Goal: Task Accomplishment & Management: Manage account settings

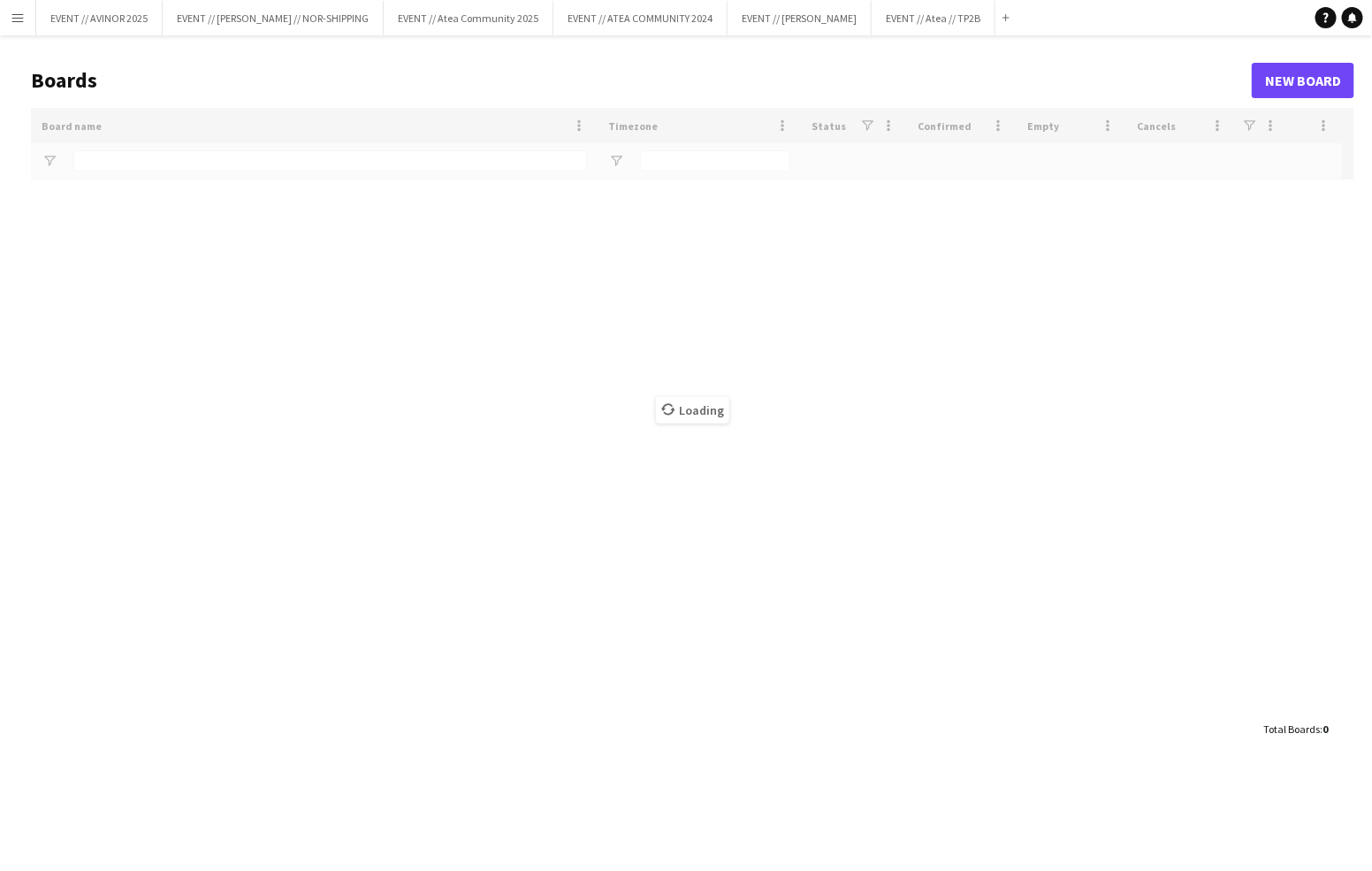
type input "****"
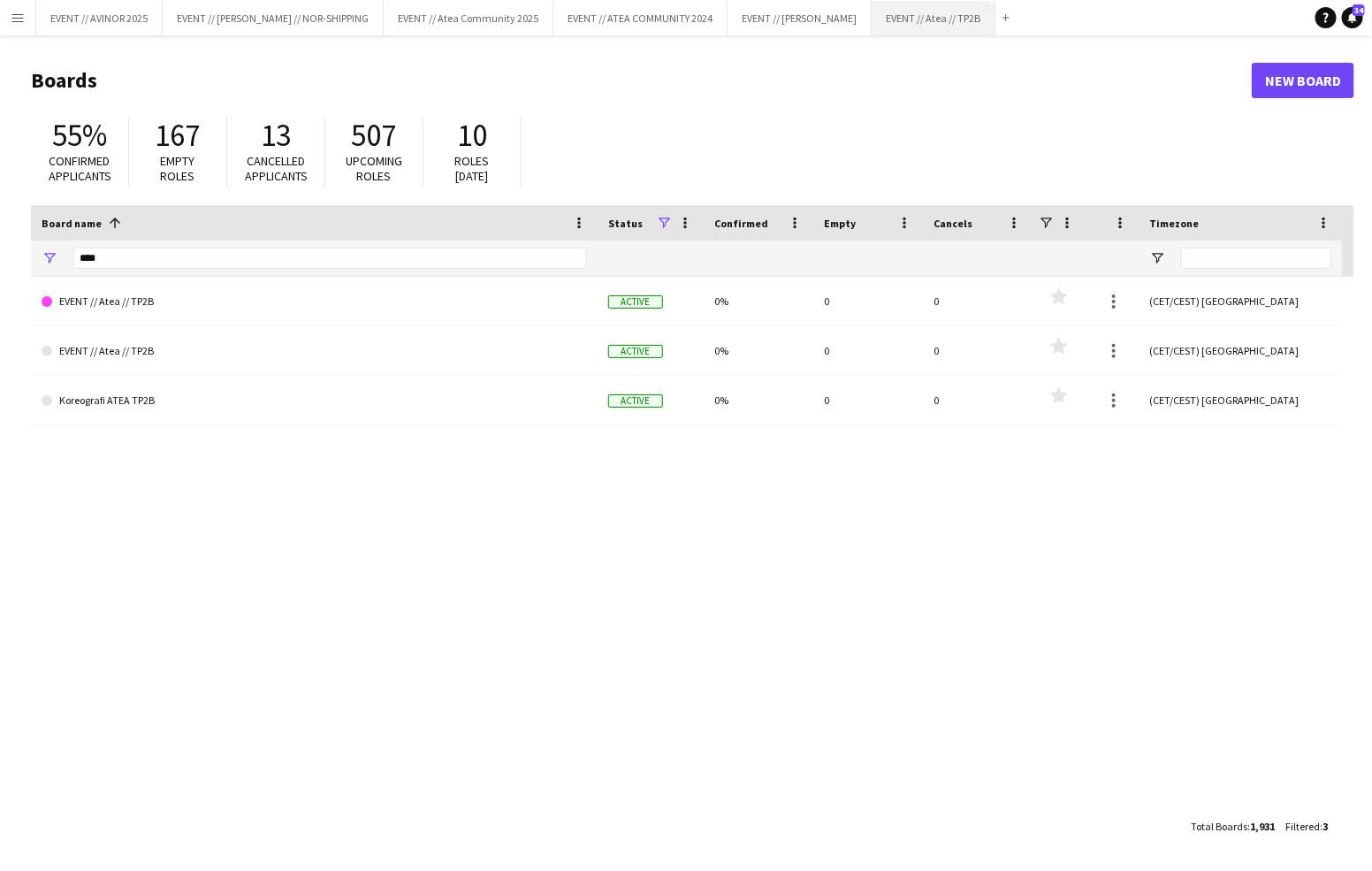
click at [931, 22] on button "EVENT // Atea // TP2B Close" at bounding box center [933, 18] width 124 height 35
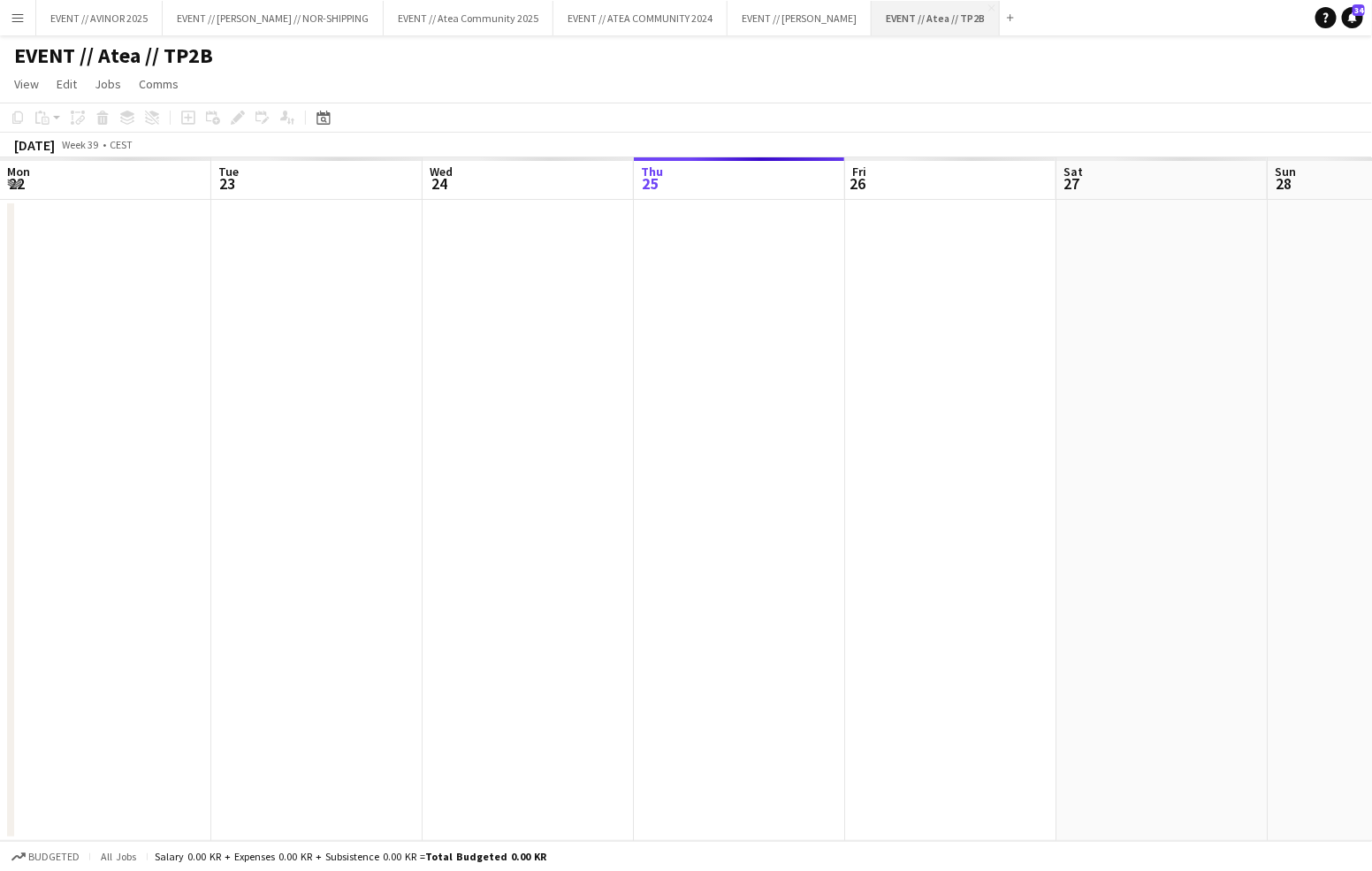
scroll to position [0, 422]
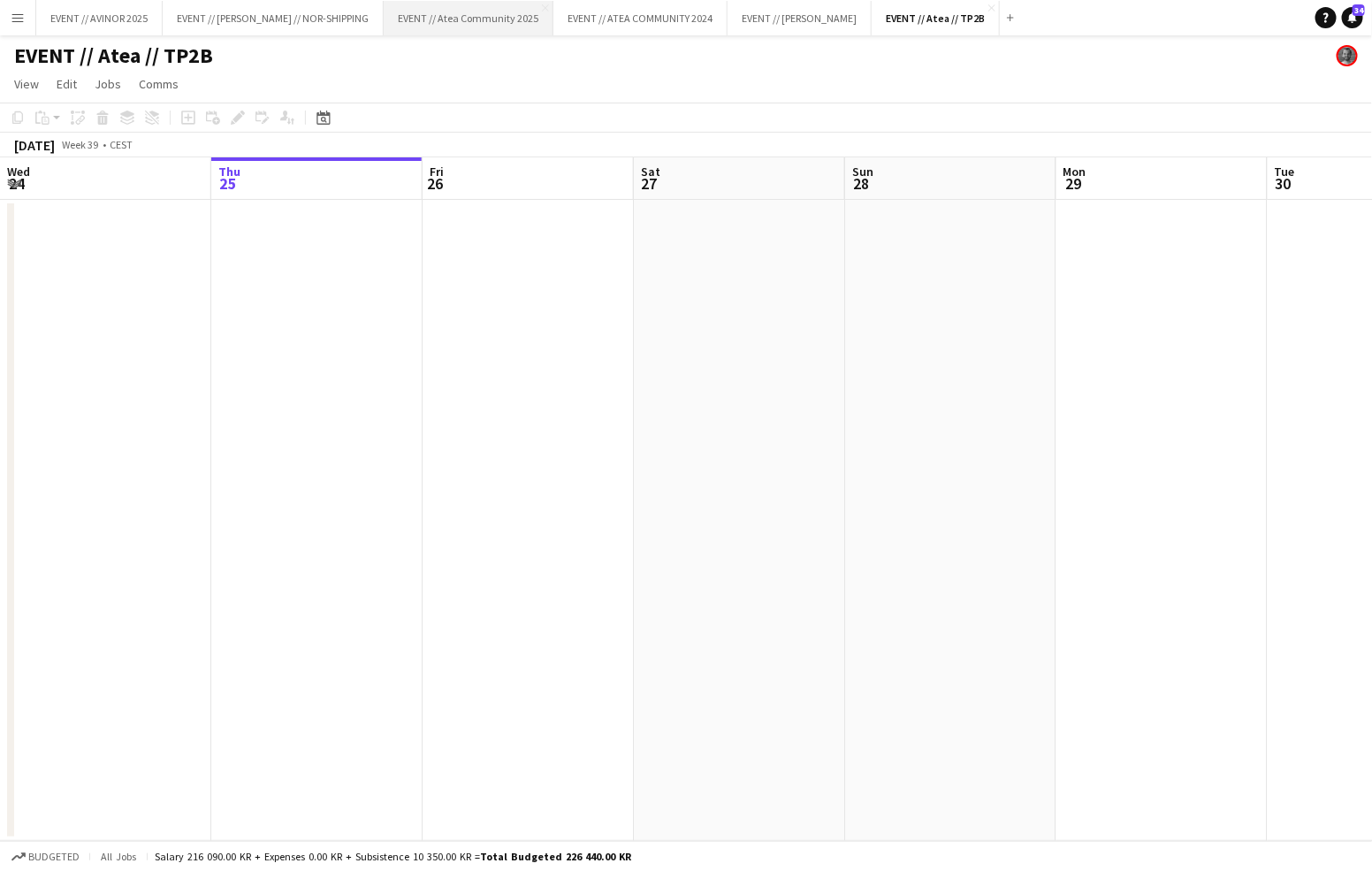
click at [490, 23] on button "EVENT // Atea Community 2025 Close" at bounding box center [469, 18] width 170 height 35
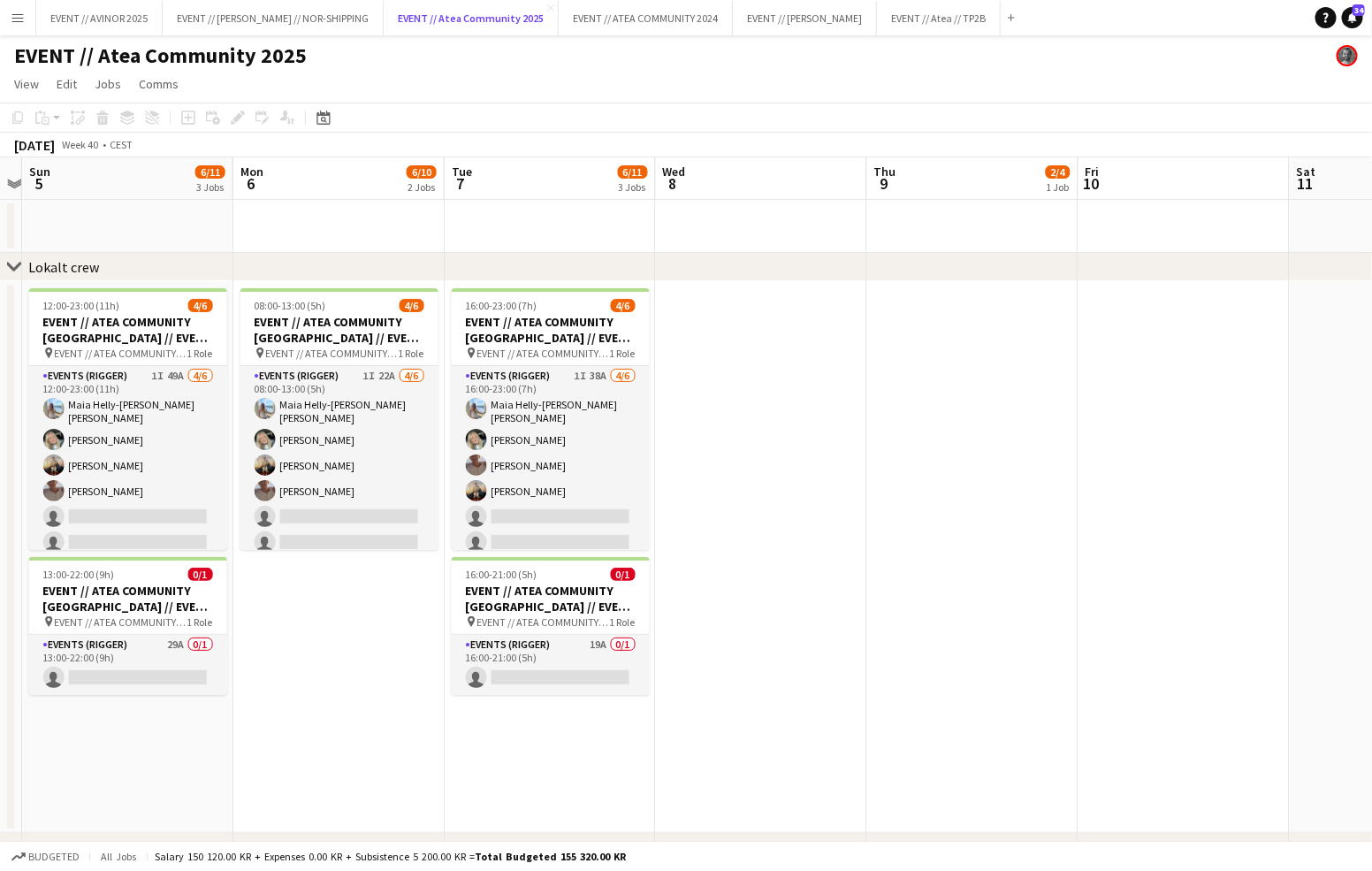
scroll to position [0, 525]
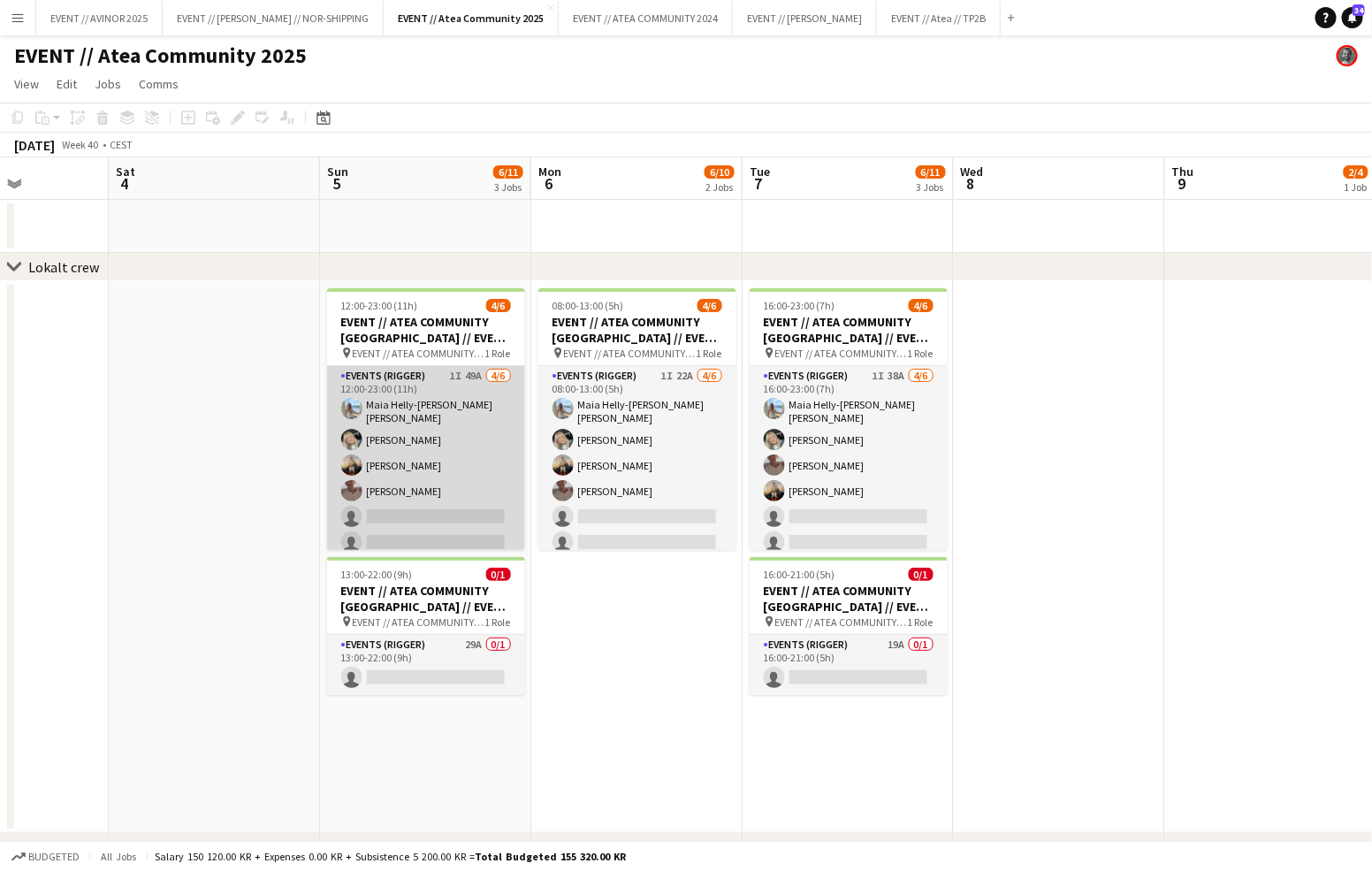
click at [451, 505] on app-card-role "Events (Rigger) 1I 49A [DATE] 12:00-23:00 (11h) Maia Helly-[PERSON_NAME] [PERSO…" at bounding box center [426, 463] width 198 height 194
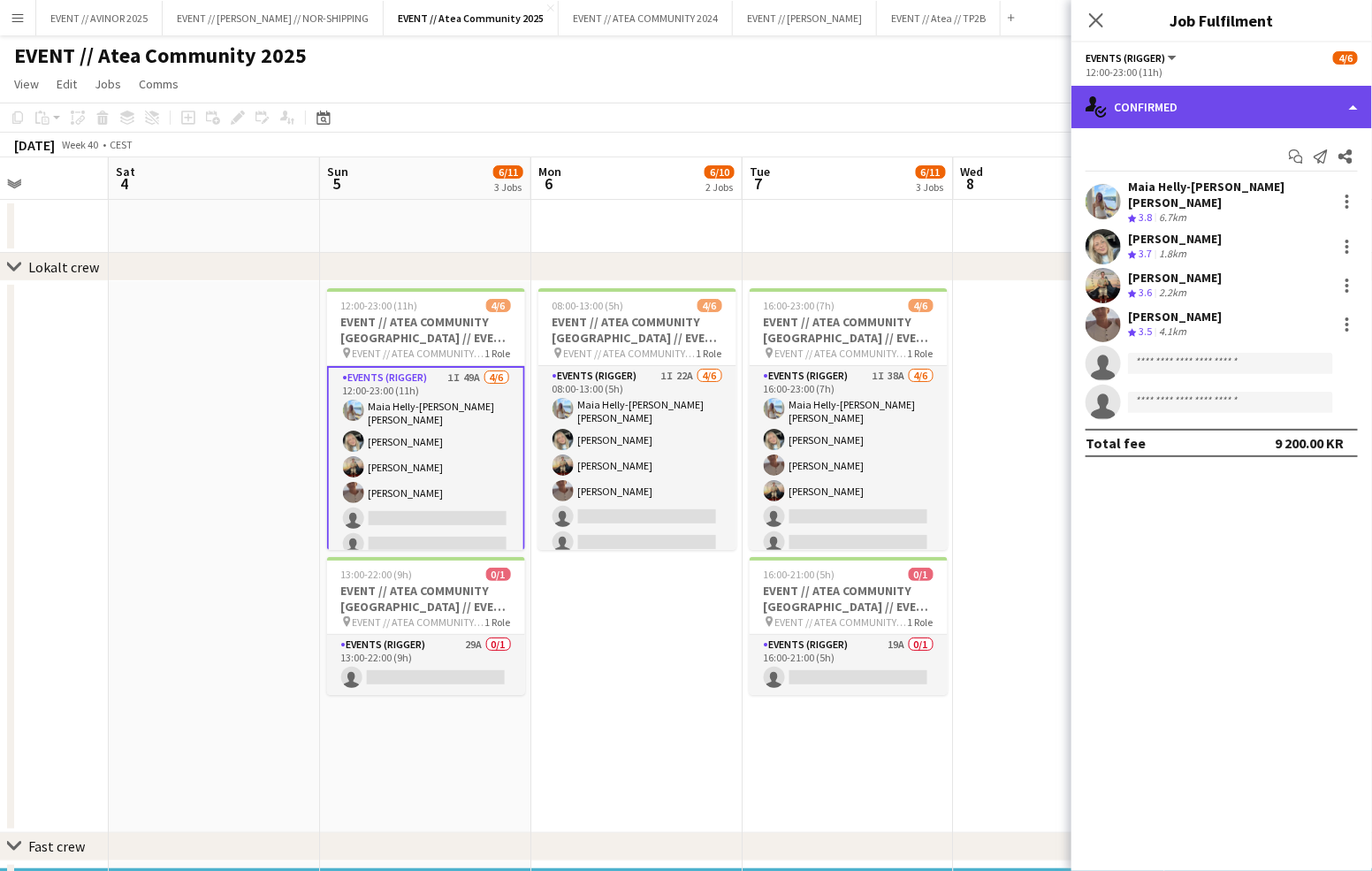
click at [1203, 120] on div "single-neutral-actions-check-2 Confirmed" at bounding box center [1222, 107] width 300 height 43
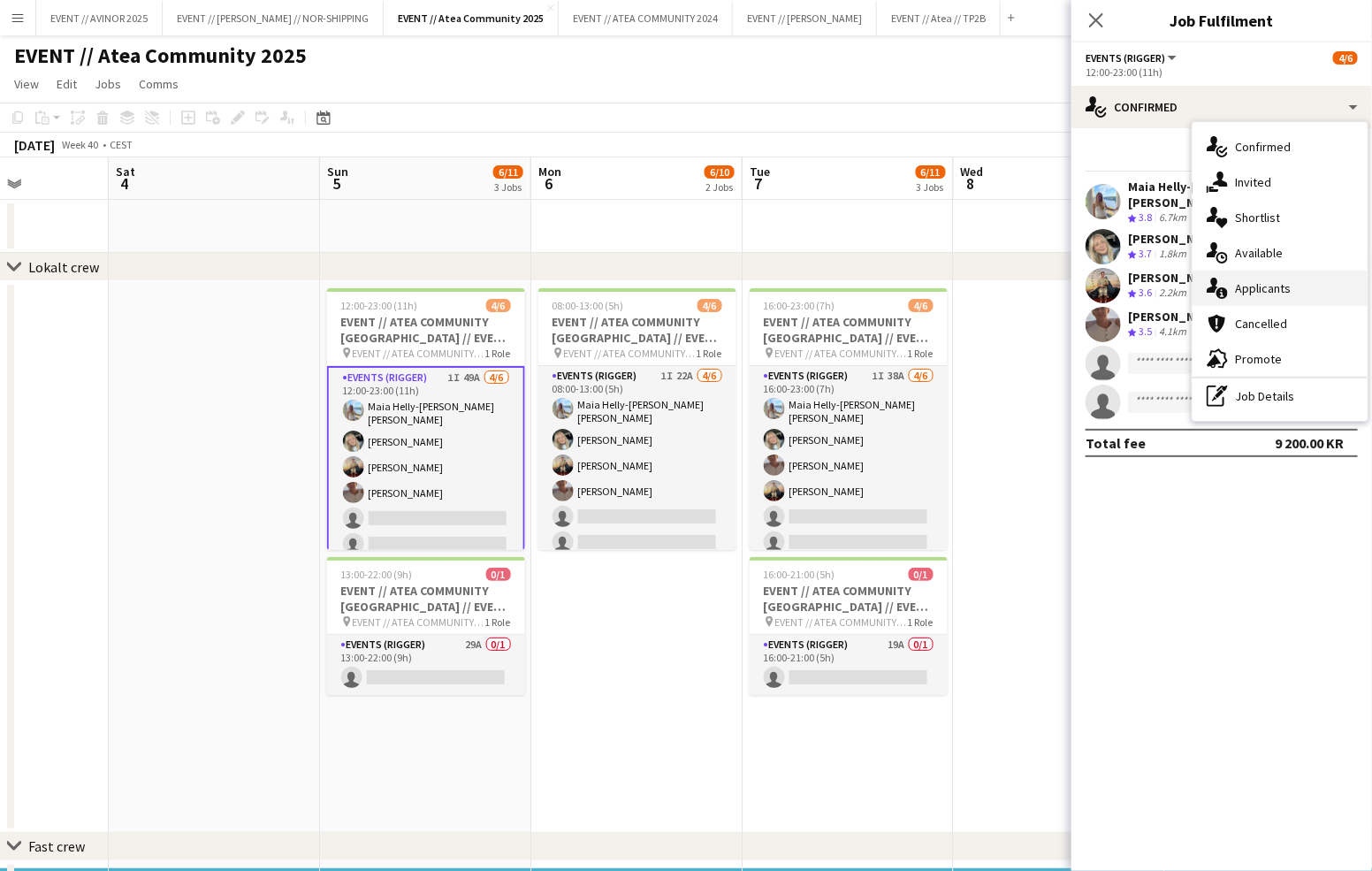
click at [1252, 291] on span "Applicants" at bounding box center [1262, 288] width 55 height 16
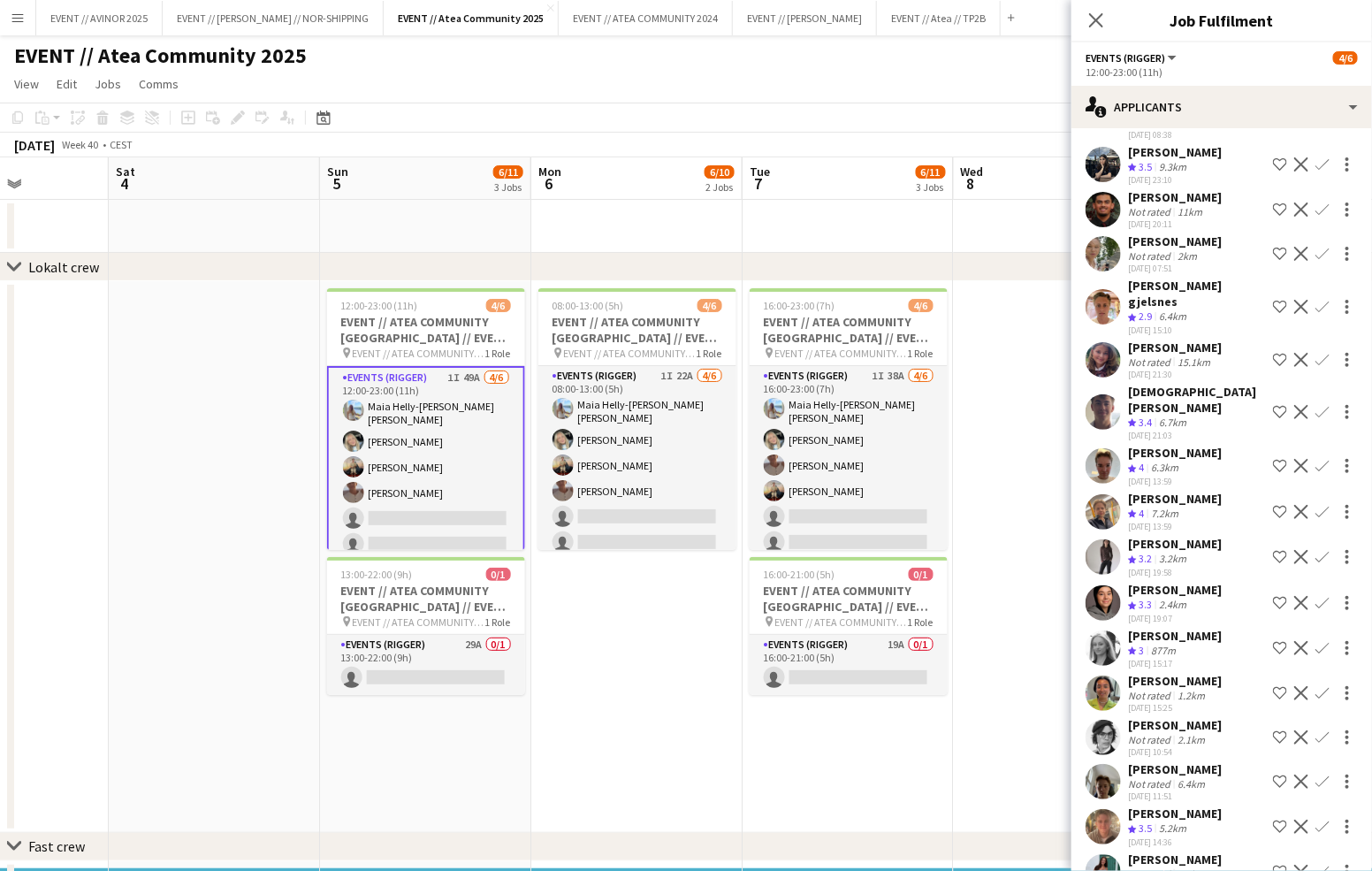
scroll to position [1523, 0]
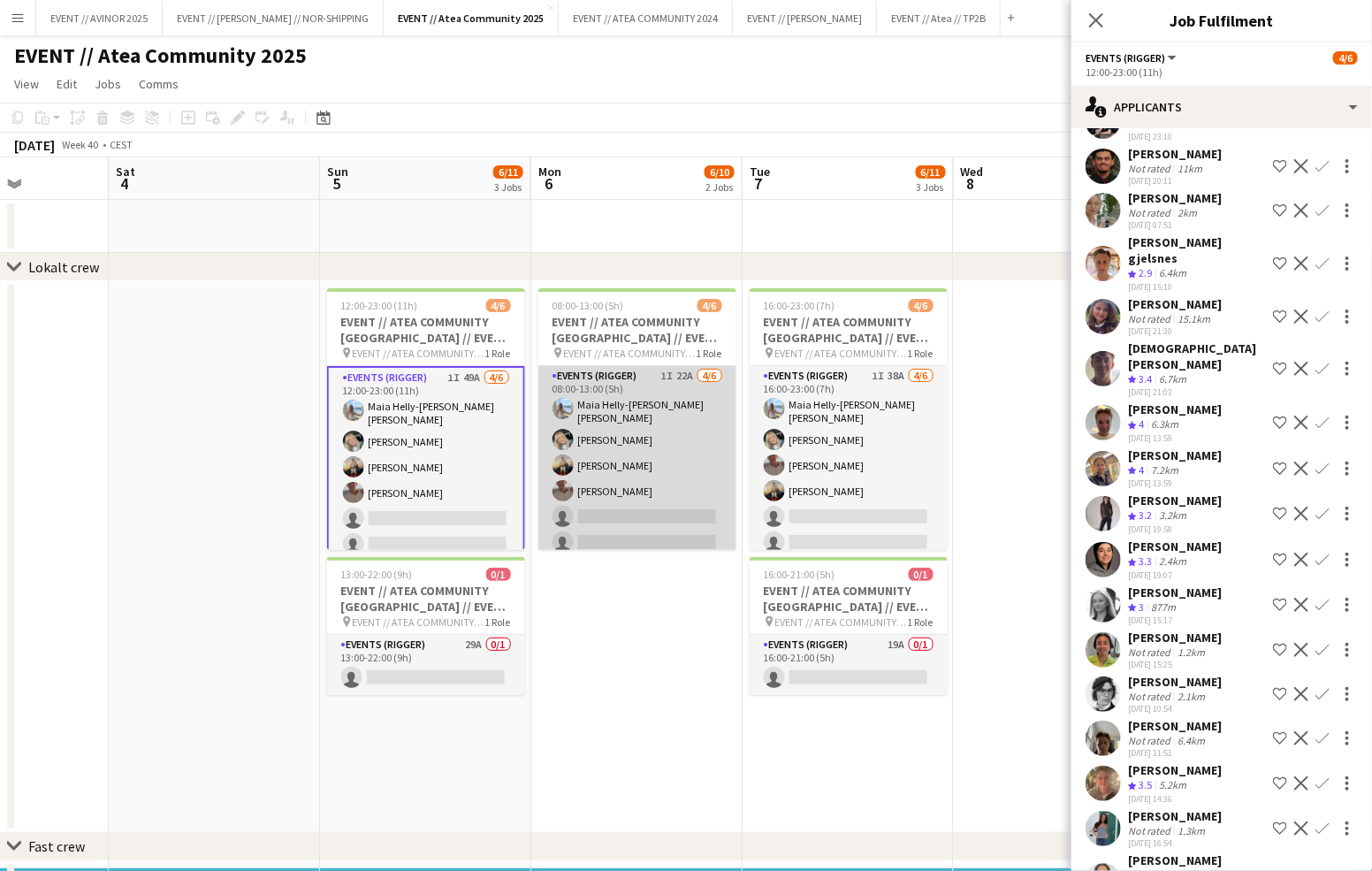
click at [676, 522] on app-card-role "Events (Rigger) 1I 22A [DATE] 08:00-13:00 (5h) [PERSON_NAME] [PERSON_NAME] [PER…" at bounding box center [638, 463] width 198 height 194
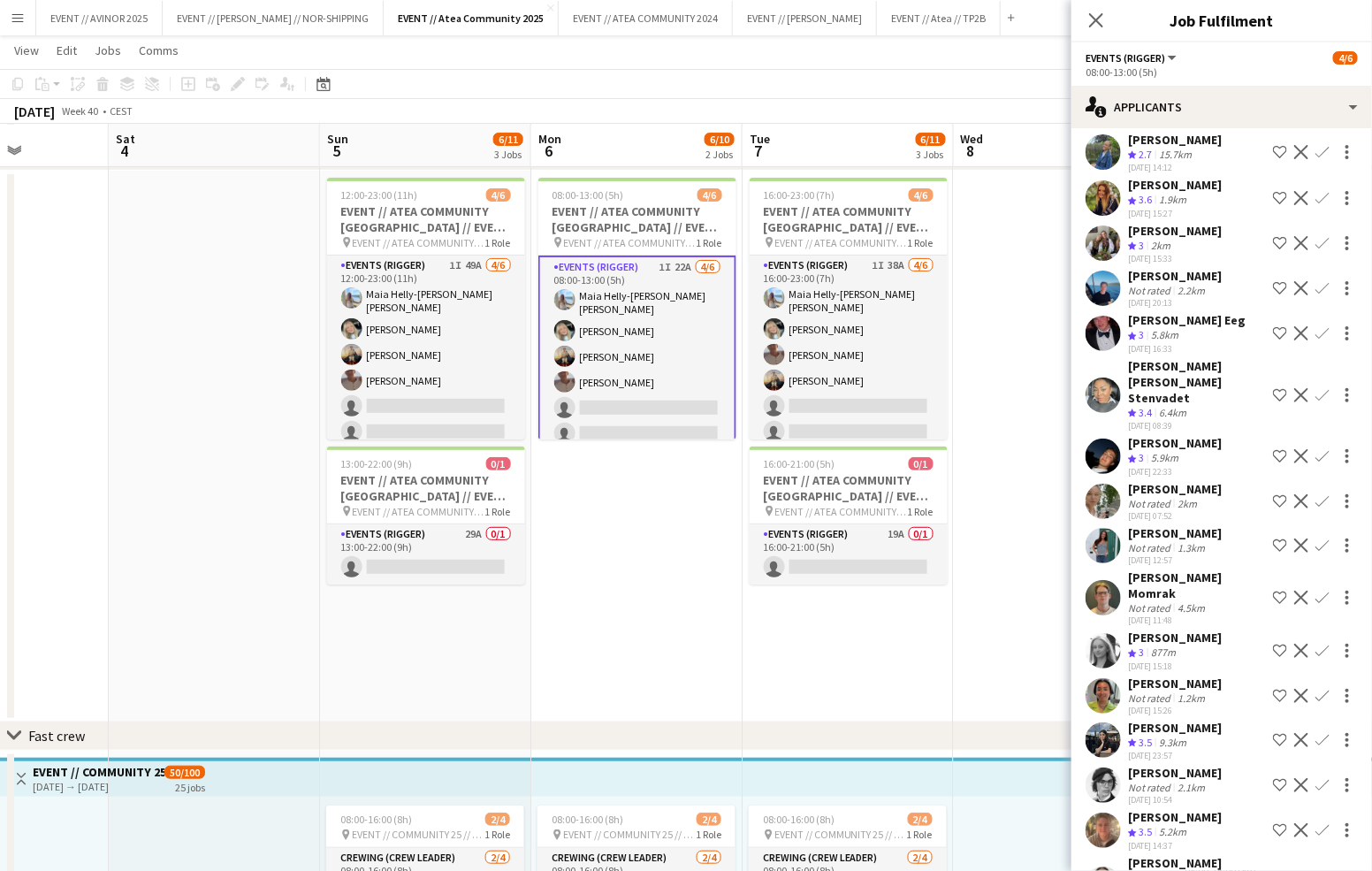
scroll to position [317, 0]
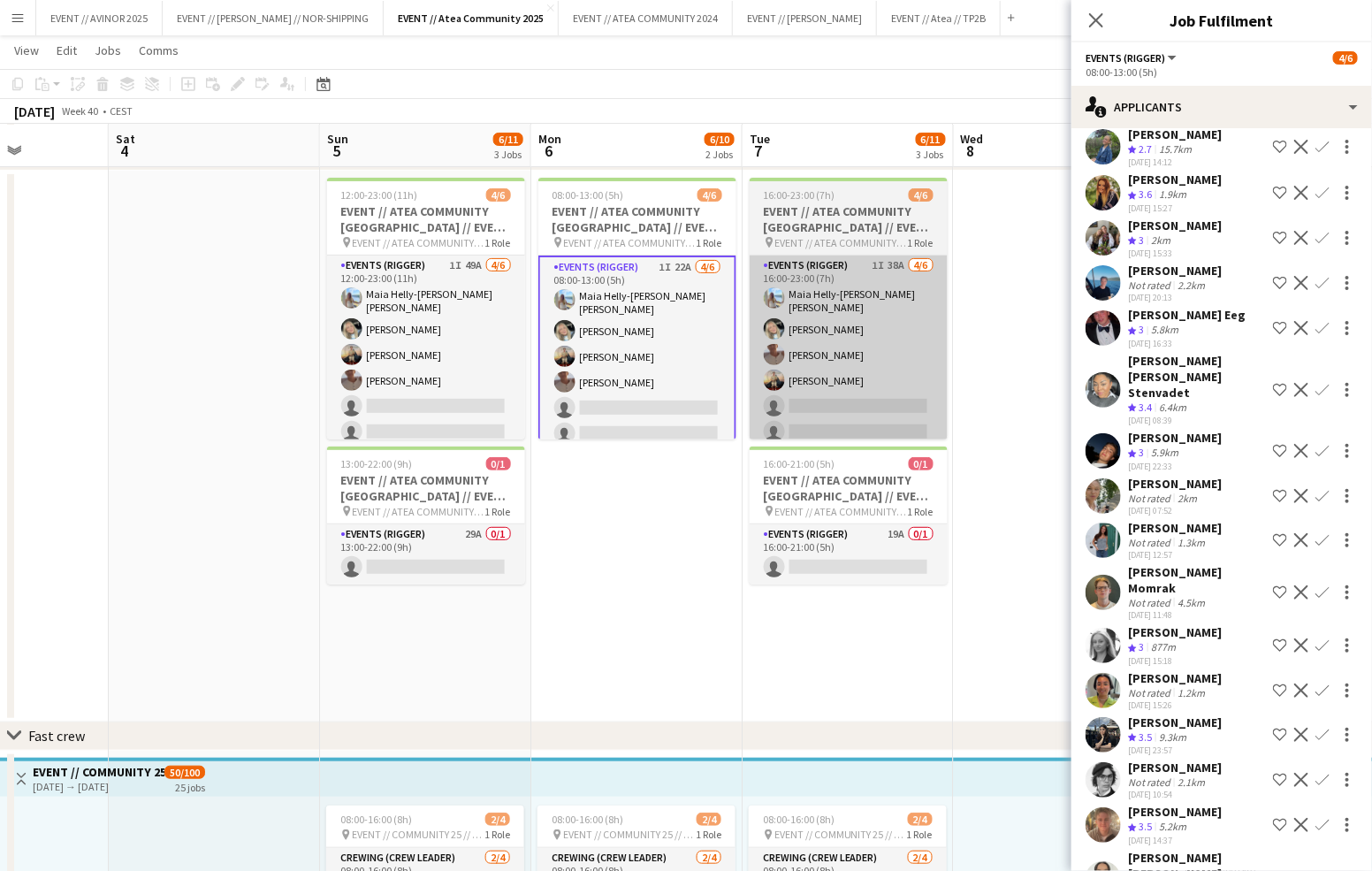
click at [878, 433] on app-card-role "Events (Rigger) 1I 38A [DATE] 16:00-23:00 (7h) Maia Helly-[PERSON_NAME] [PERSON…" at bounding box center [848, 352] width 198 height 194
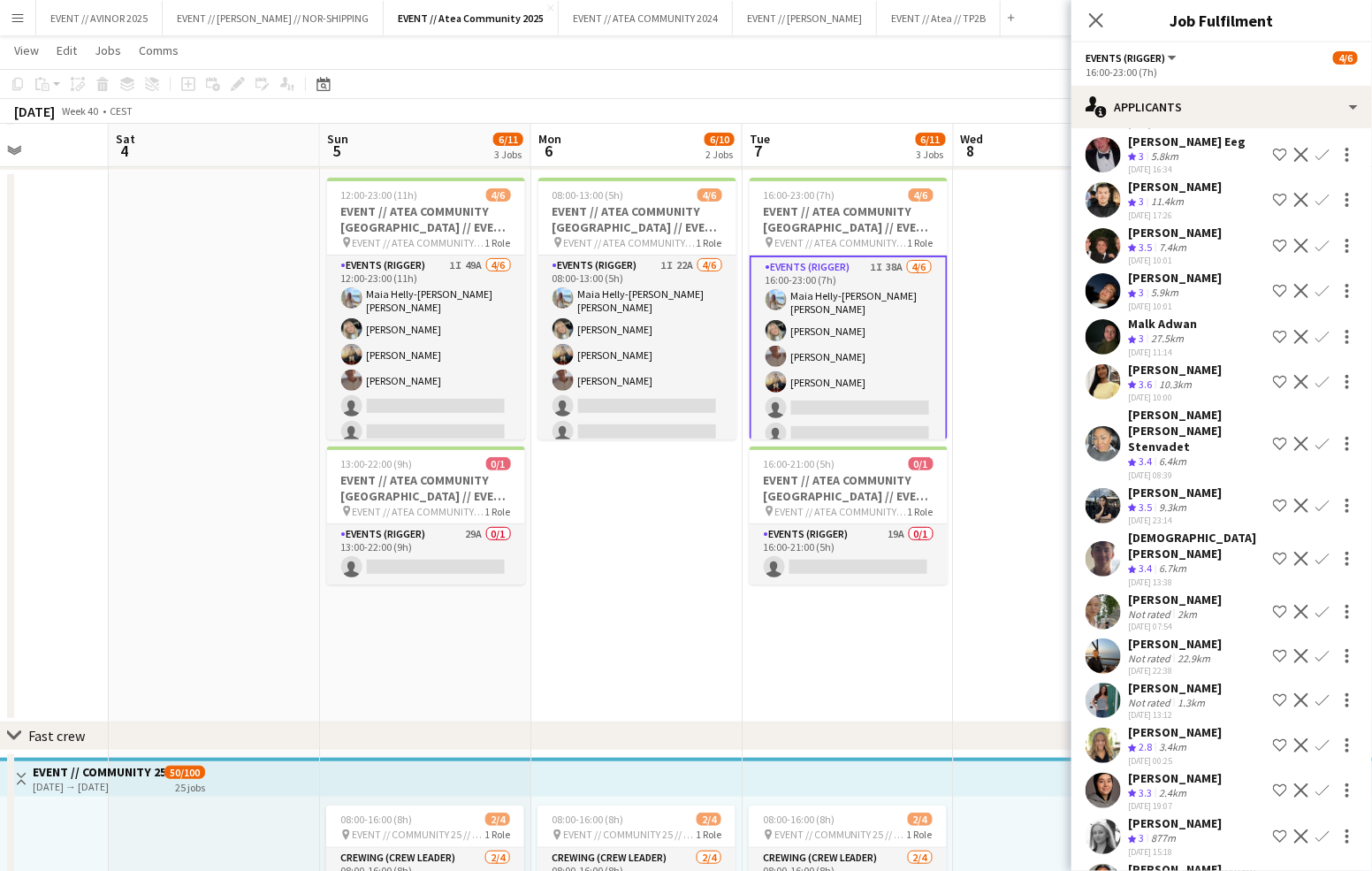
scroll to position [776, 0]
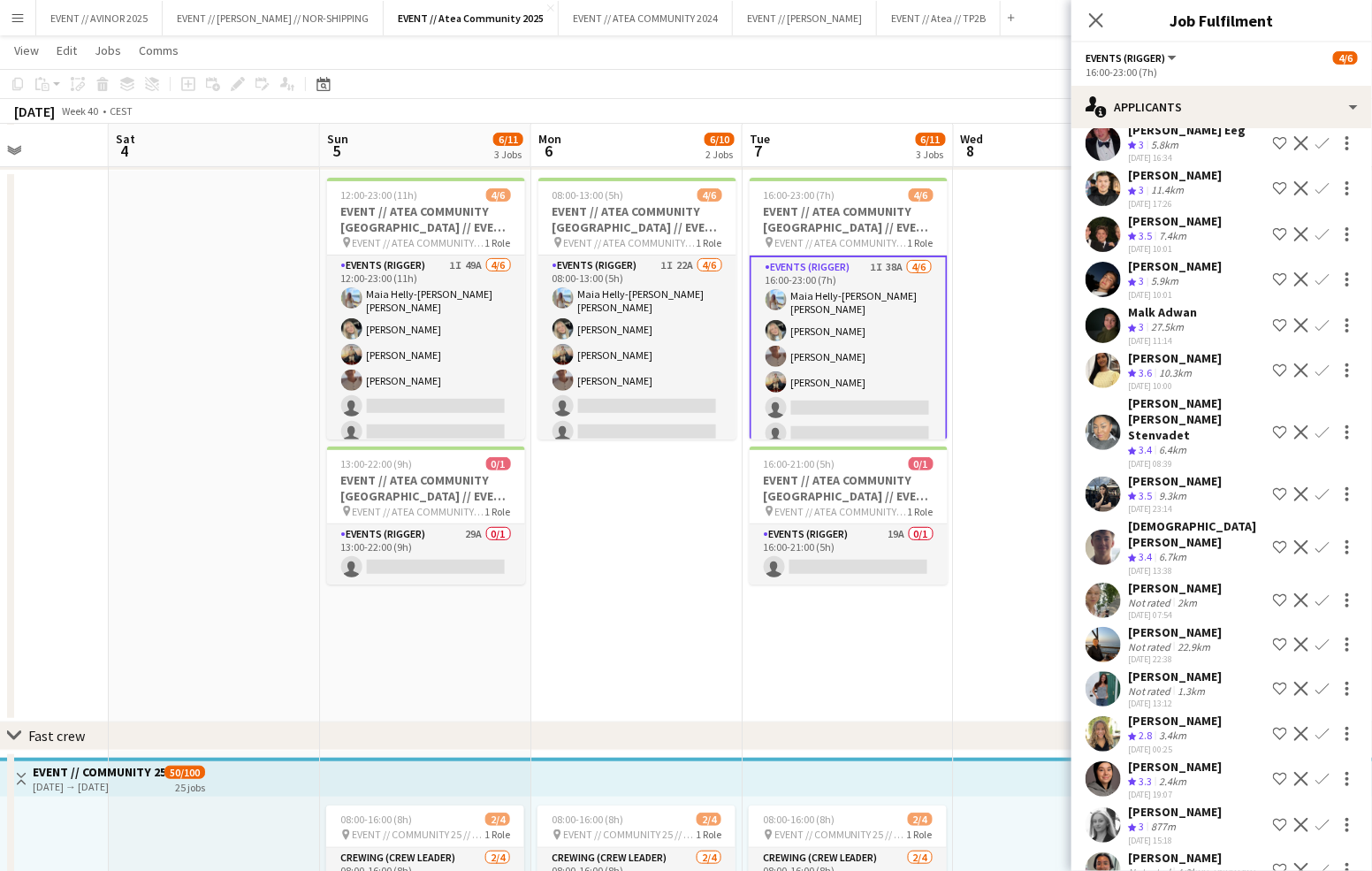
click at [1194, 640] on div "22.9km" at bounding box center [1194, 646] width 40 height 13
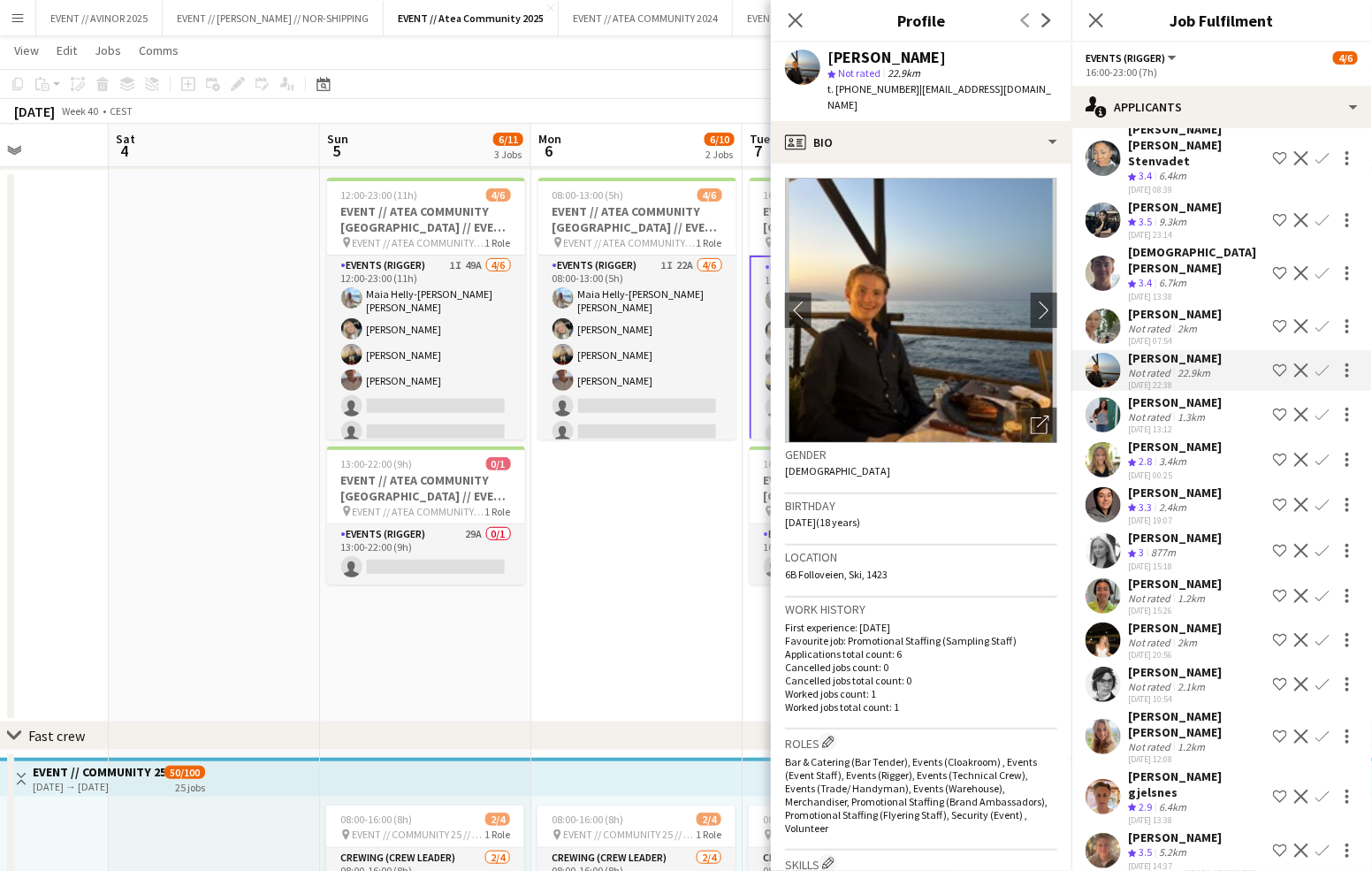
scroll to position [1058, 0]
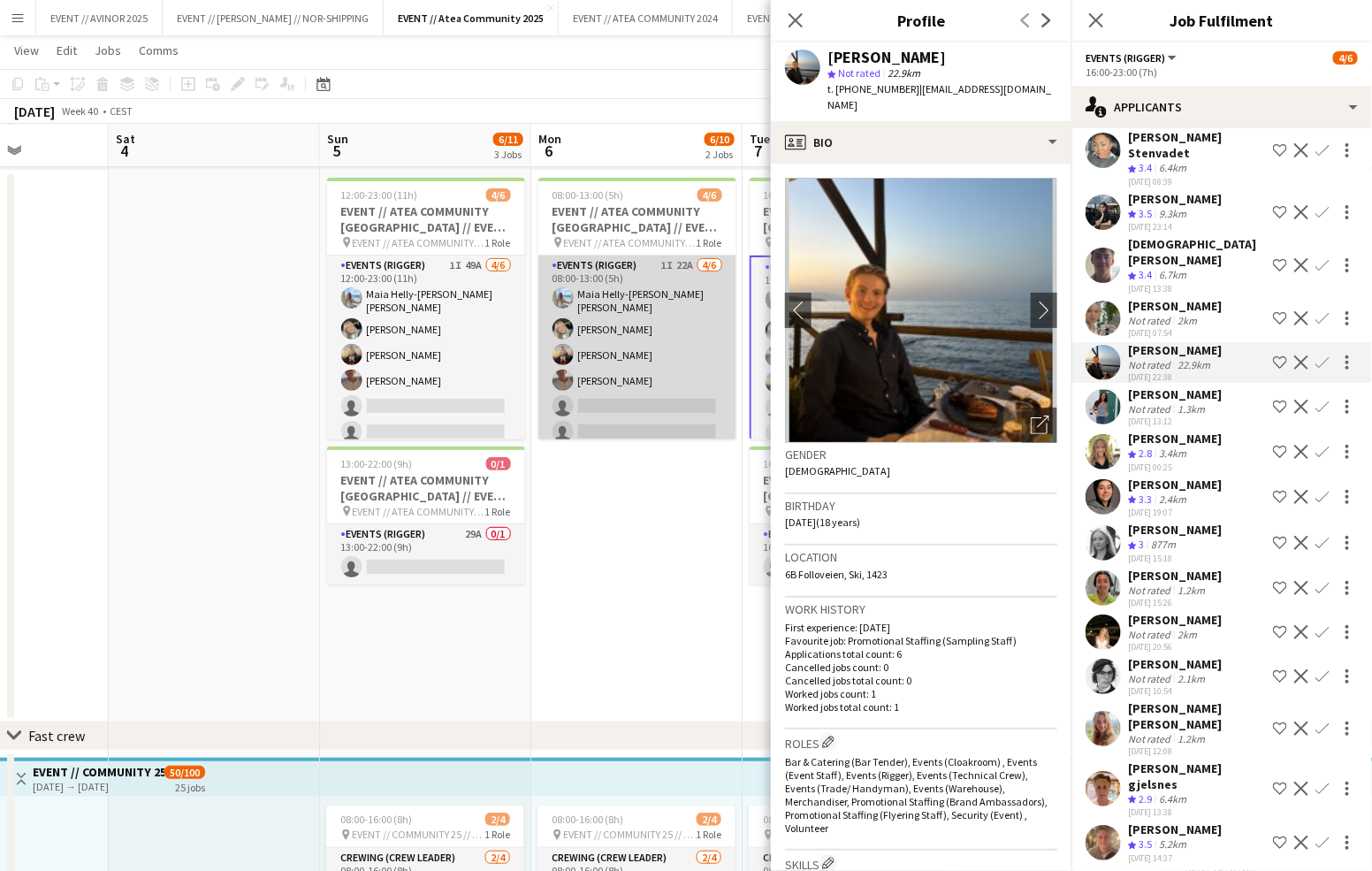
click at [675, 418] on app-card-role "Events (Rigger) 1I 22A [DATE] 08:00-13:00 (5h) [PERSON_NAME] [PERSON_NAME] [PER…" at bounding box center [638, 352] width 198 height 194
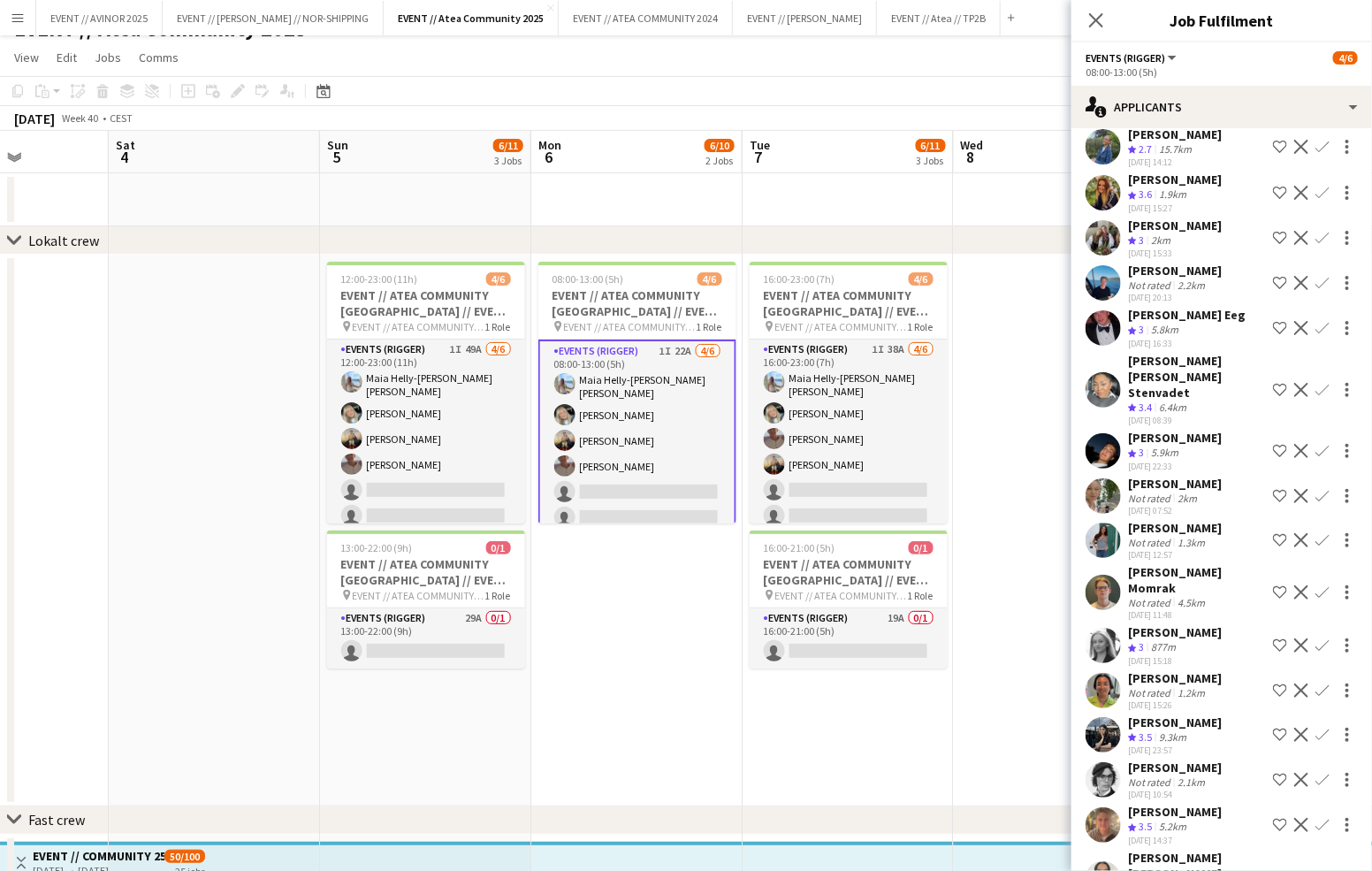
scroll to position [0, 0]
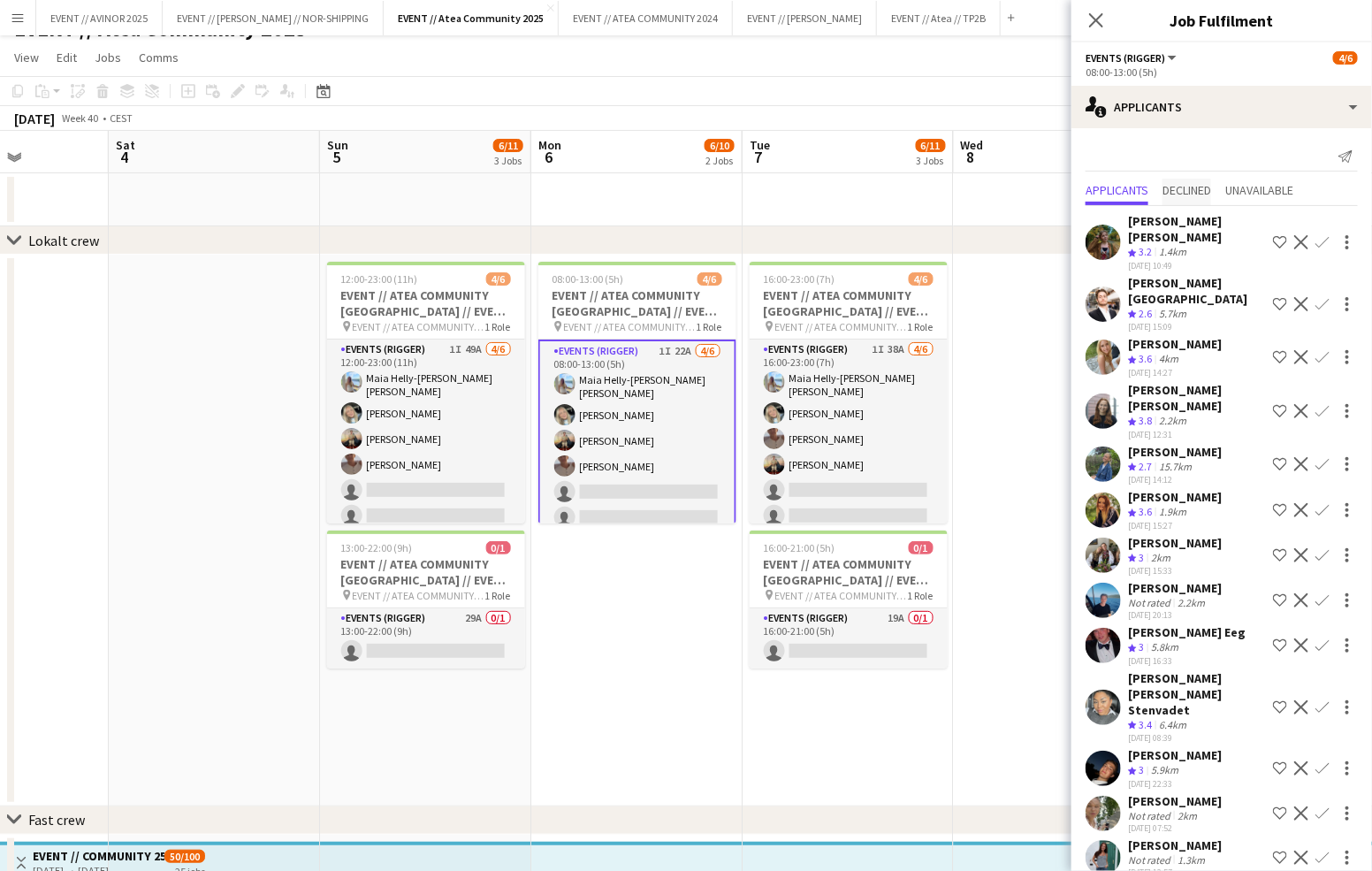
click at [1198, 187] on span "Declined" at bounding box center [1186, 190] width 48 height 13
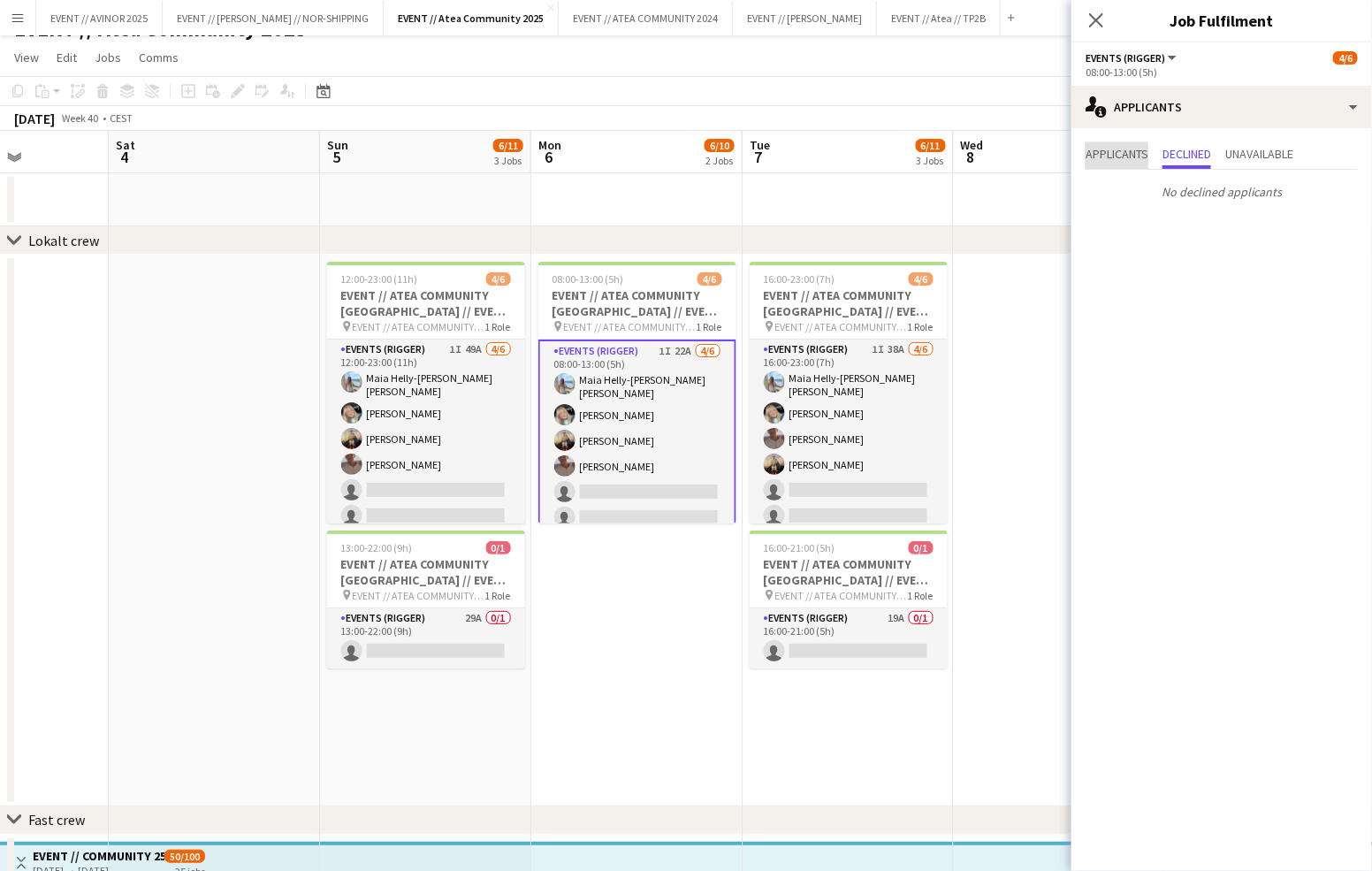
click at [1110, 158] on span "Applicants" at bounding box center [1116, 153] width 62 height 13
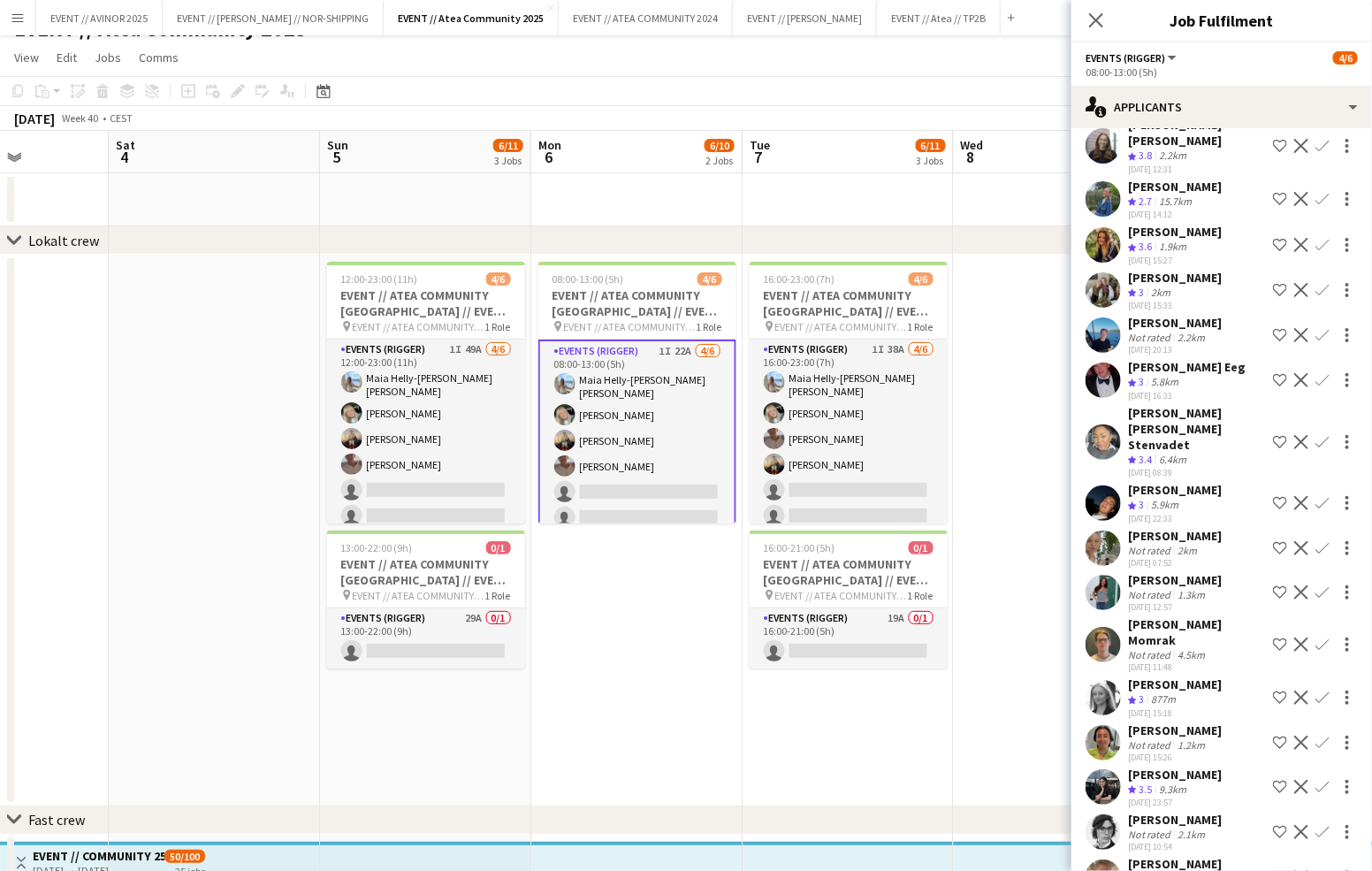
scroll to position [317, 0]
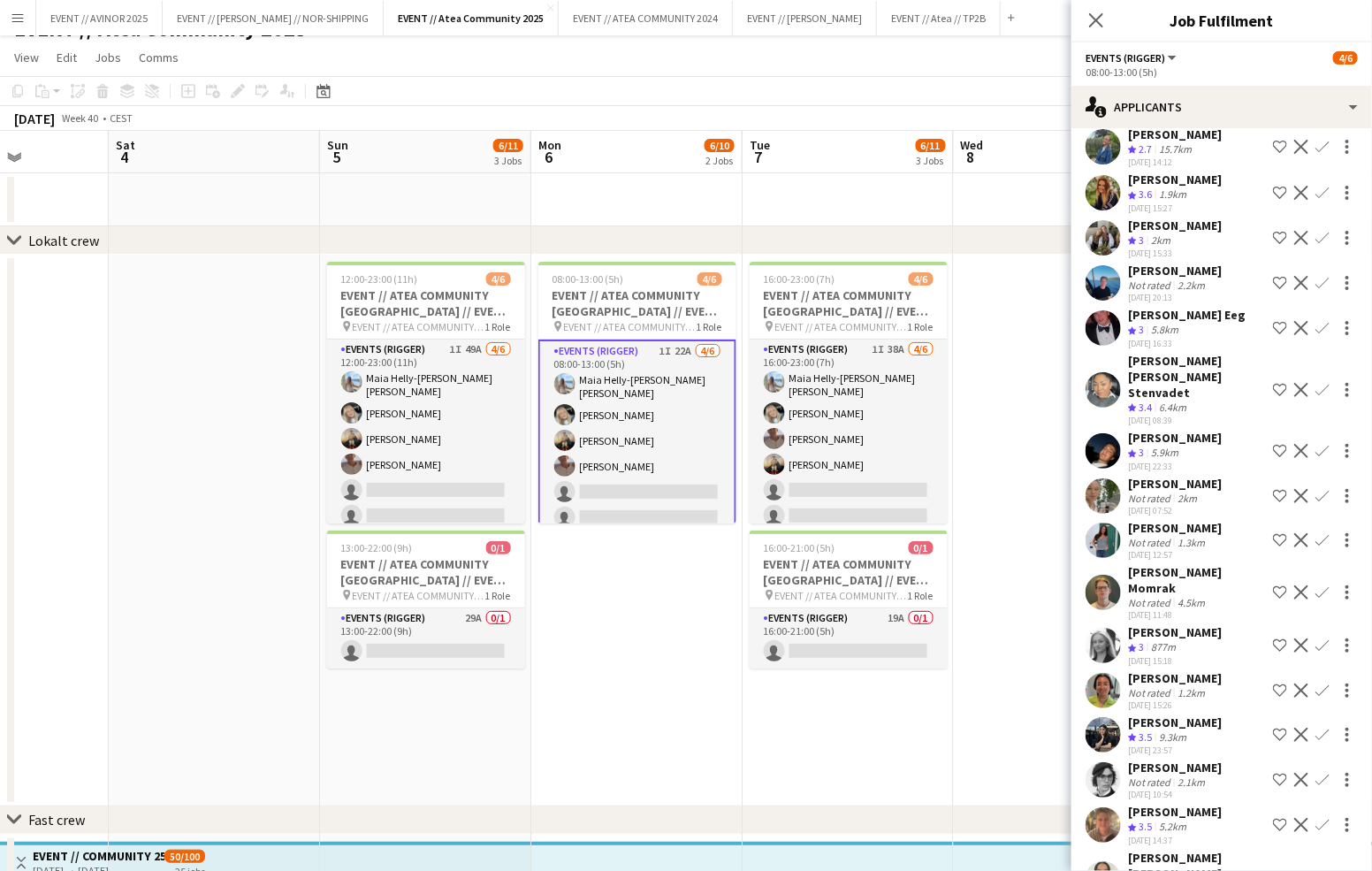
click at [684, 480] on app-card-role "Events (Rigger) 1I 22A [DATE] 08:00-13:00 (5h) [PERSON_NAME] [PERSON_NAME] [PER…" at bounding box center [638, 437] width 198 height 197
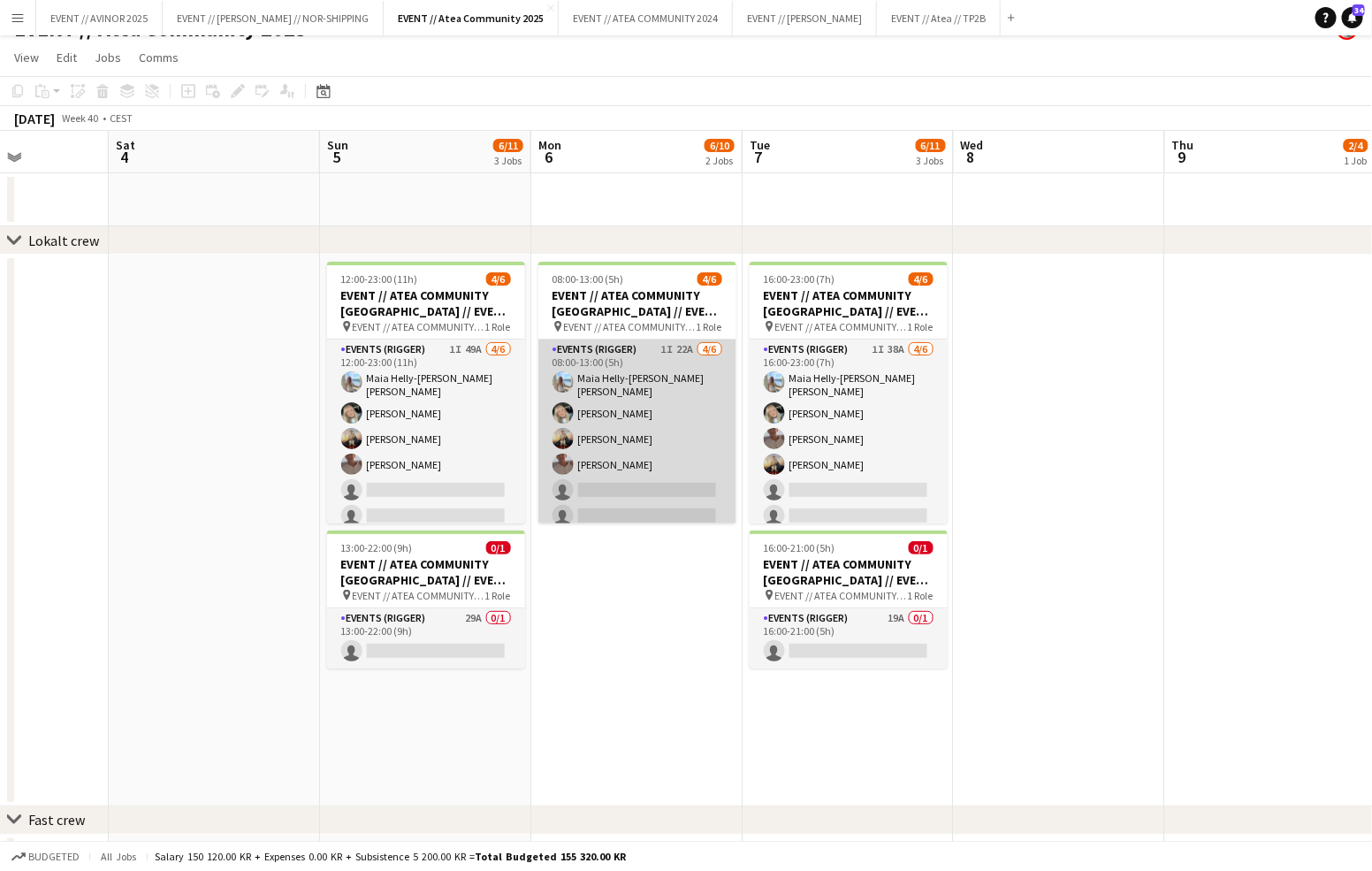
click at [705, 418] on app-card-role "Events (Rigger) 1I 22A [DATE] 08:00-13:00 (5h) [PERSON_NAME] [PERSON_NAME] [PER…" at bounding box center [638, 436] width 198 height 194
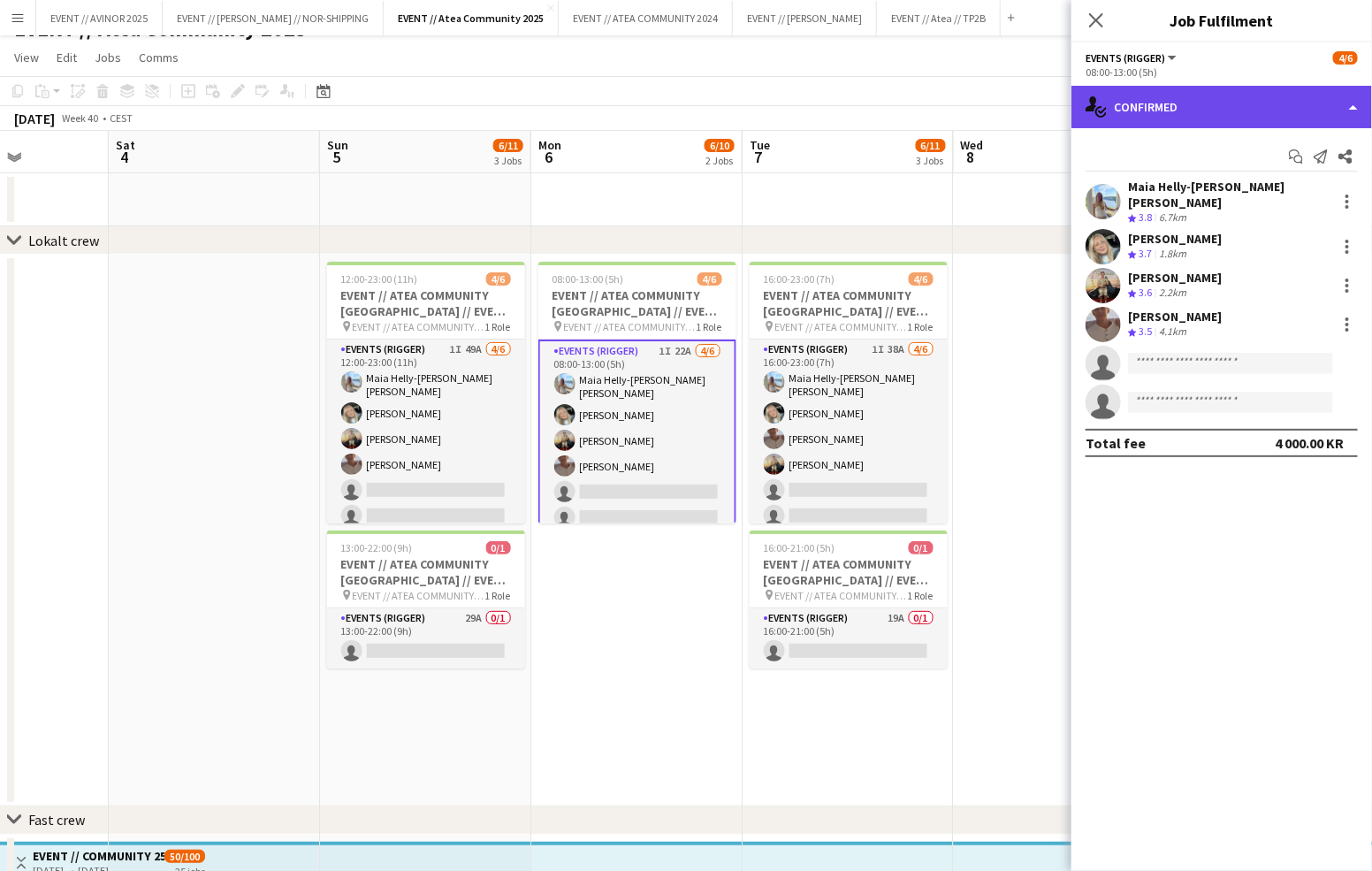
click at [1200, 94] on div "single-neutral-actions-check-2 Confirmed" at bounding box center [1222, 107] width 300 height 43
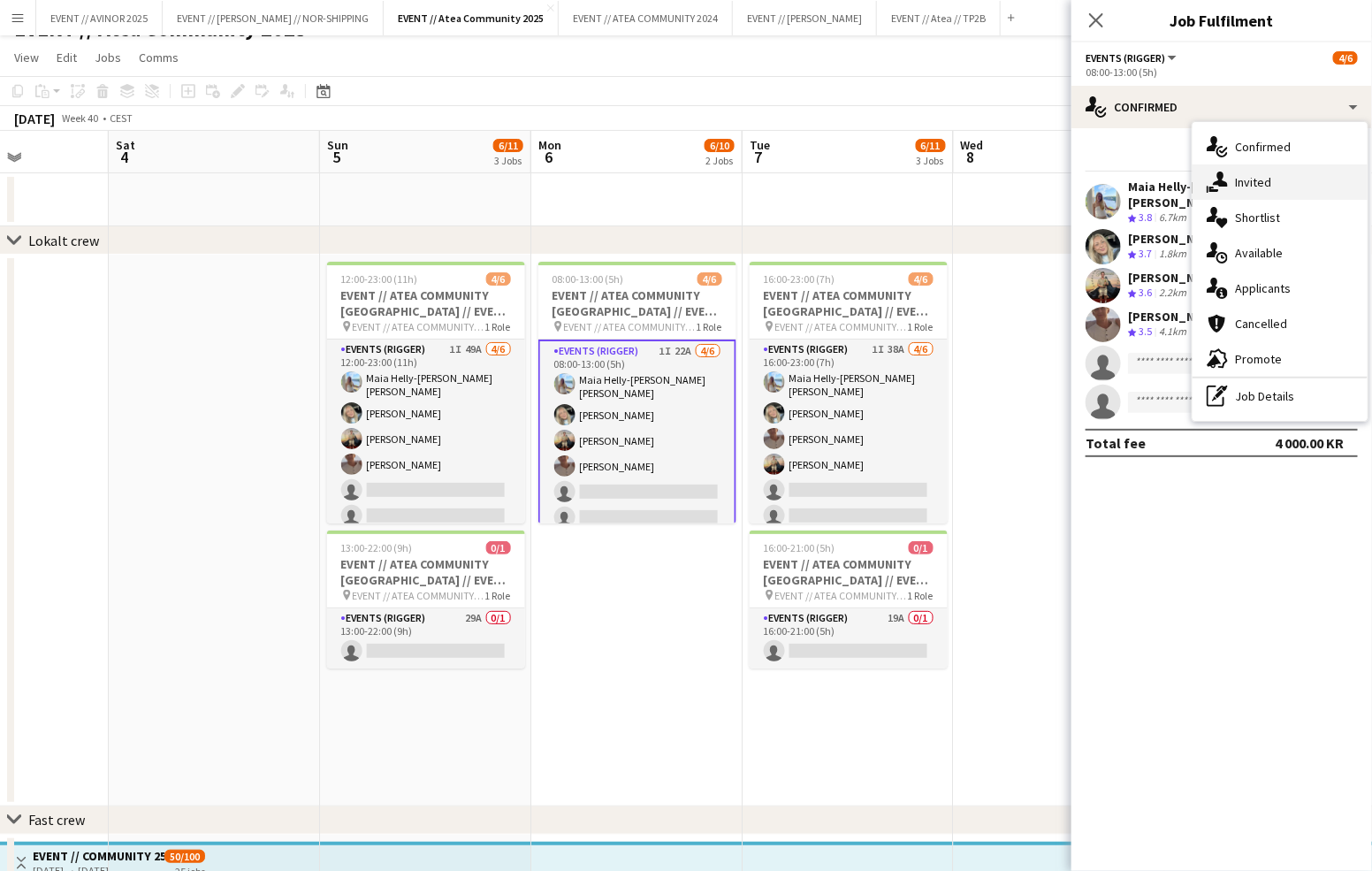
click at [1222, 169] on div "single-neutral-actions-share-1 Invited" at bounding box center [1279, 182] width 175 height 36
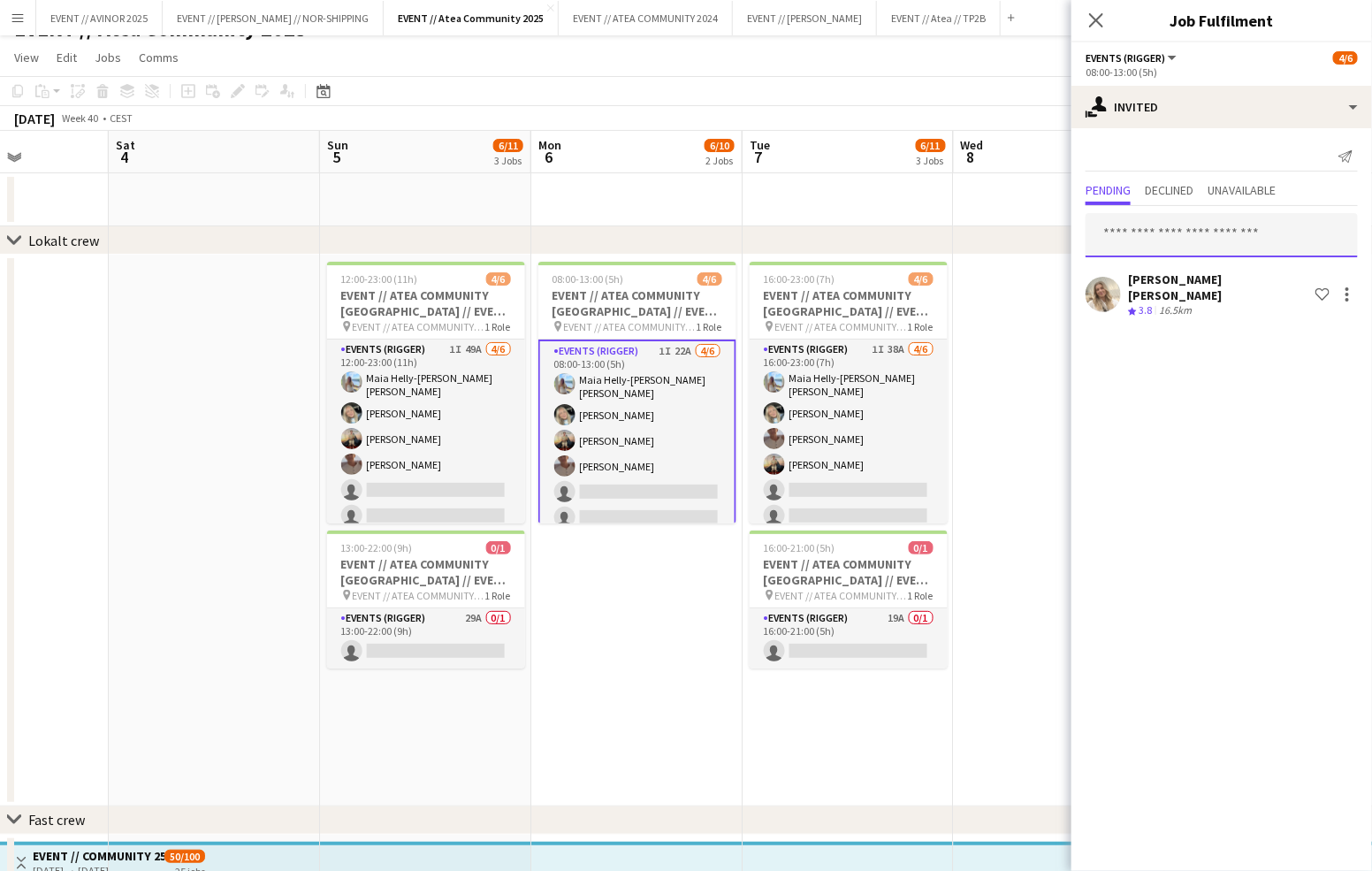
click at [1178, 217] on input "text" at bounding box center [1221, 235] width 272 height 44
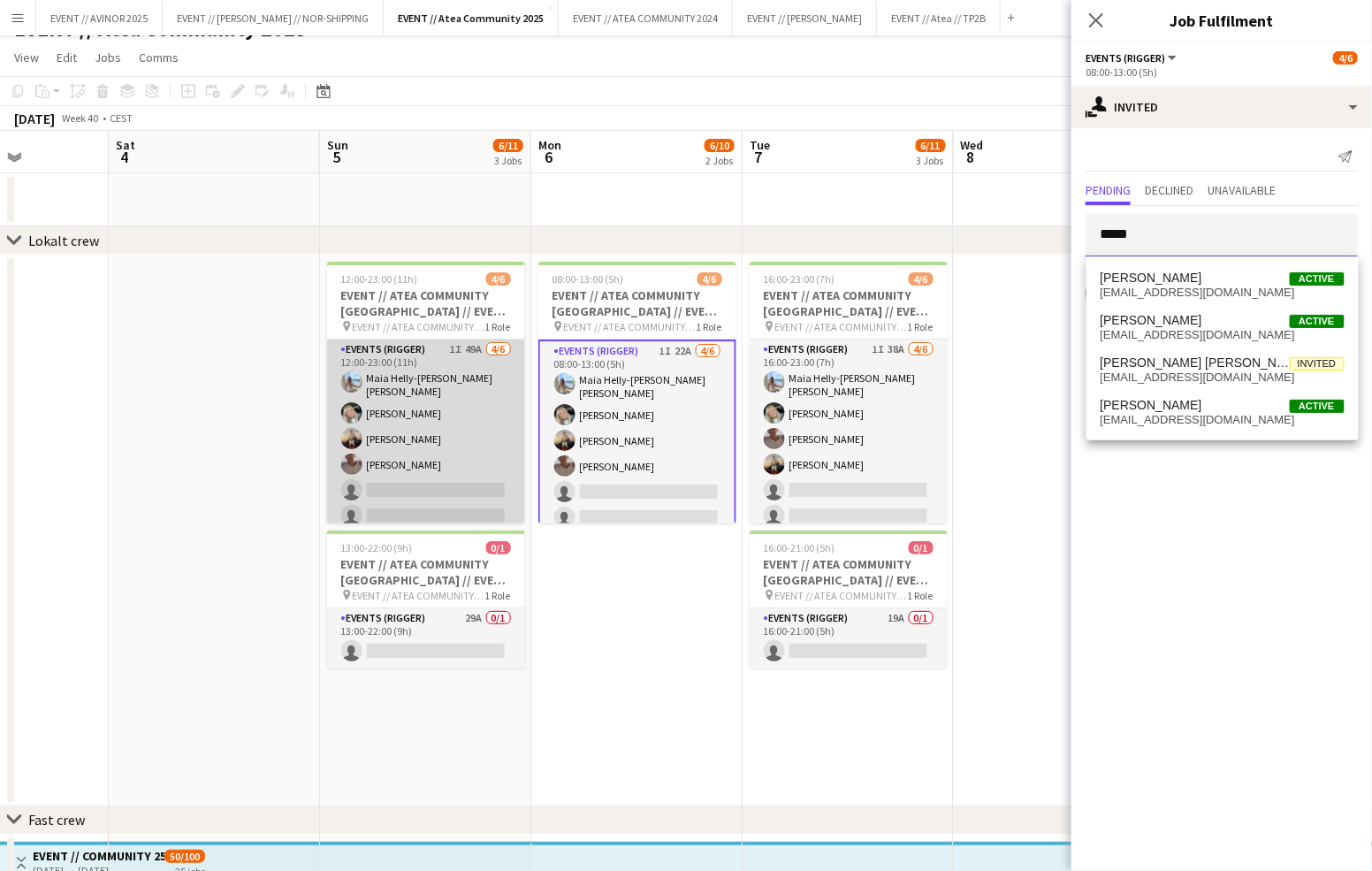
type input "*****"
click at [429, 504] on app-card-role "Events (Rigger) 1I 49A [DATE] 12:00-23:00 (11h) Maia Helly-[PERSON_NAME] [PERSO…" at bounding box center [426, 436] width 198 height 194
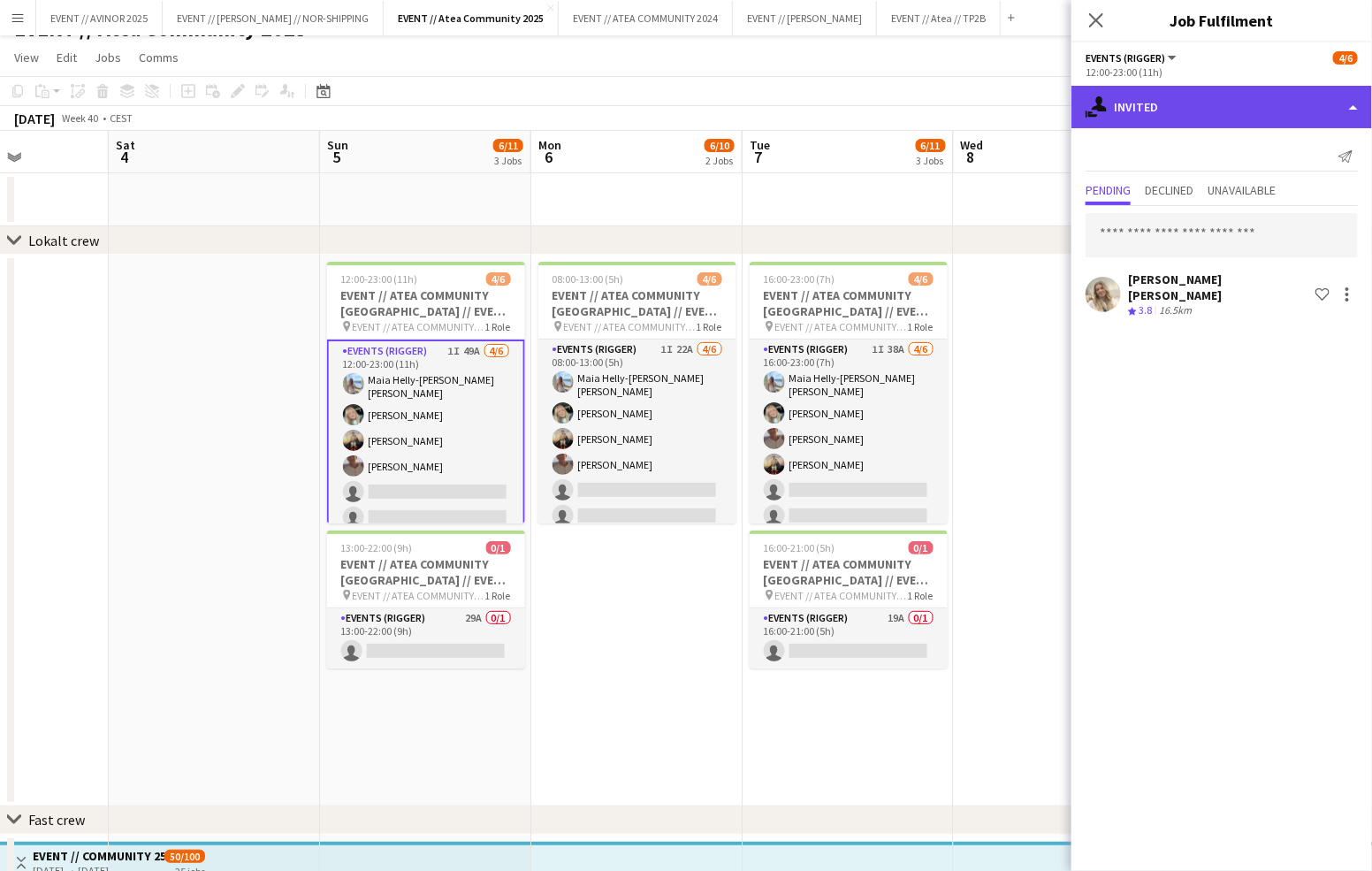
click at [1218, 111] on div "single-neutral-actions-share-1 Invited" at bounding box center [1222, 107] width 300 height 43
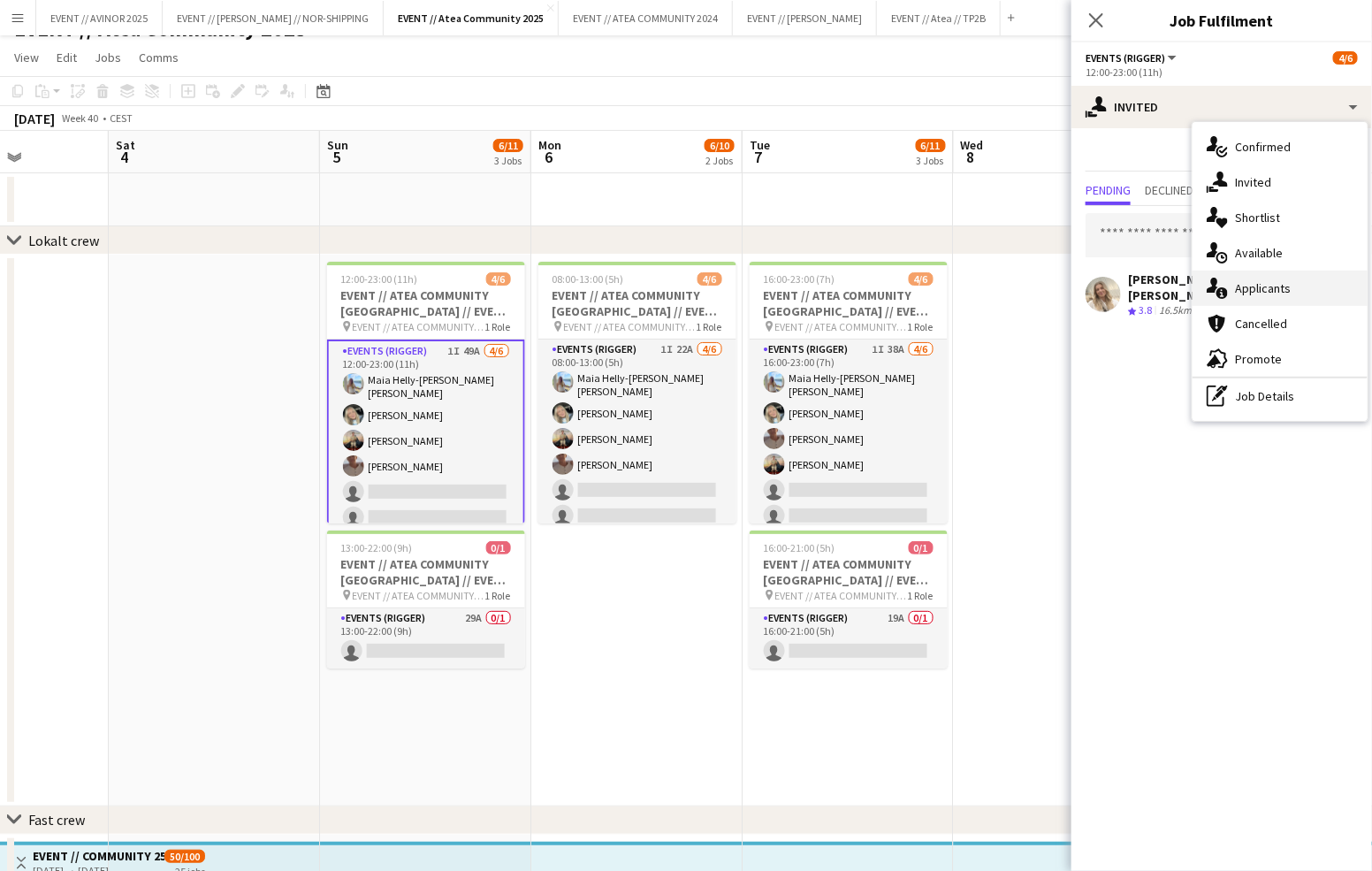
click at [1273, 280] on span "Applicants" at bounding box center [1262, 288] width 55 height 16
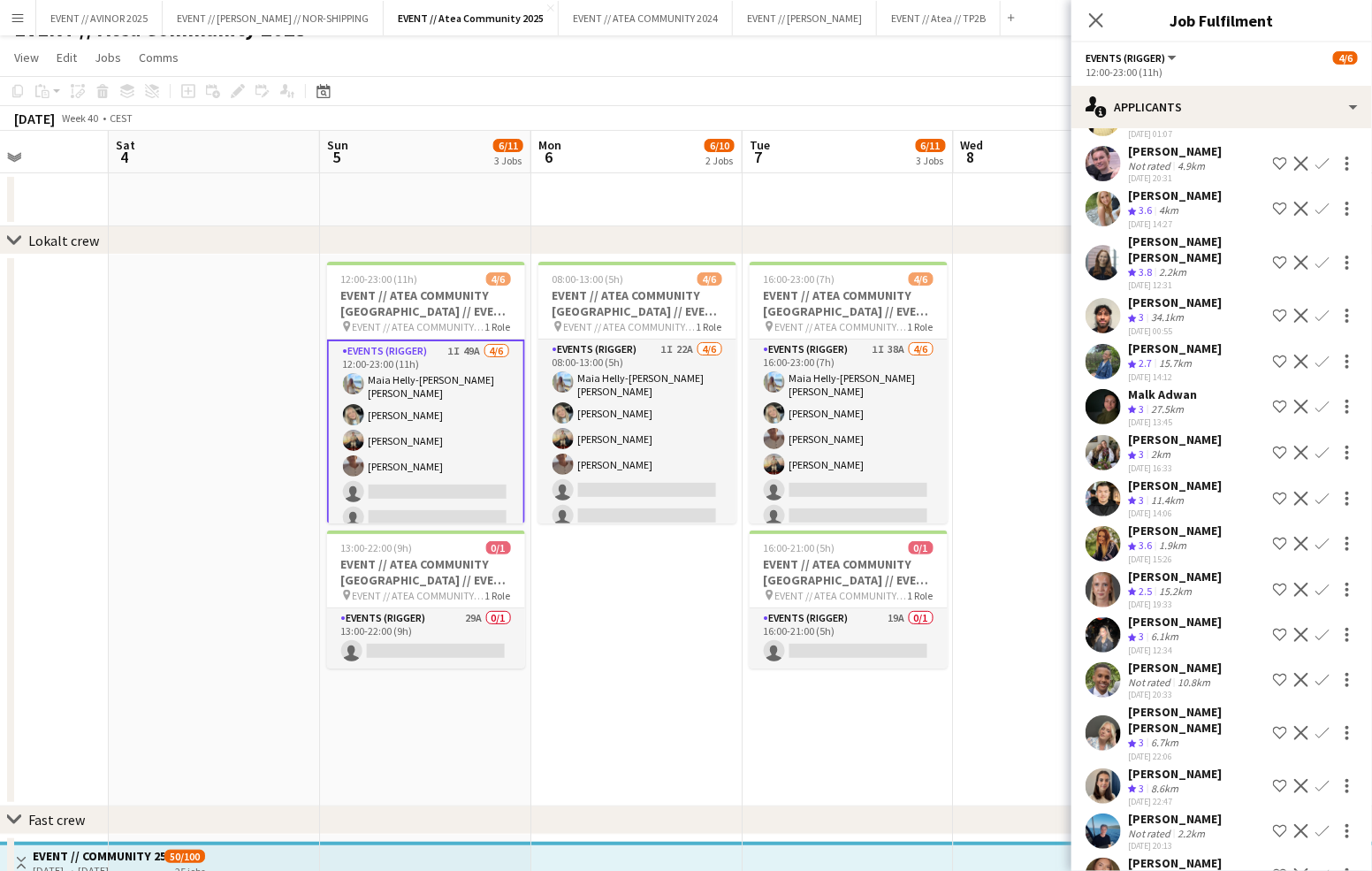
scroll to position [431, 0]
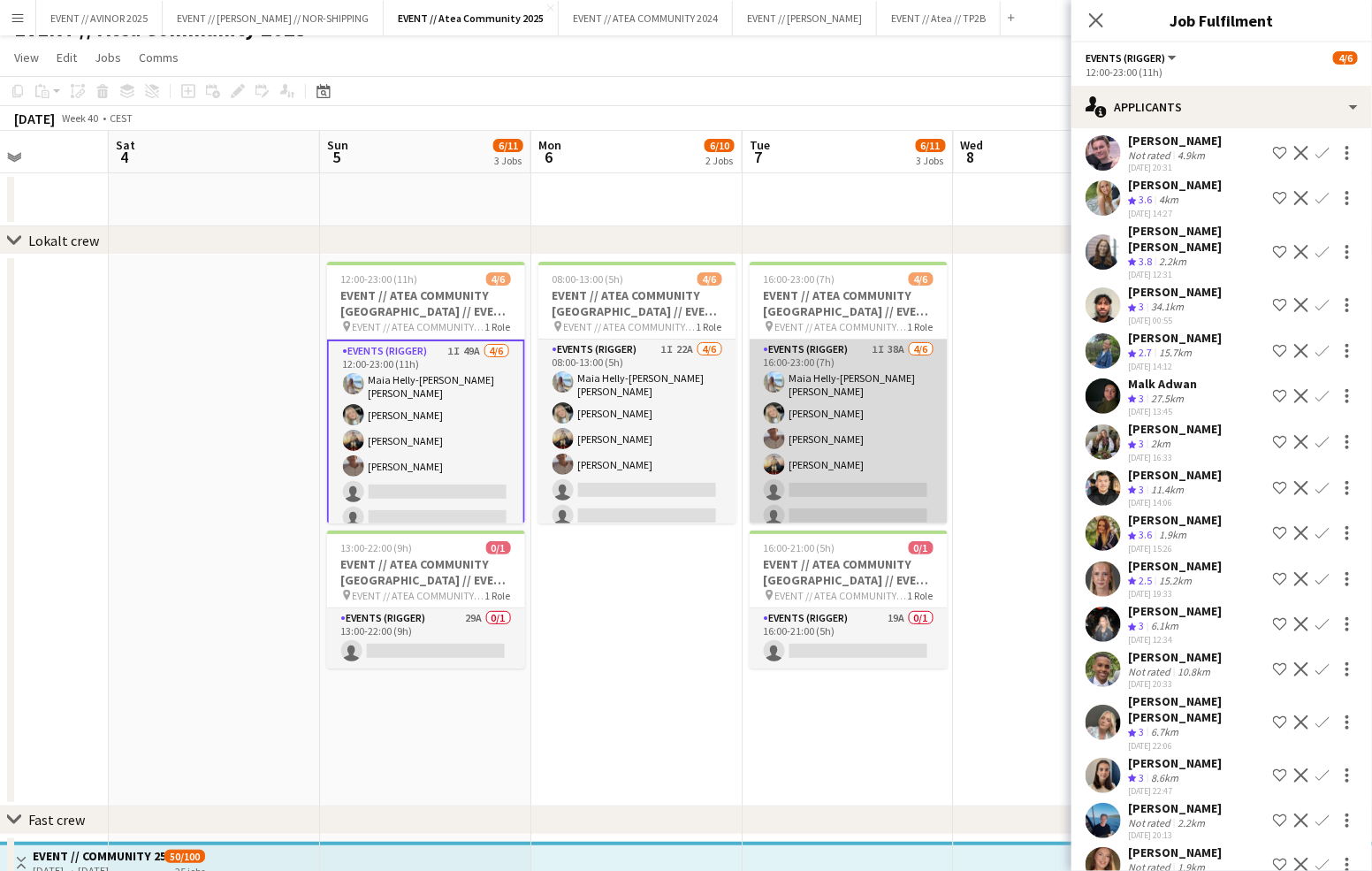
click at [826, 464] on app-card-role "Events (Rigger) 1I 38A [DATE] 16:00-23:00 (7h) Maia Helly-[PERSON_NAME] [PERSON…" at bounding box center [848, 436] width 198 height 194
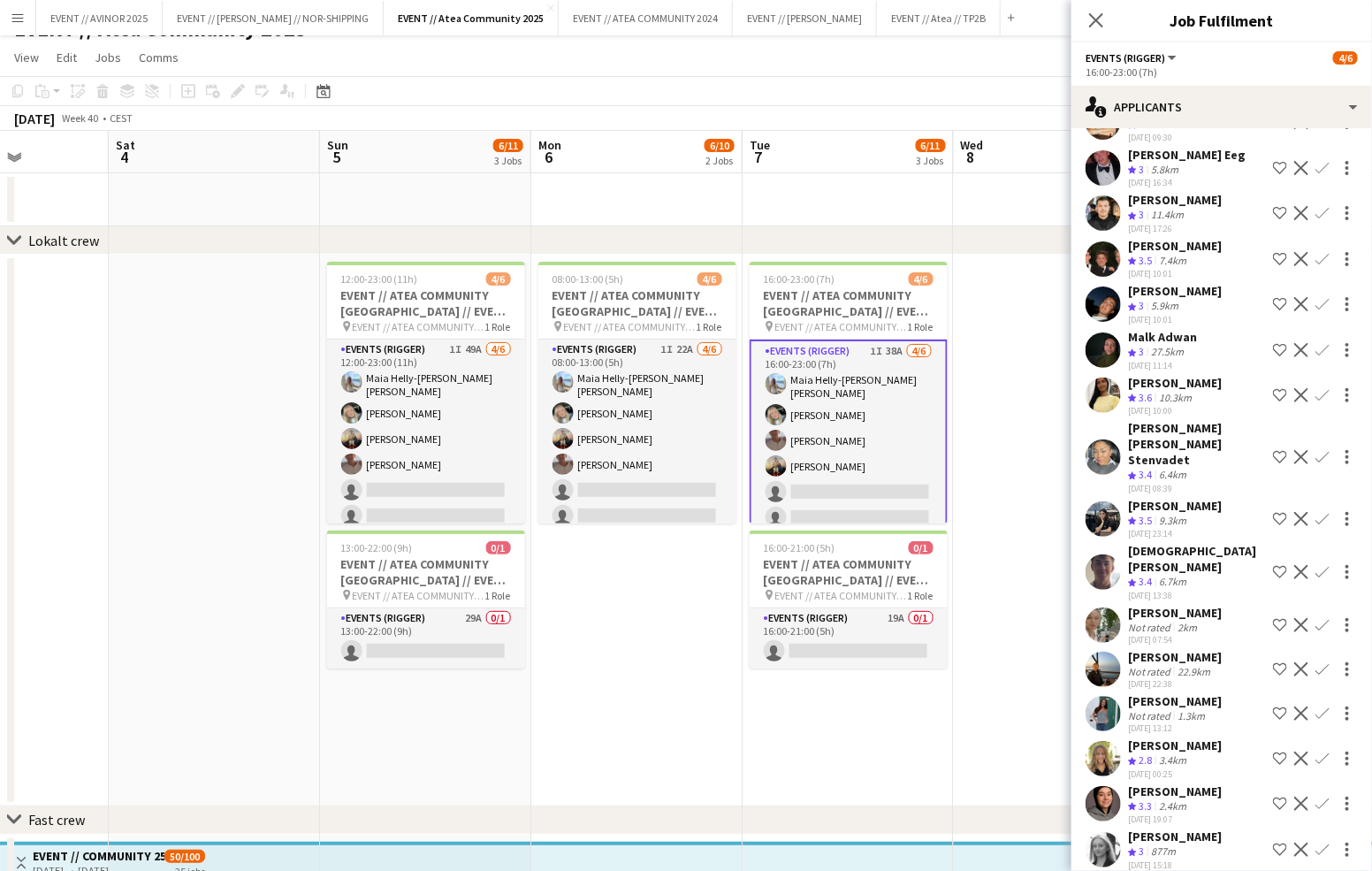
scroll to position [793, 0]
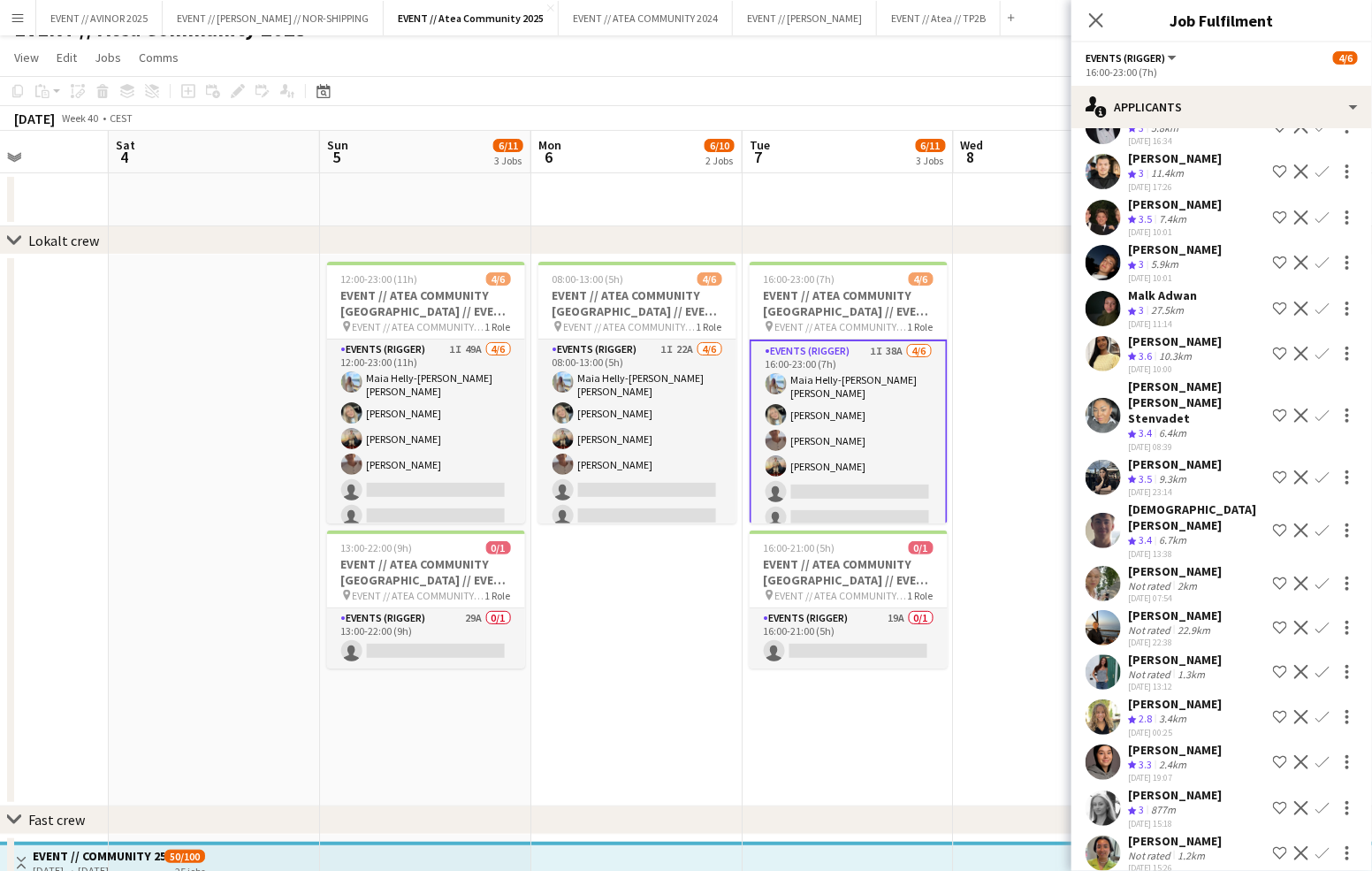
click at [1317, 621] on app-icon "Confirm" at bounding box center [1323, 628] width 14 height 14
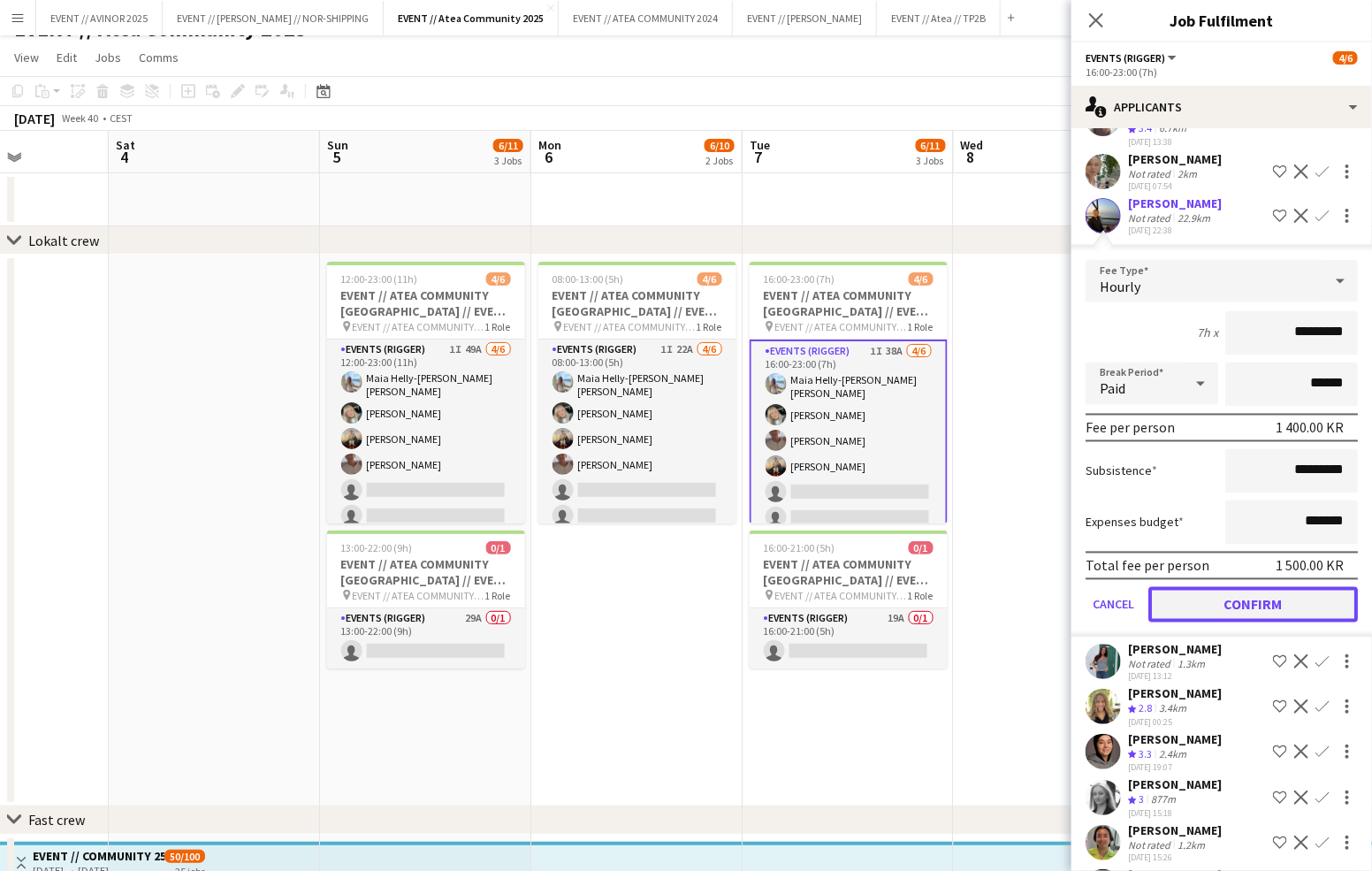
click at [1247, 587] on button "Confirm" at bounding box center [1253, 605] width 210 height 36
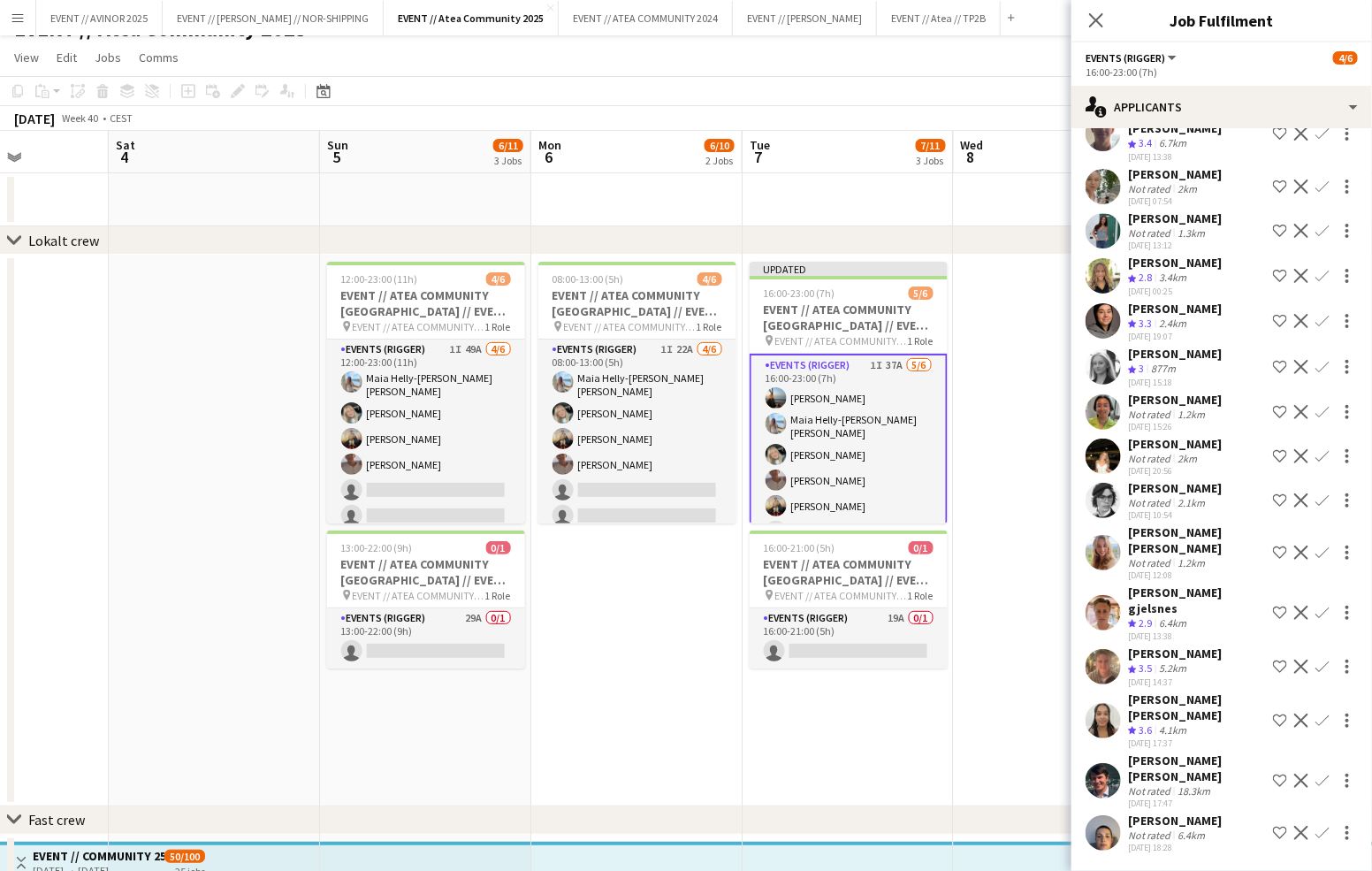
scroll to position [761, 0]
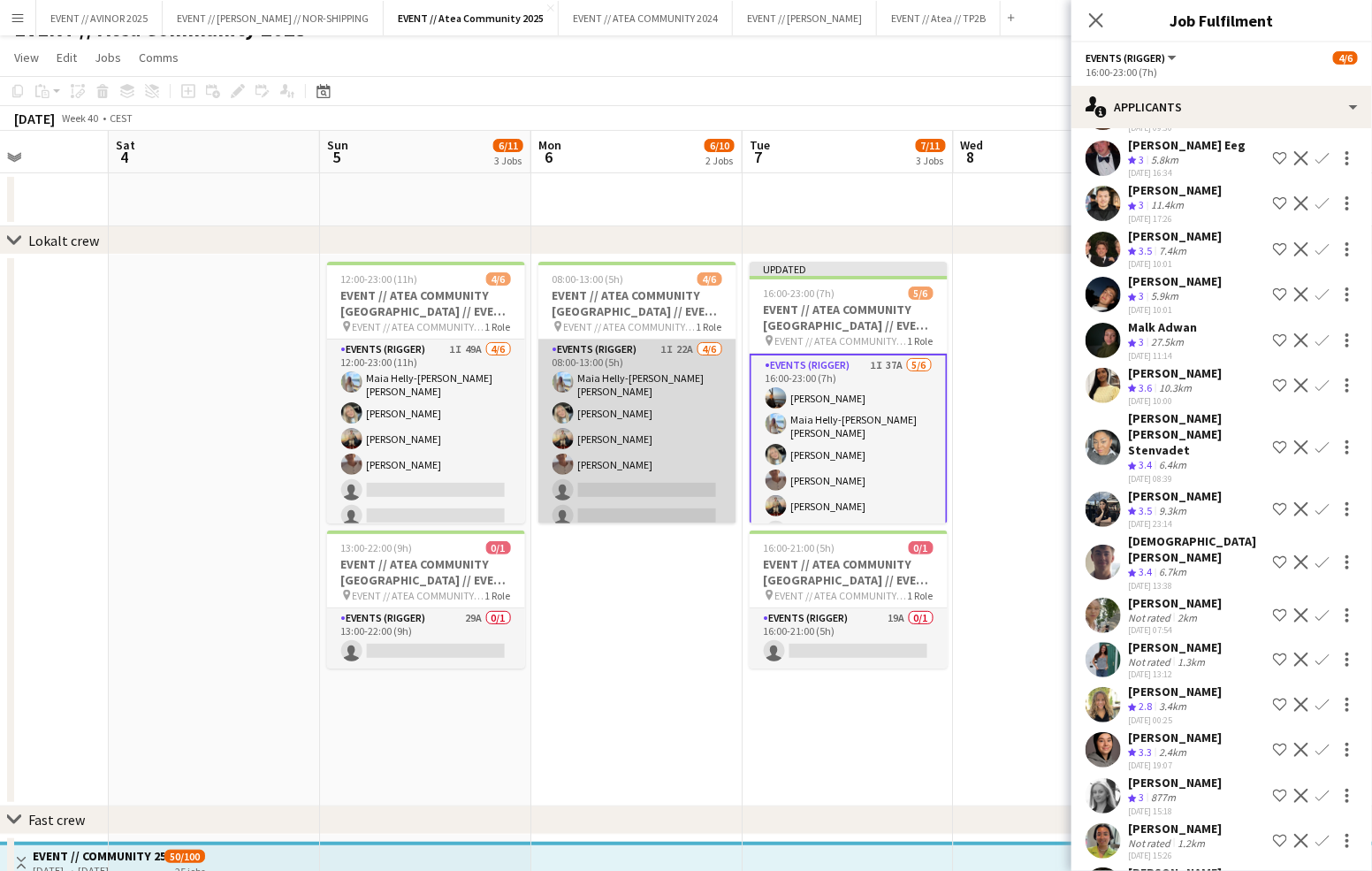
click at [655, 483] on app-card-role "Events (Rigger) 1I 22A [DATE] 08:00-13:00 (5h) [PERSON_NAME] [PERSON_NAME] [PER…" at bounding box center [638, 436] width 198 height 194
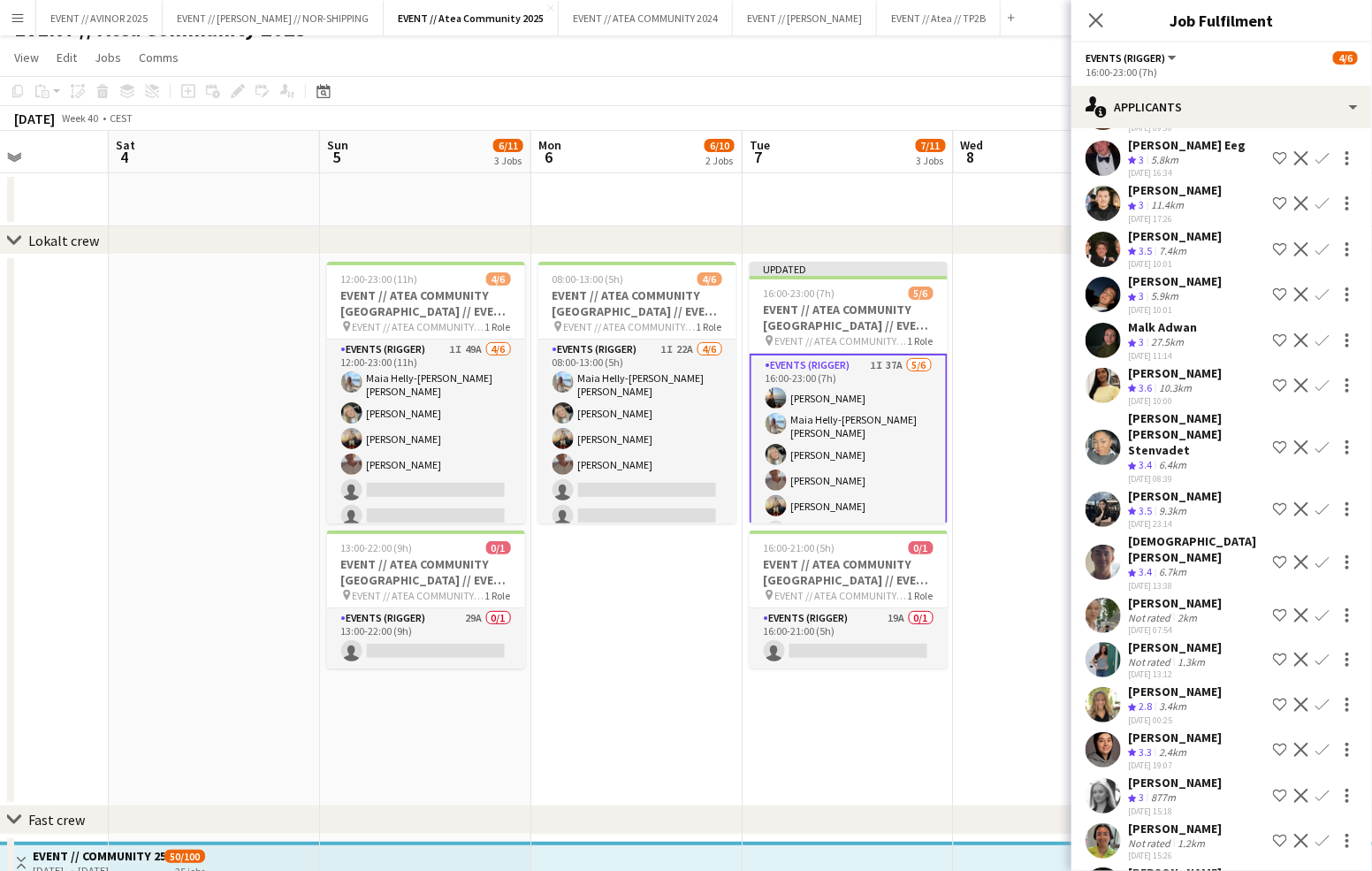
scroll to position [0, 0]
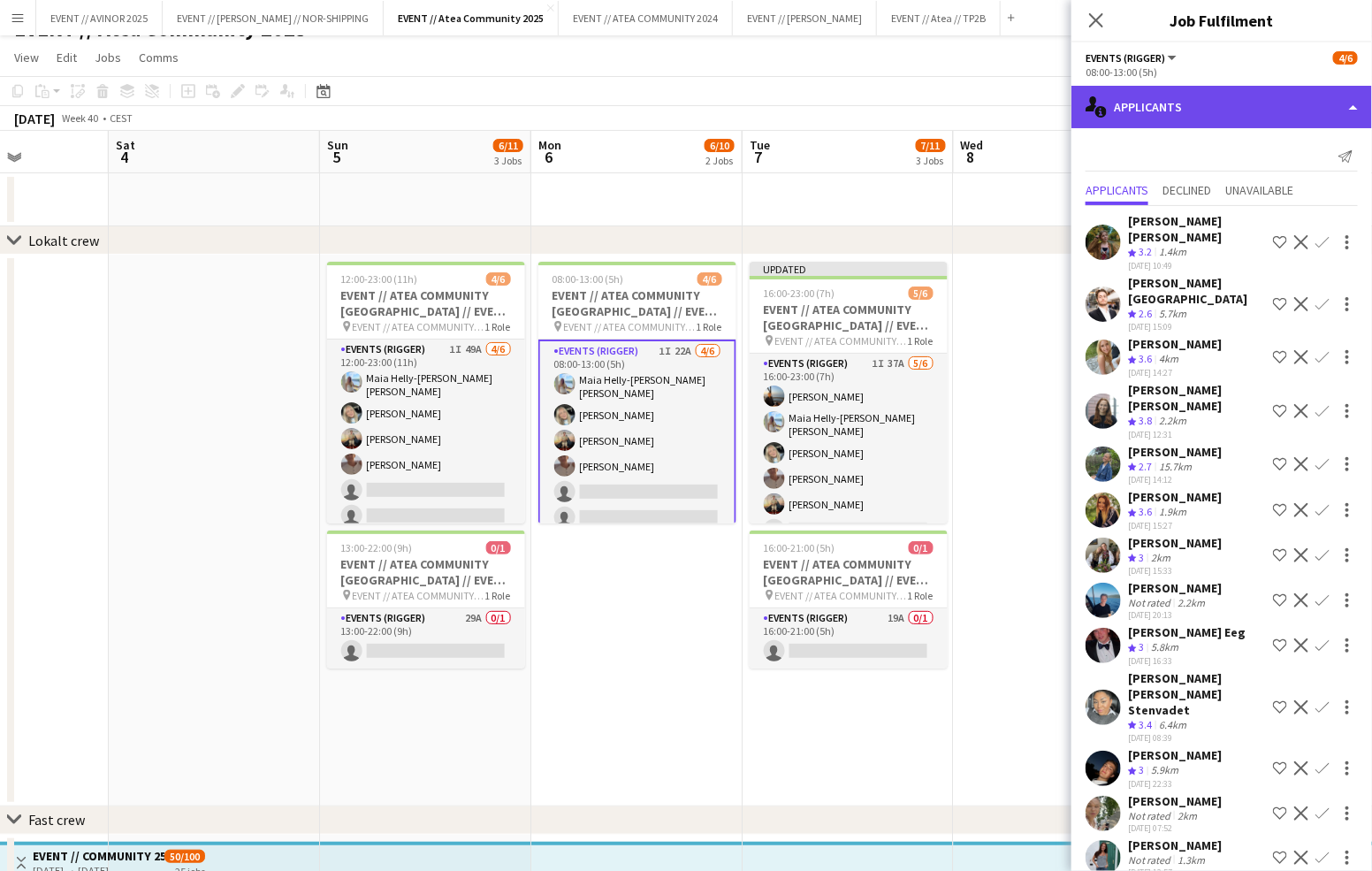
click at [1203, 94] on div "single-neutral-actions-information Applicants" at bounding box center [1222, 107] width 300 height 43
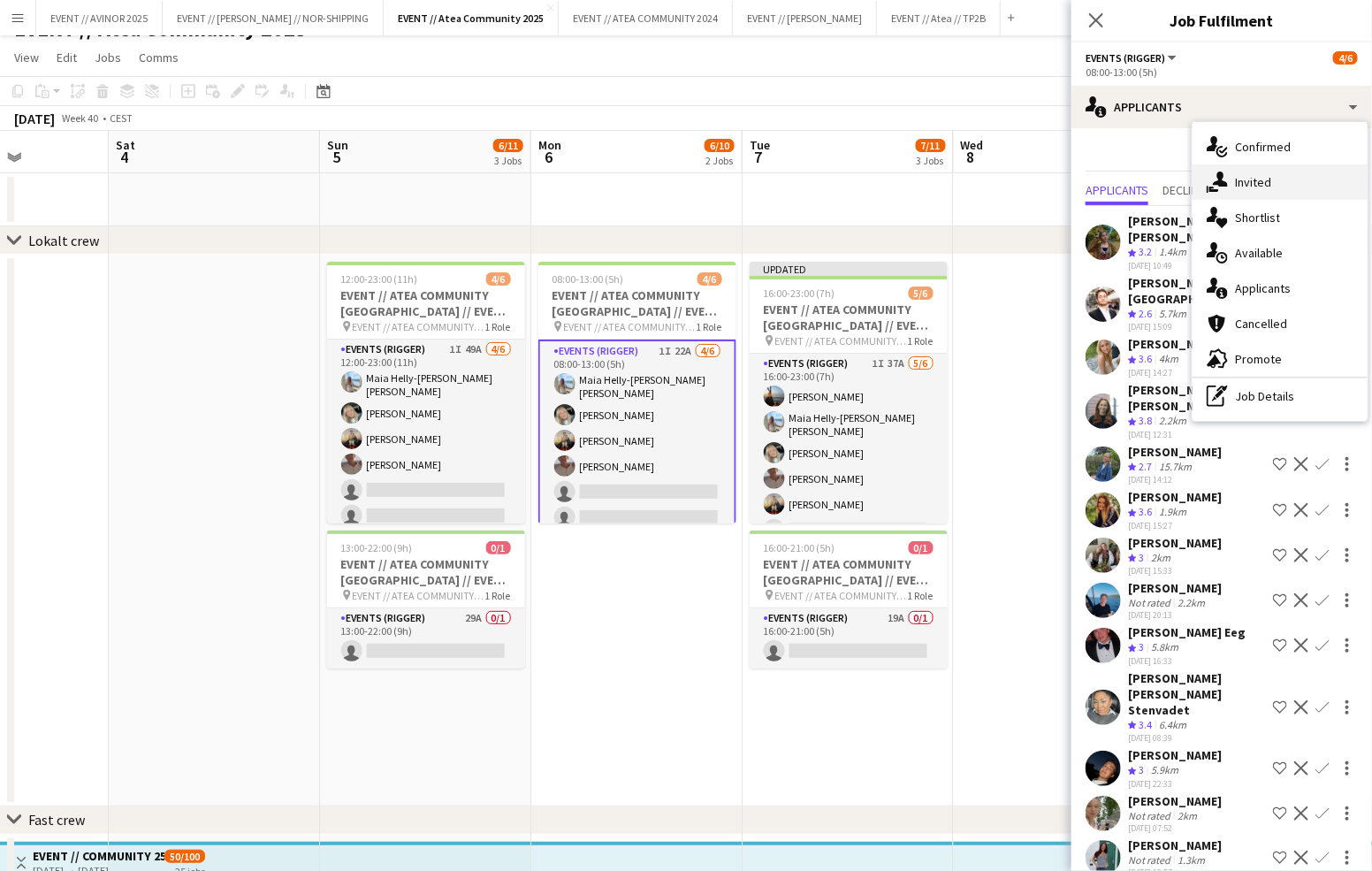
click at [1234, 169] on div "single-neutral-actions-share-1 Invited" at bounding box center [1279, 182] width 175 height 36
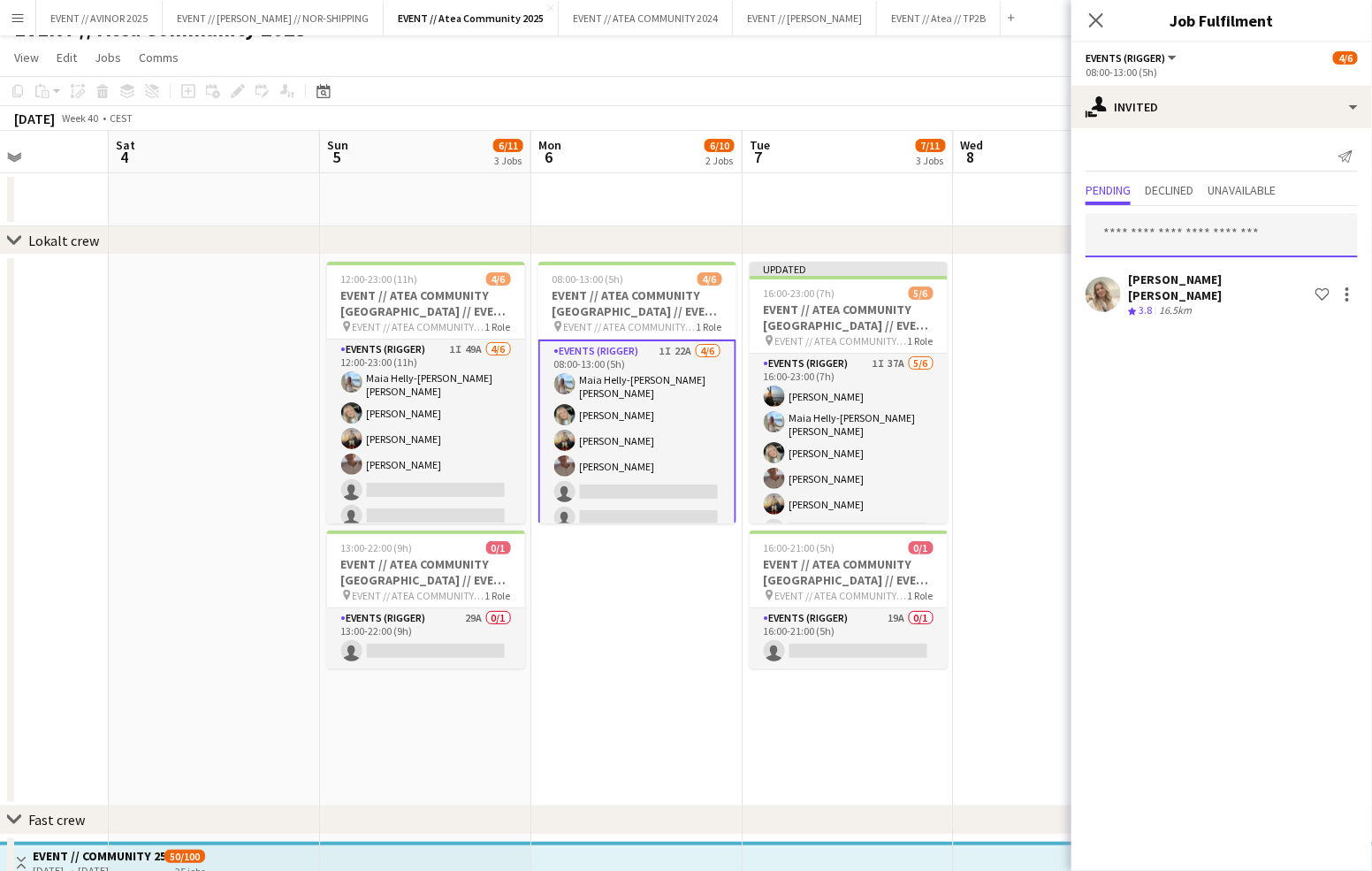
click at [1172, 218] on input "text" at bounding box center [1221, 235] width 272 height 44
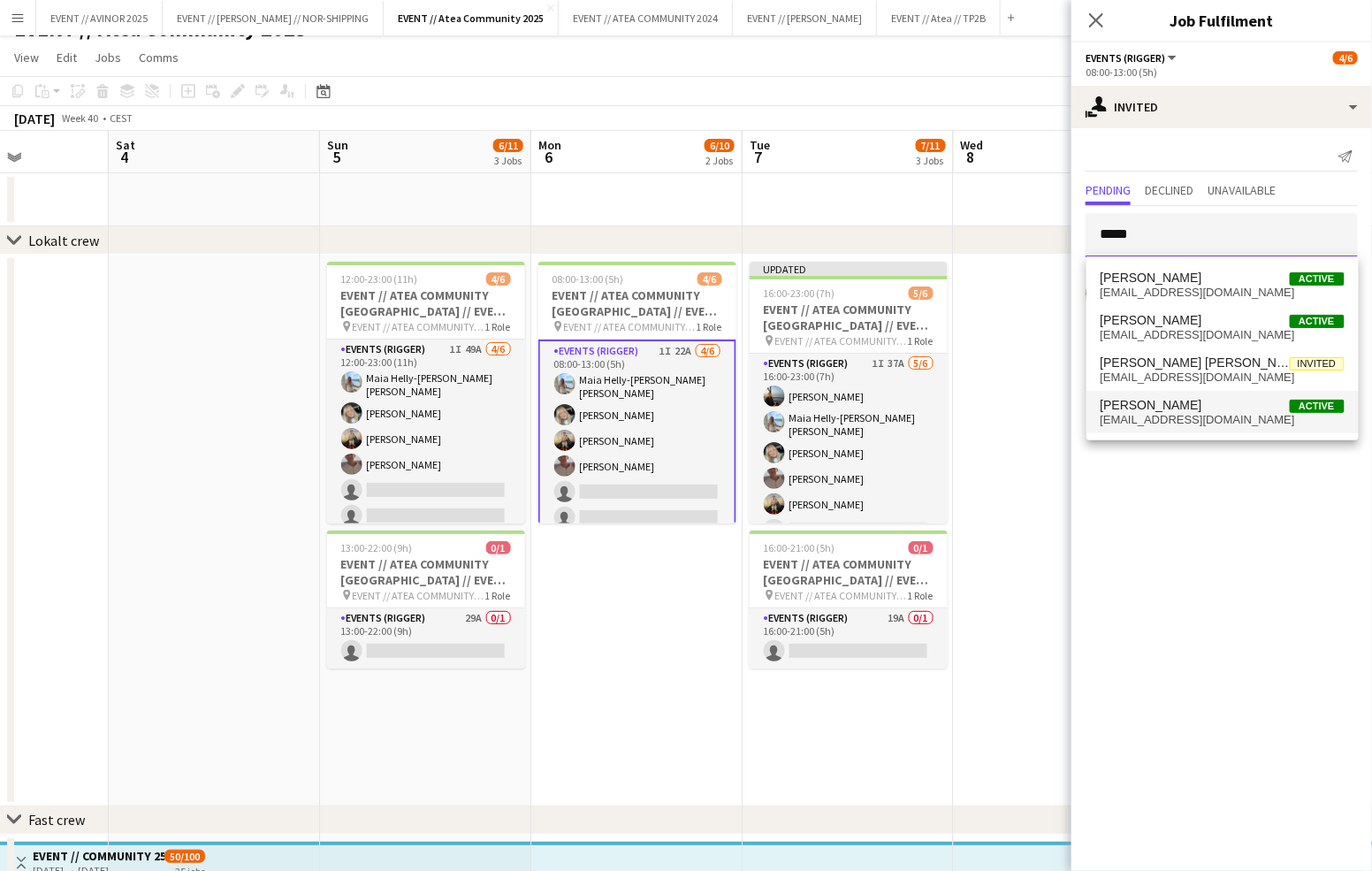
type input "*****"
click at [1189, 409] on span "[PERSON_NAME]" at bounding box center [1151, 404] width 102 height 15
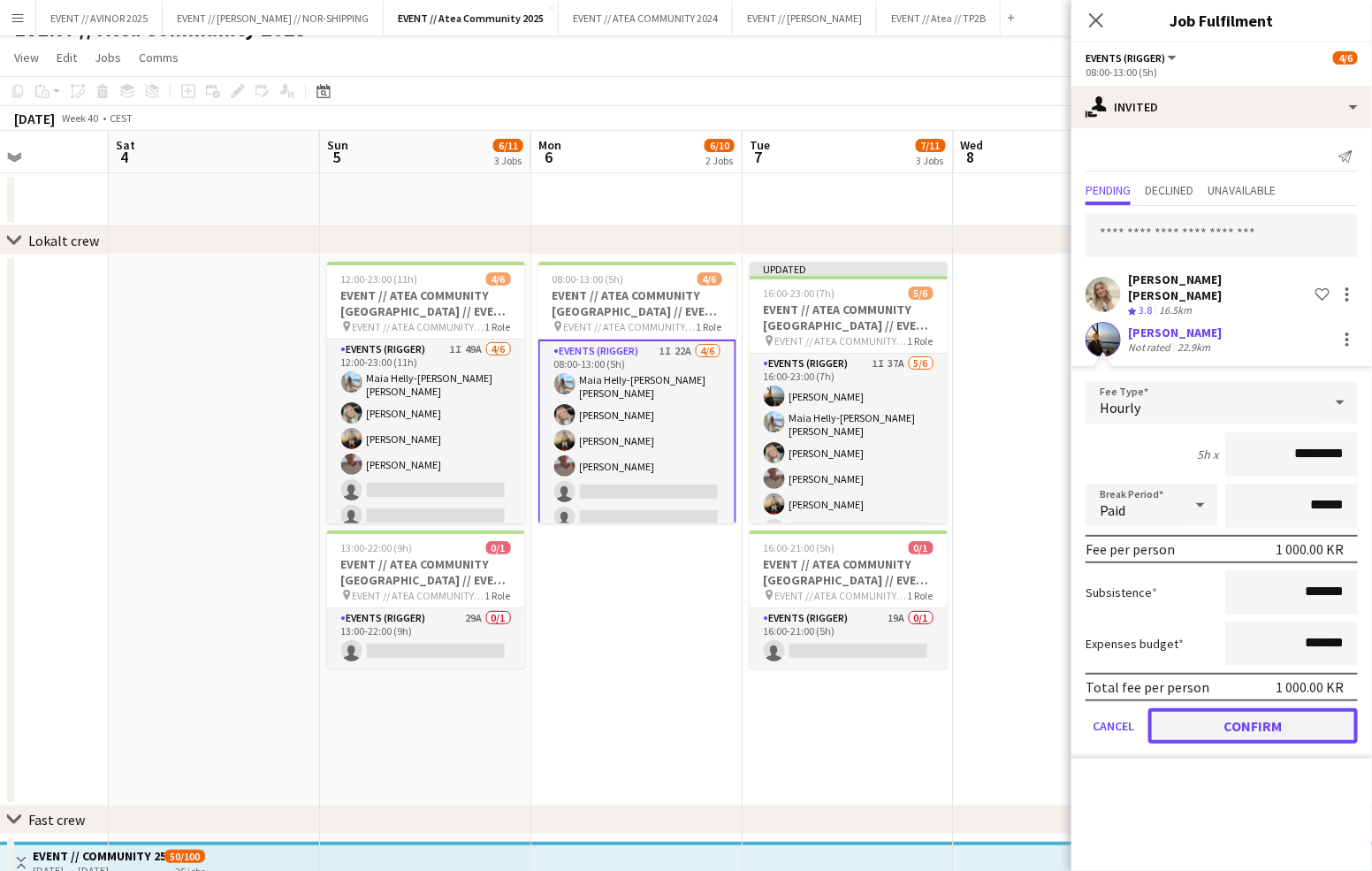
click at [1256, 708] on button "Confirm" at bounding box center [1253, 726] width 210 height 36
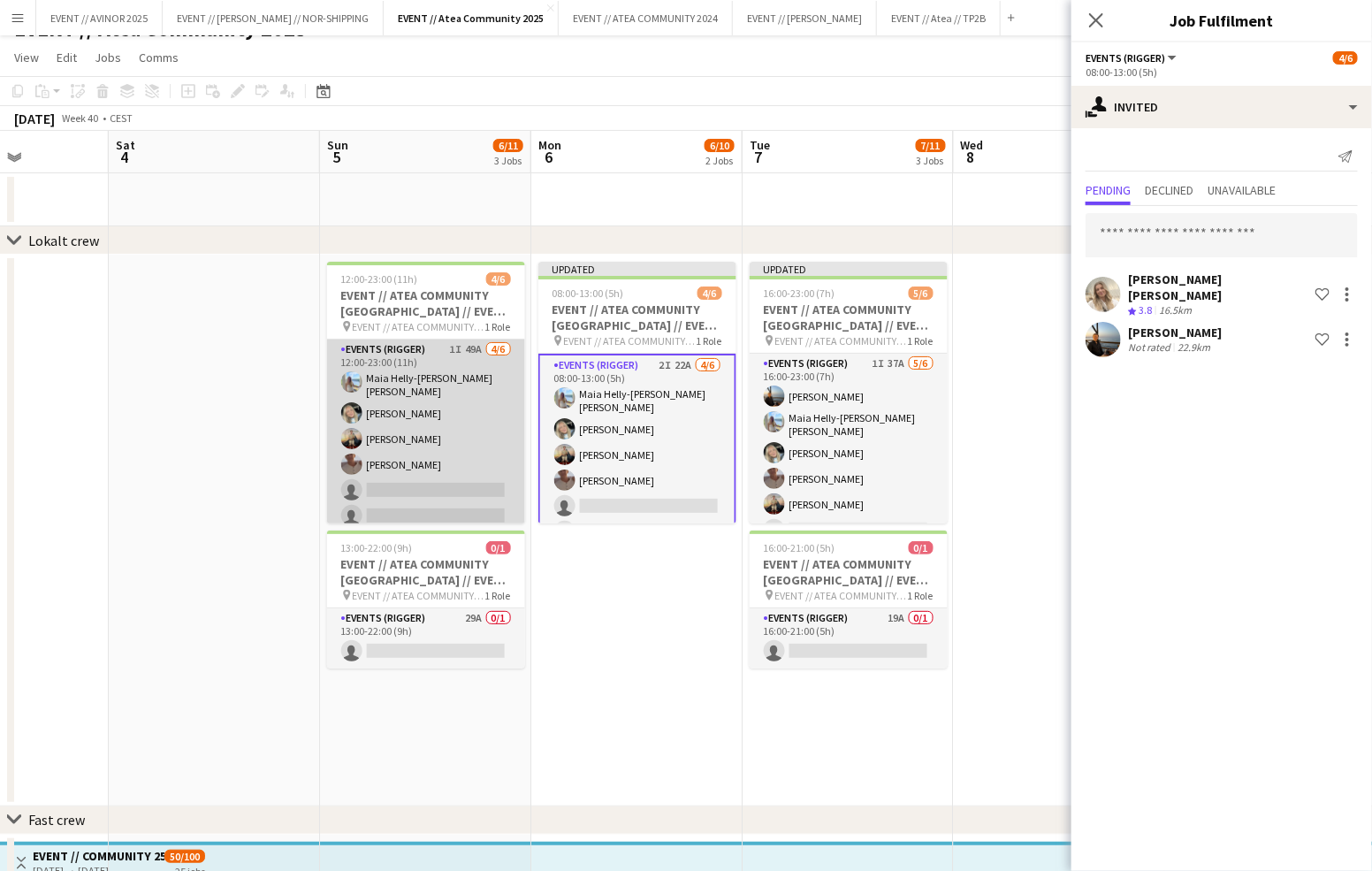
click at [417, 484] on app-card-role "Events (Rigger) 1I 49A [DATE] 12:00-23:00 (11h) Maia Helly-[PERSON_NAME] [PERSO…" at bounding box center [426, 436] width 198 height 194
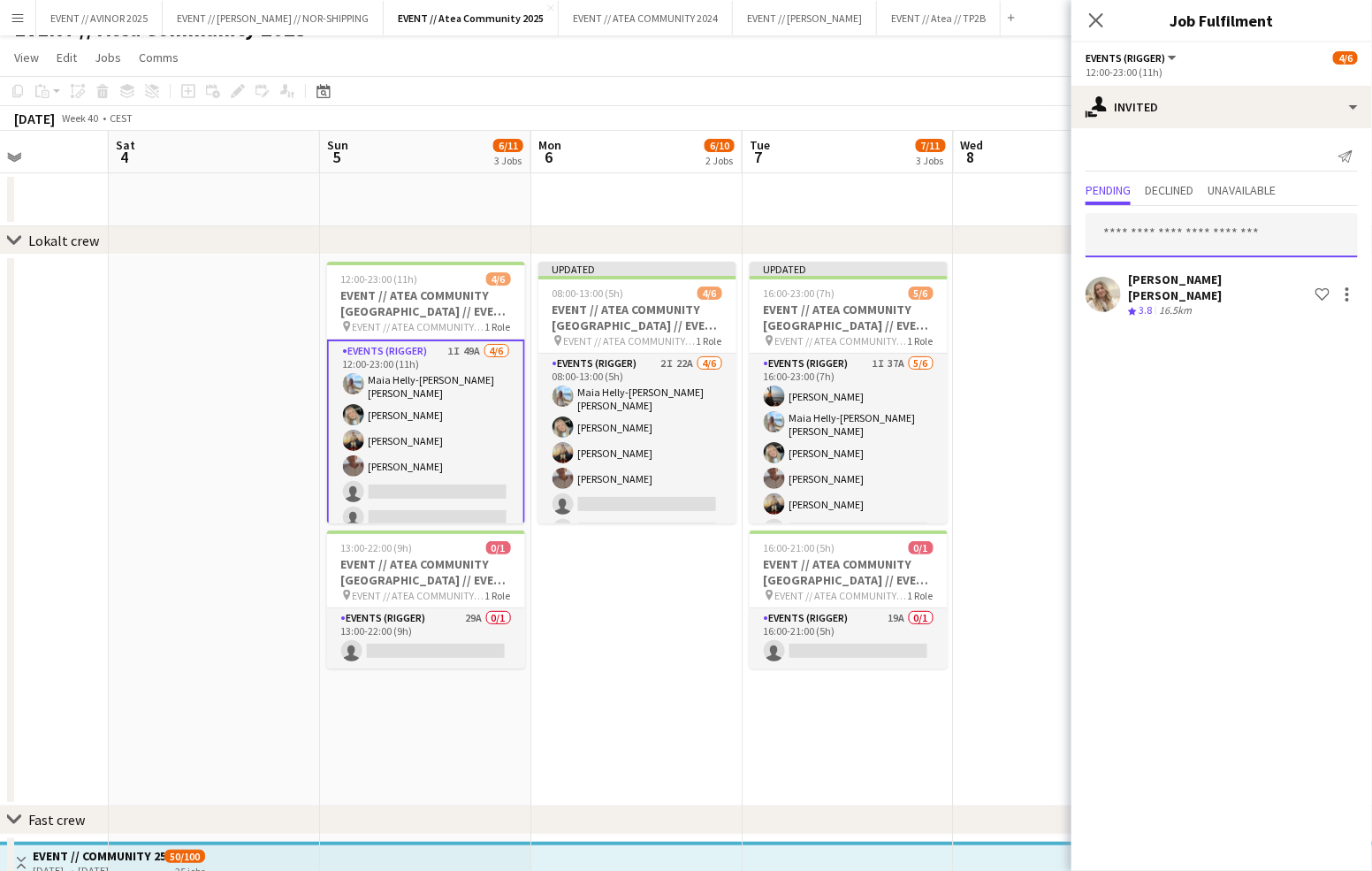
click at [1207, 242] on input "text" at bounding box center [1221, 235] width 272 height 44
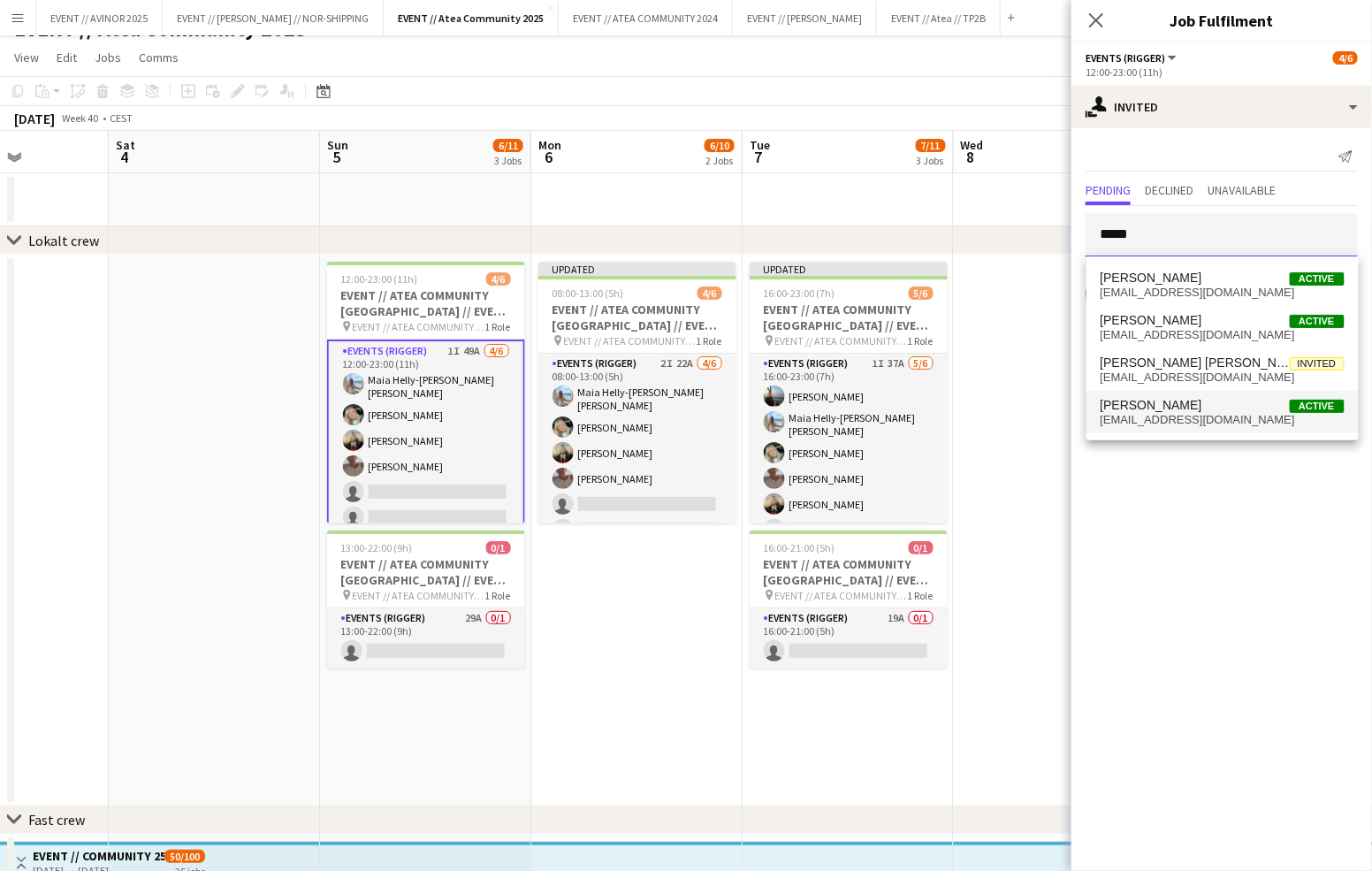
type input "*****"
click at [1194, 406] on span "[PERSON_NAME]" at bounding box center [1151, 404] width 102 height 15
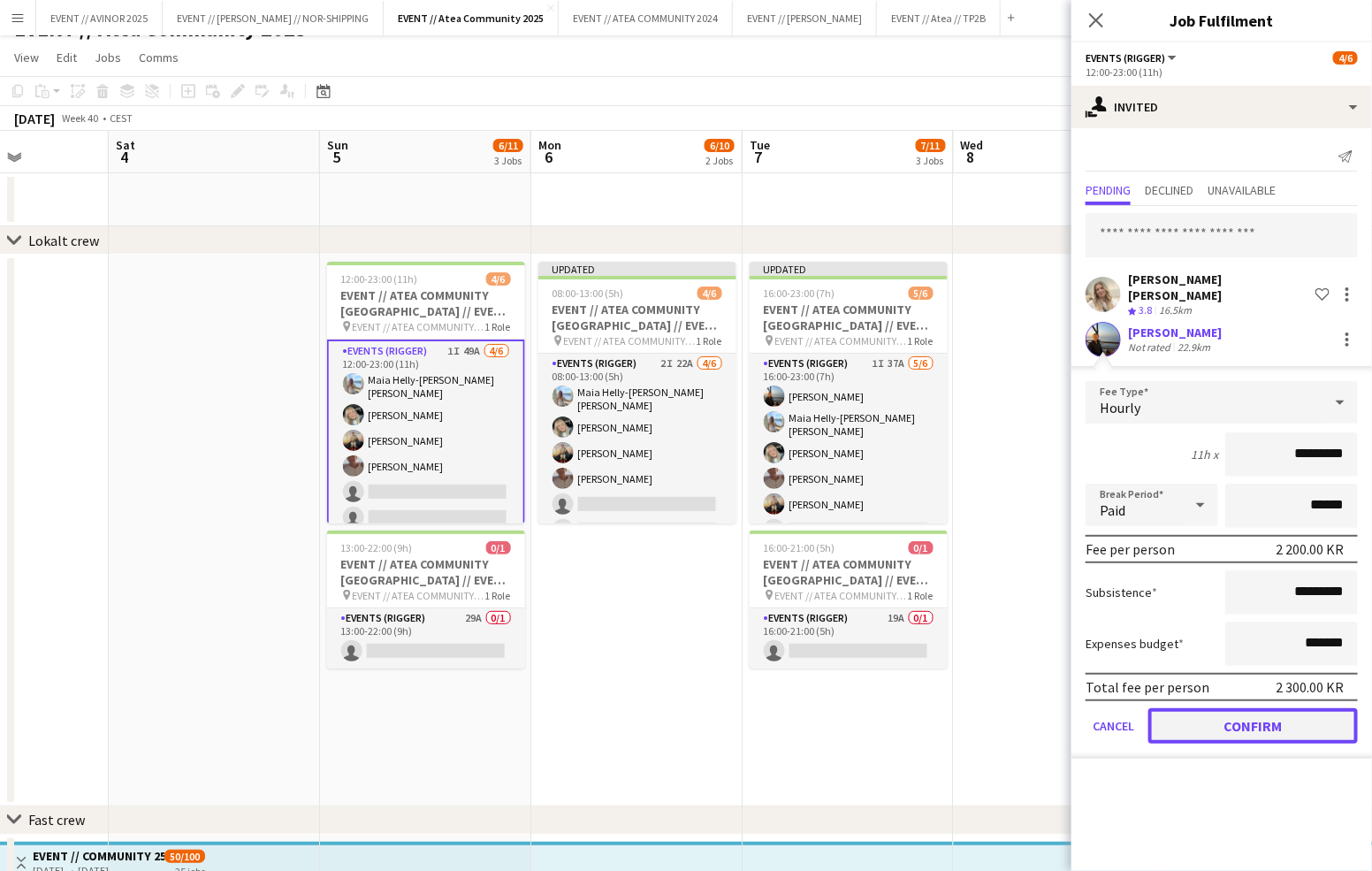
click at [1237, 717] on button "Confirm" at bounding box center [1253, 726] width 210 height 36
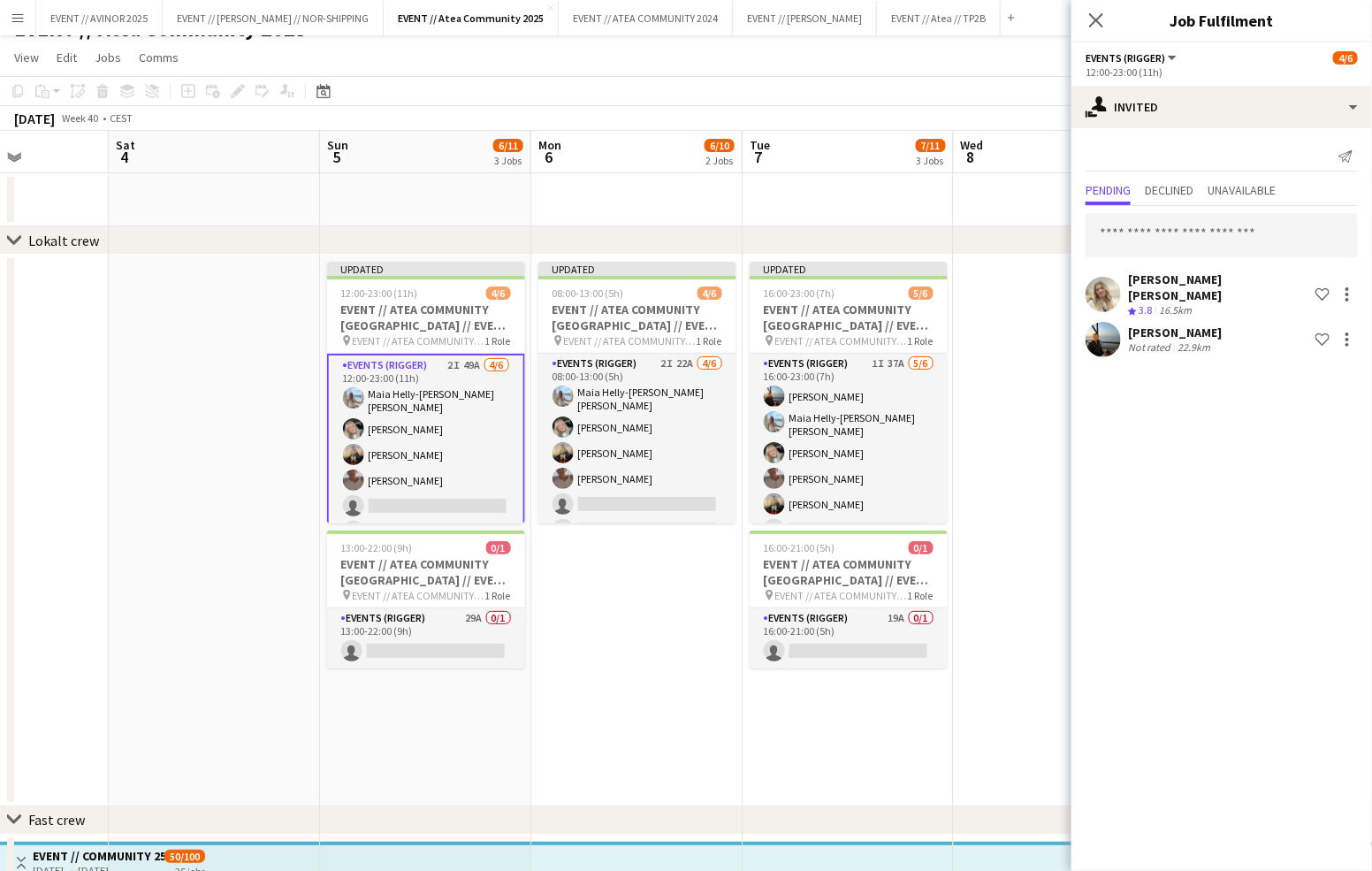
click at [1038, 387] on app-date-cell at bounding box center [1060, 531] width 212 height 552
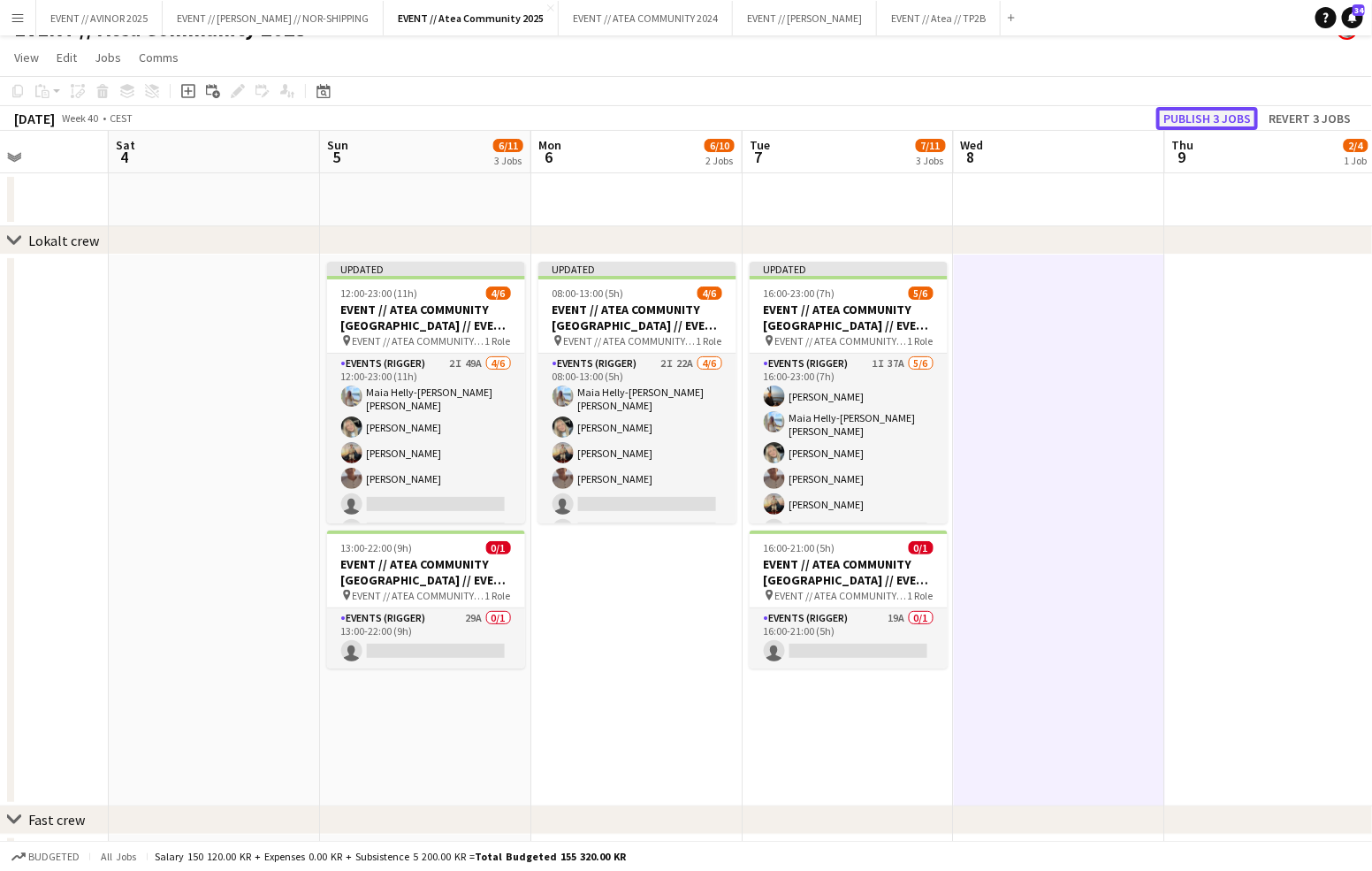
click at [1203, 117] on button "Publish 3 jobs" at bounding box center [1207, 118] width 102 height 23
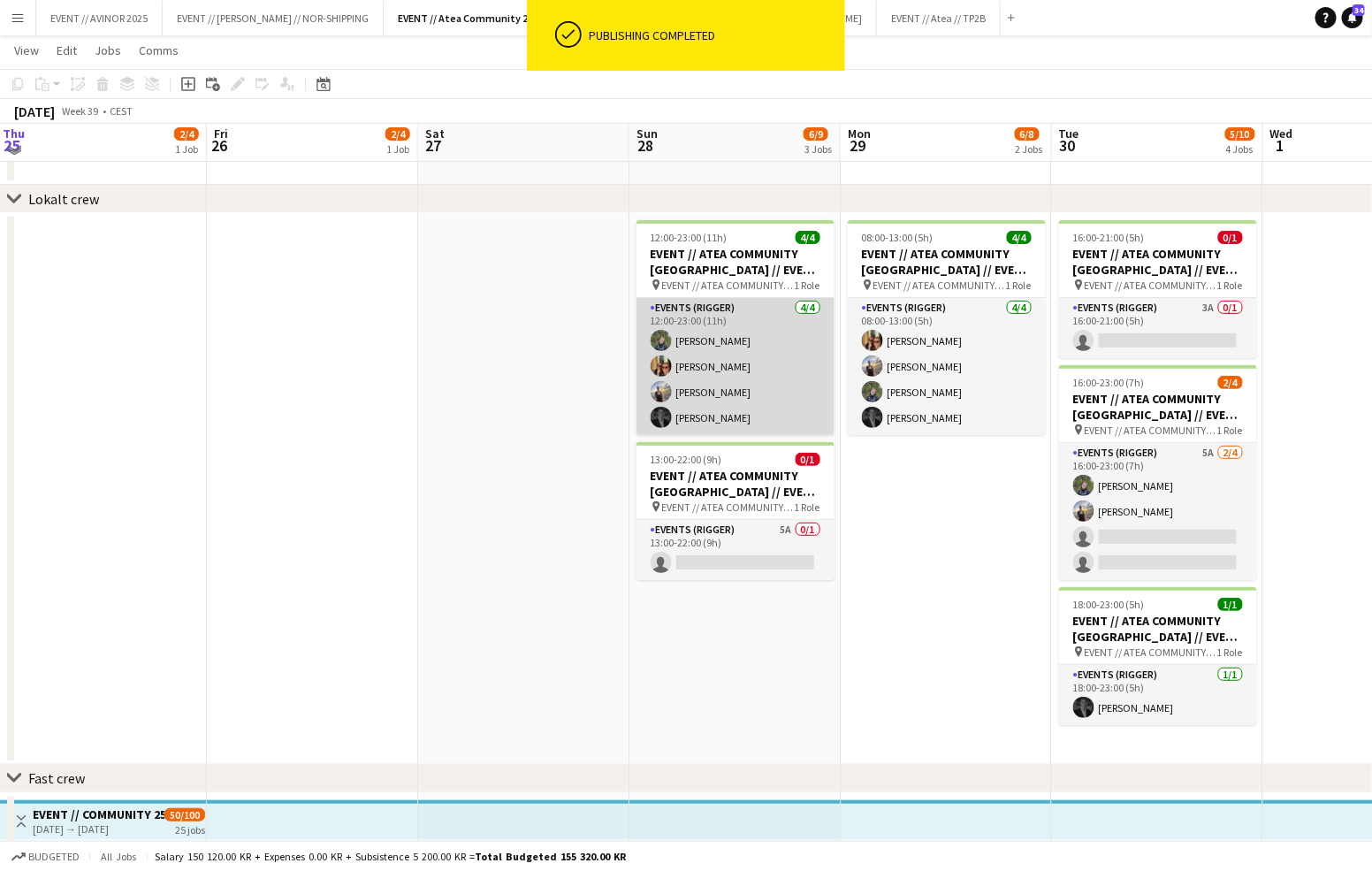
scroll to position [59, 0]
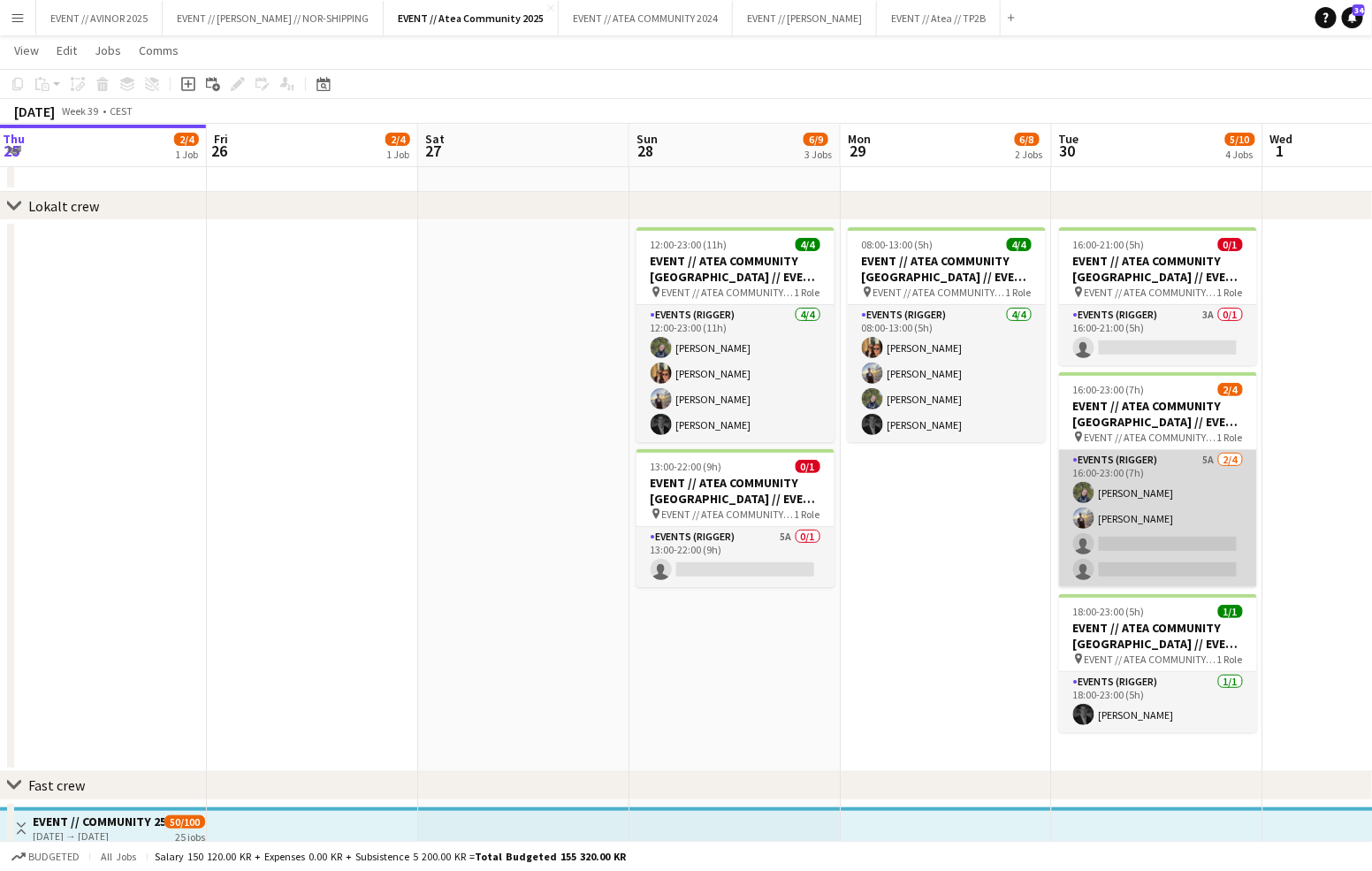
click at [1157, 534] on app-card-role "Events (Rigger) 5A [DATE] 16:00-23:00 (7h) [PERSON_NAME] [PERSON_NAME] single-n…" at bounding box center [1158, 518] width 198 height 137
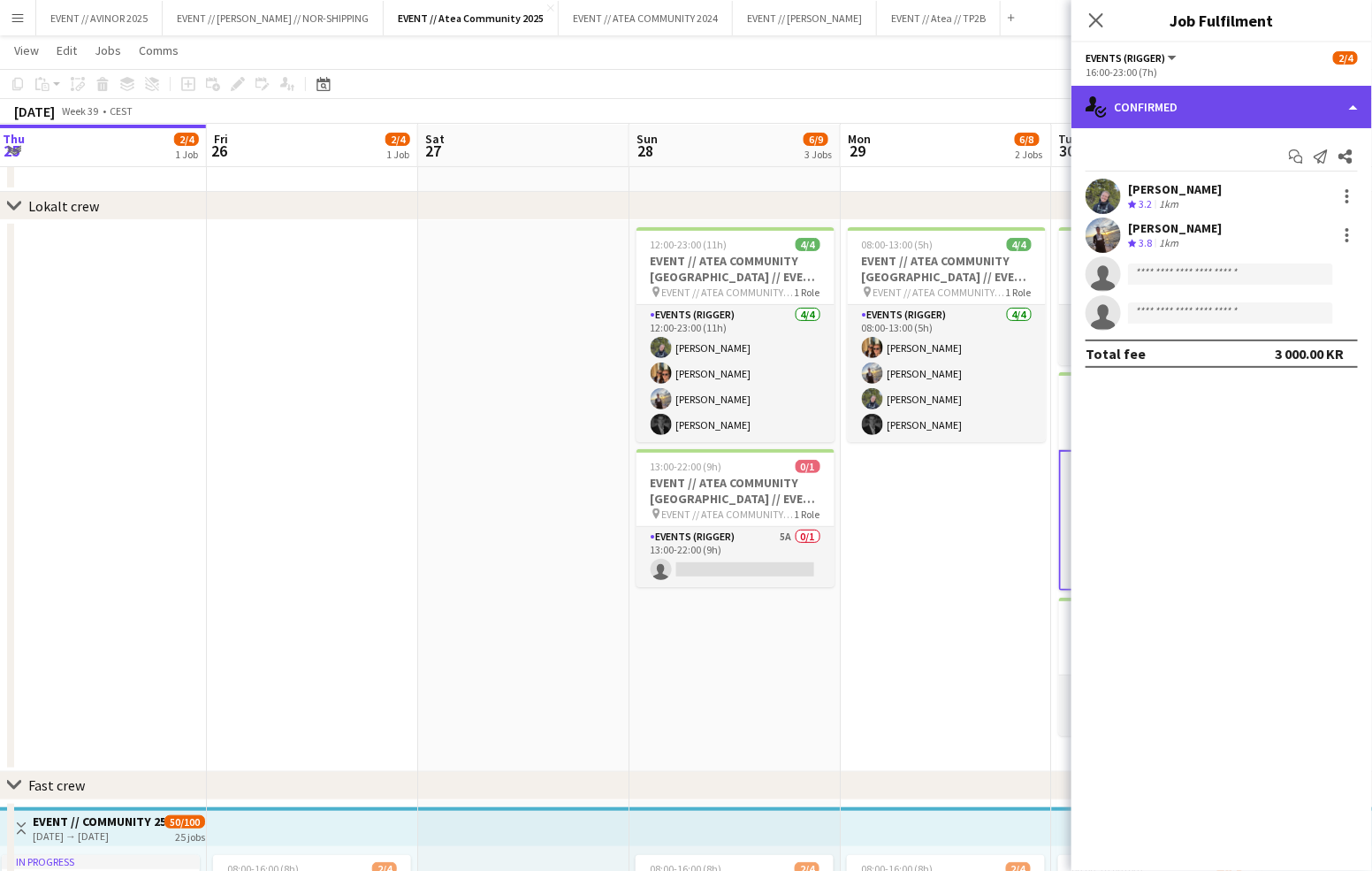
click at [1158, 104] on div "single-neutral-actions-check-2 Confirmed" at bounding box center [1222, 107] width 300 height 43
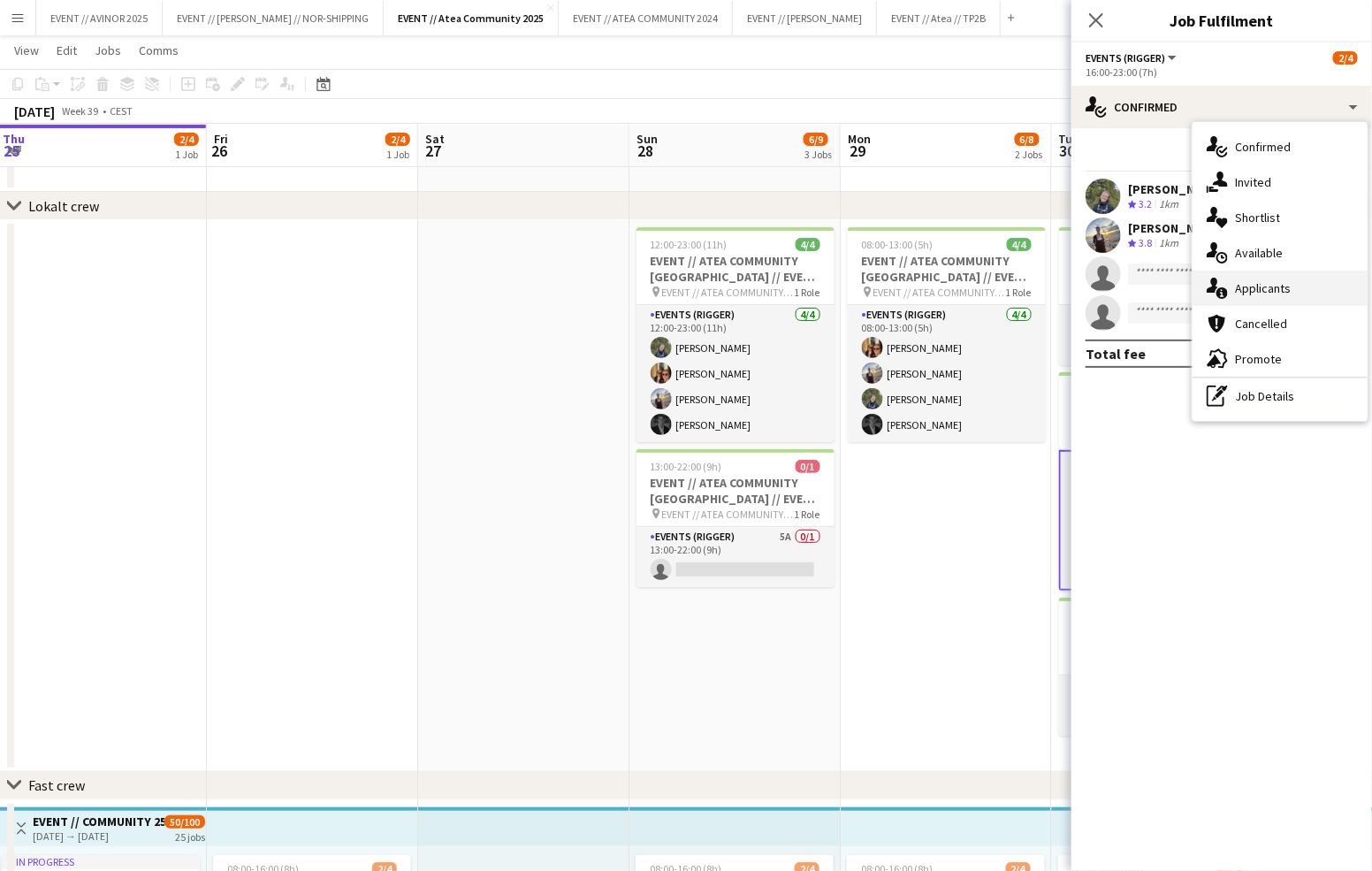
click at [1274, 291] on span "Applicants" at bounding box center [1262, 288] width 55 height 16
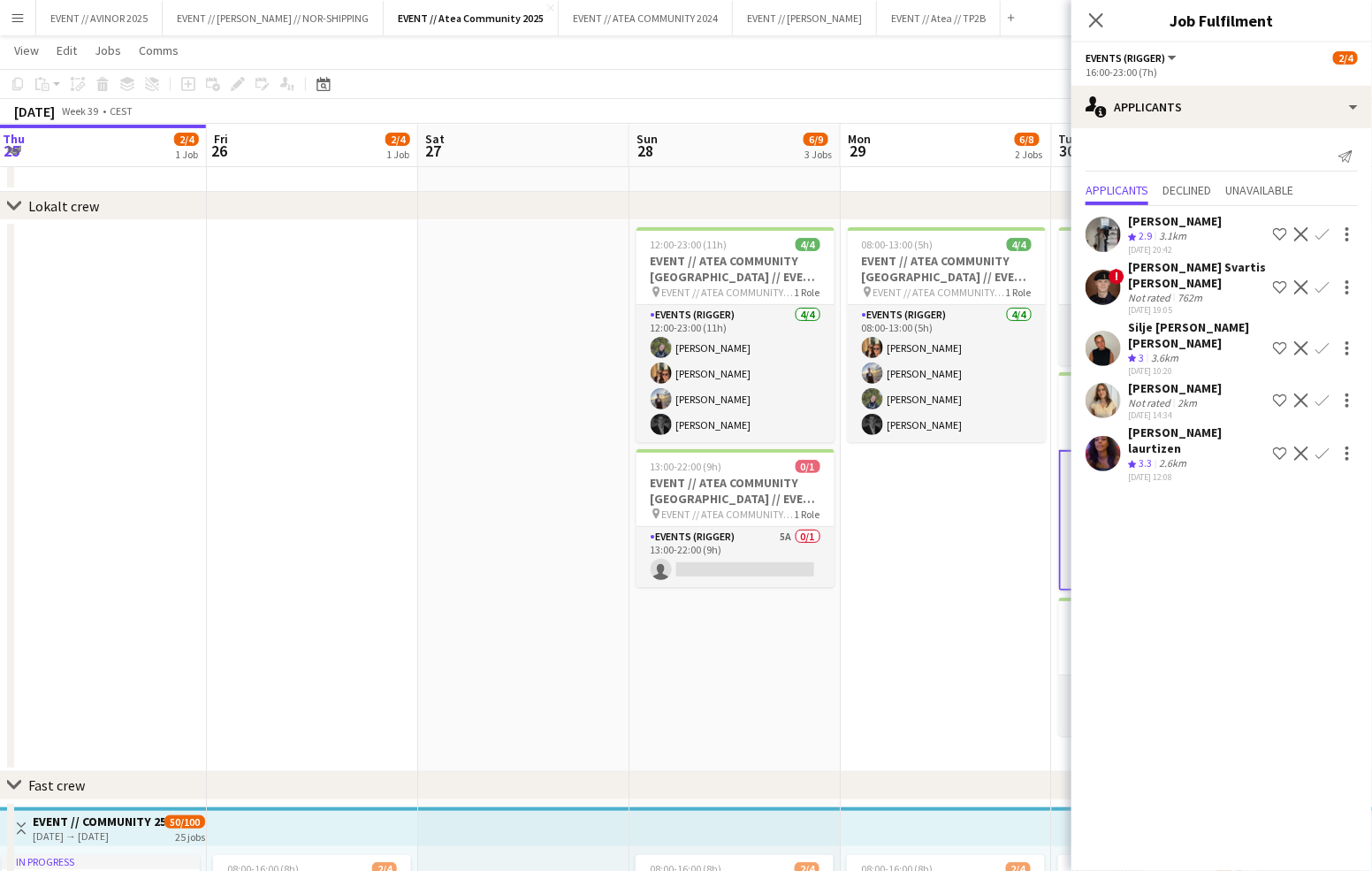
click at [1176, 424] on div "[PERSON_NAME] laurtizen" at bounding box center [1196, 440] width 137 height 32
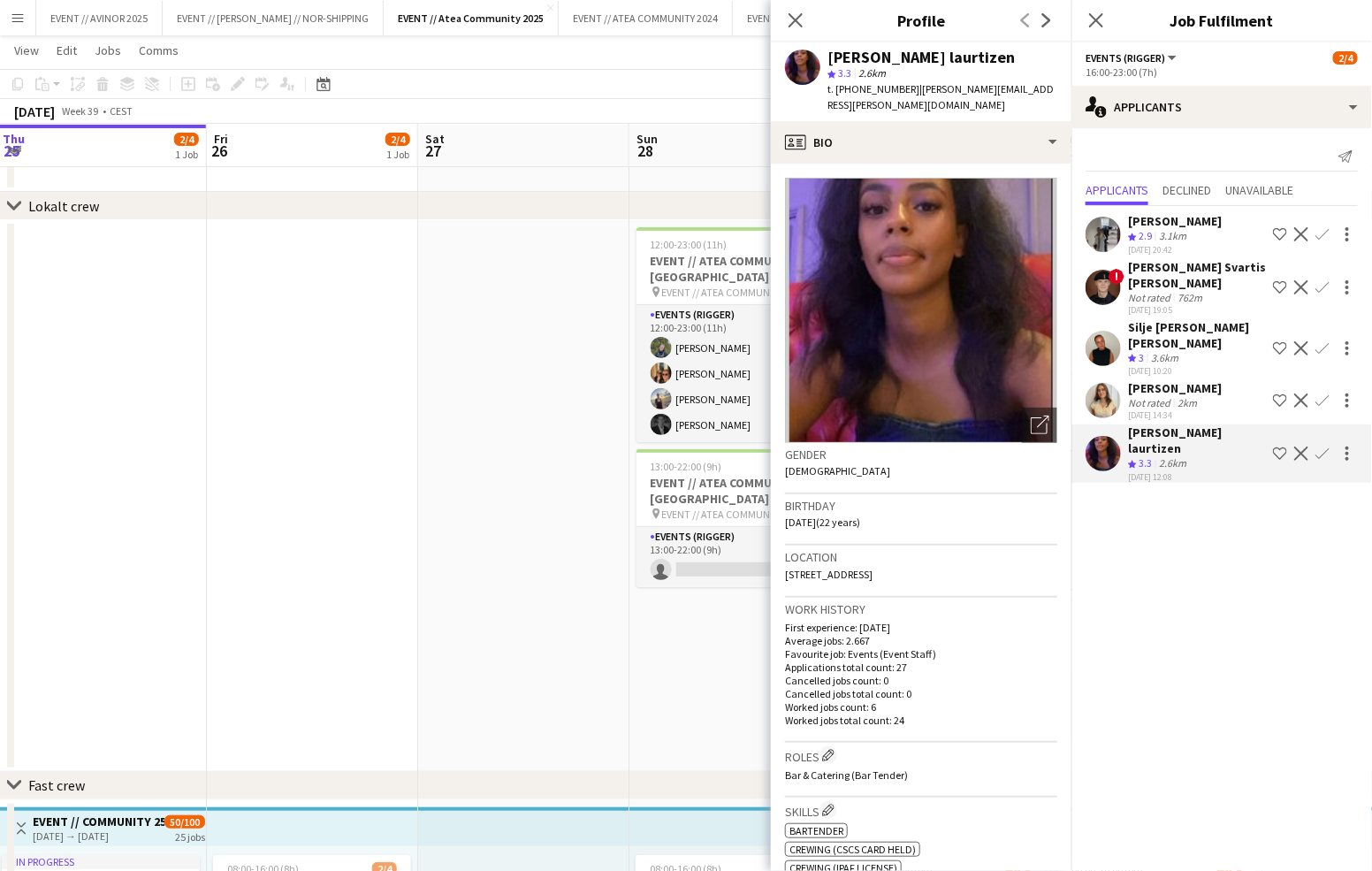
click at [1161, 396] on div "Not rated" at bounding box center [1151, 402] width 45 height 13
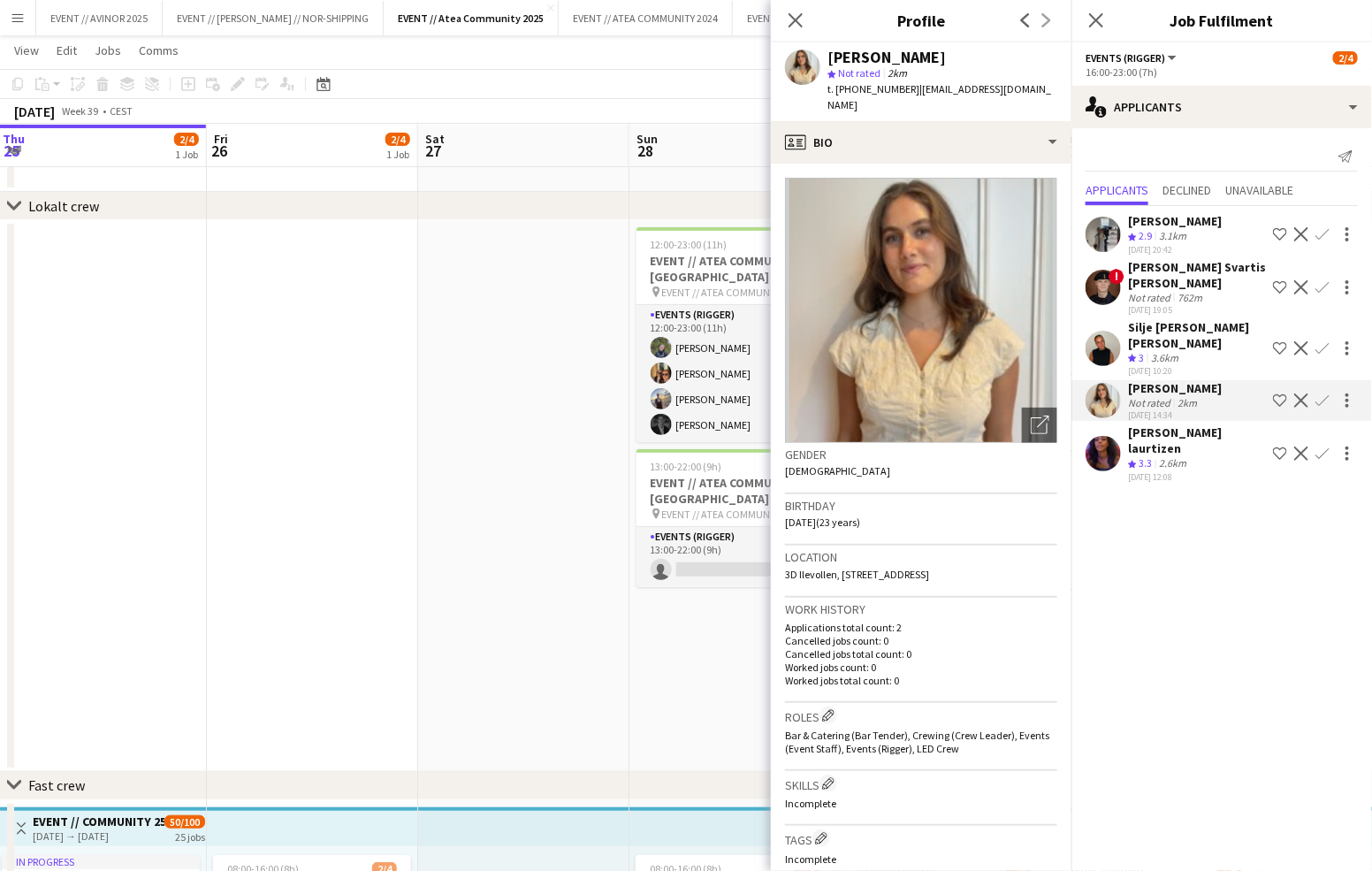
click at [1165, 324] on div "Silje [PERSON_NAME] [PERSON_NAME]" at bounding box center [1196, 335] width 137 height 32
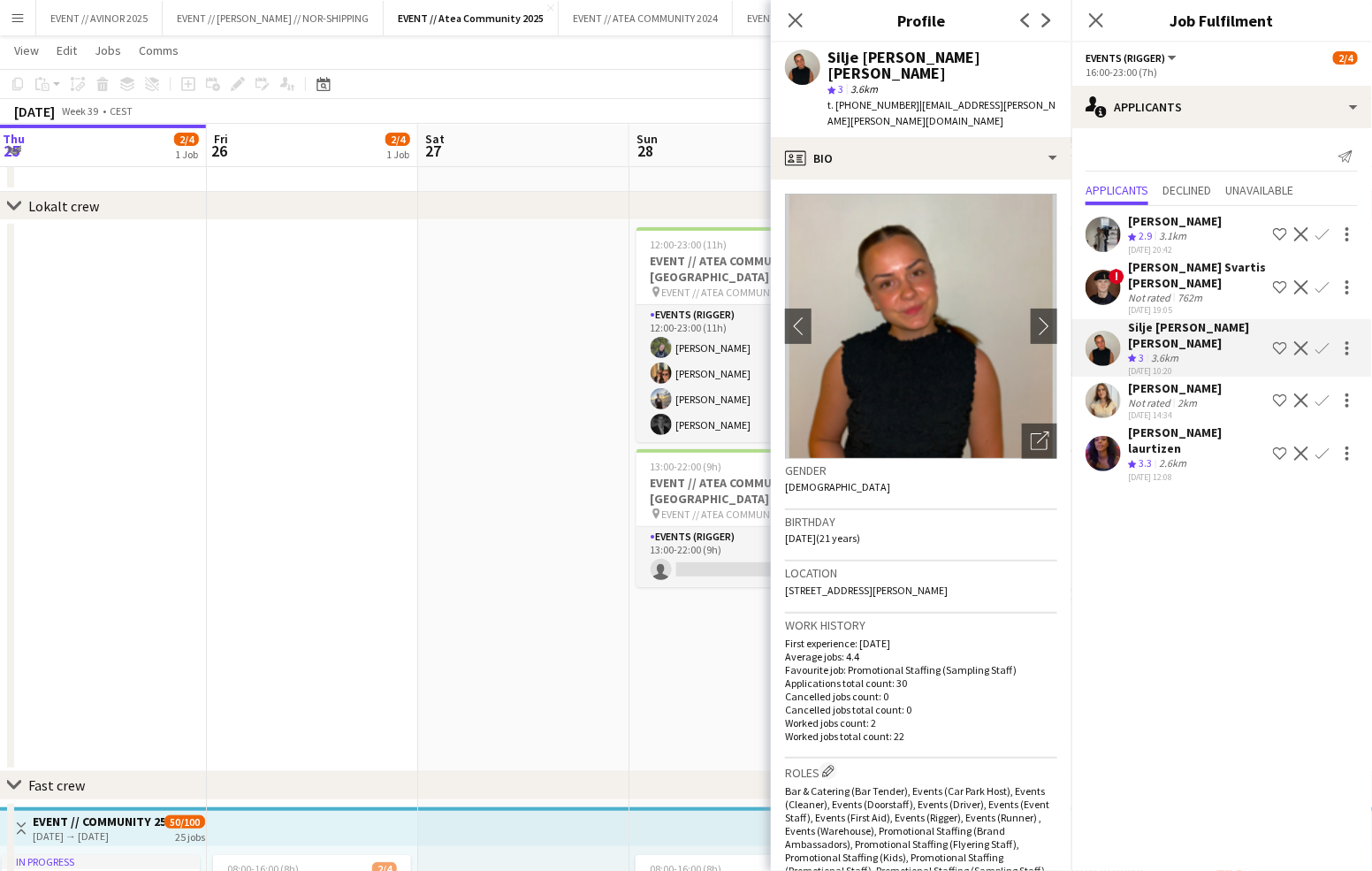
click at [1165, 261] on div "[PERSON_NAME] Svartis [PERSON_NAME]" at bounding box center [1196, 275] width 137 height 32
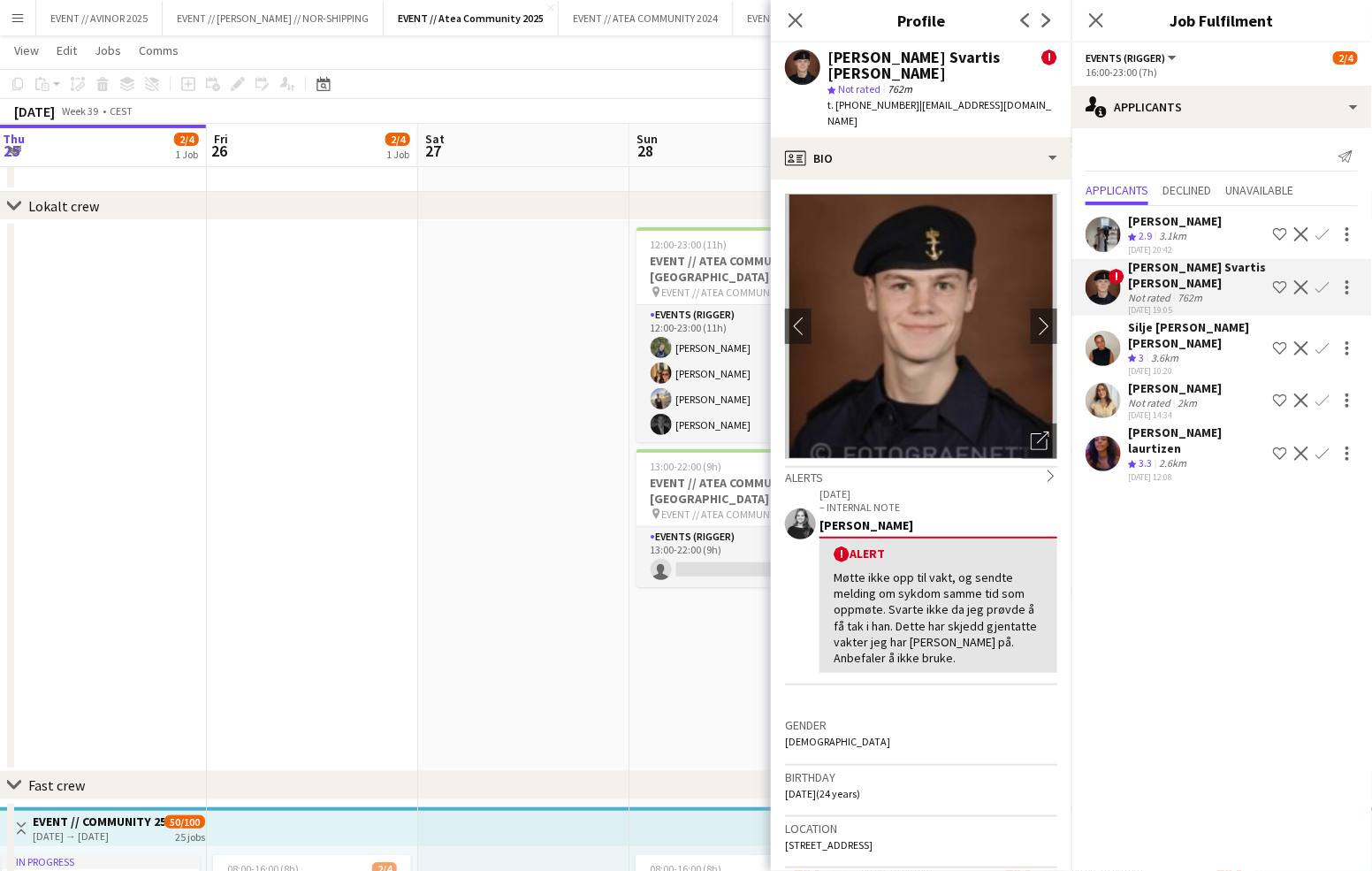
click at [1160, 227] on div "[PERSON_NAME]" at bounding box center [1174, 221] width 94 height 16
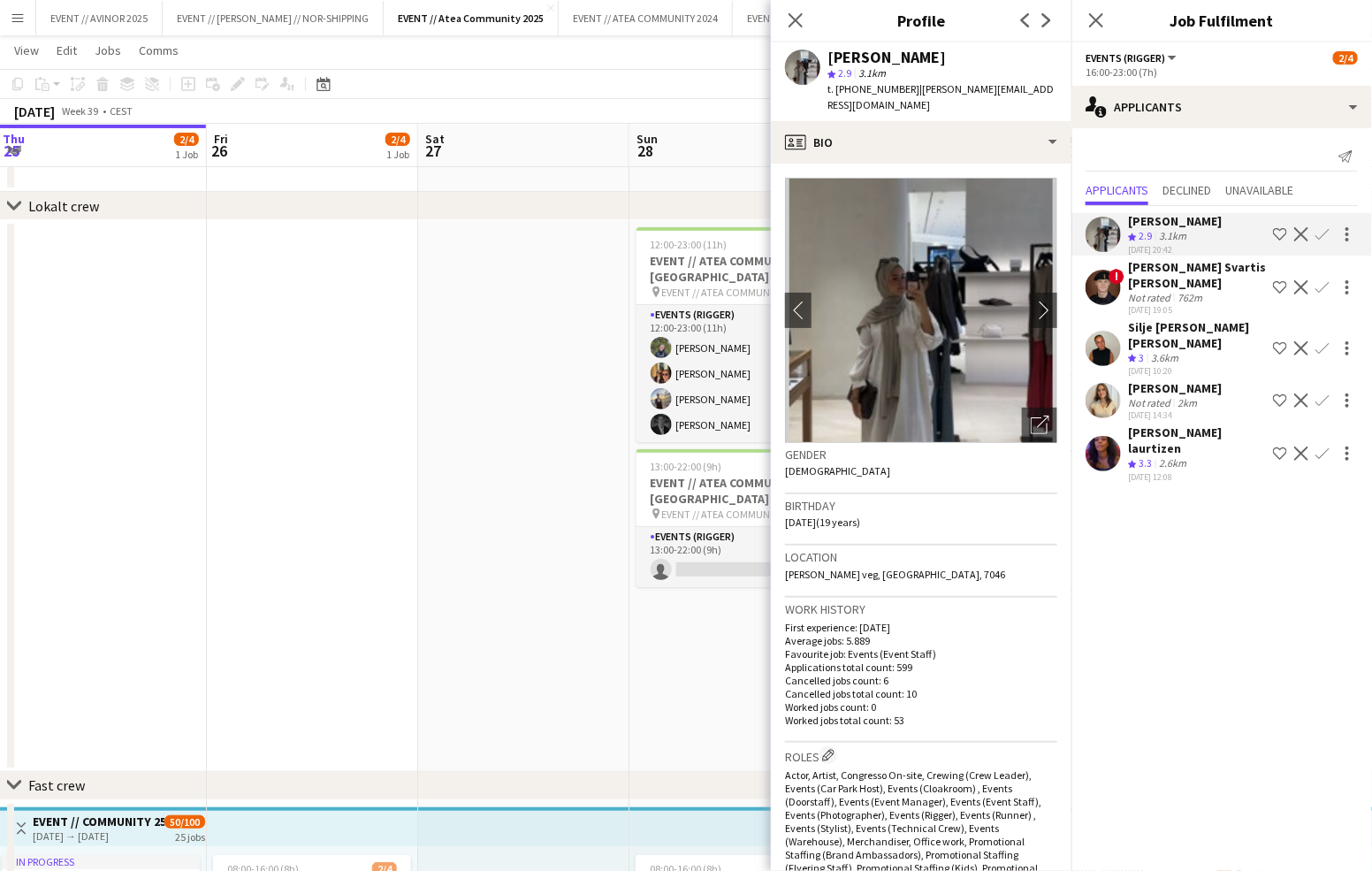
click at [663, 187] on app-date-cell at bounding box center [735, 165] width 212 height 53
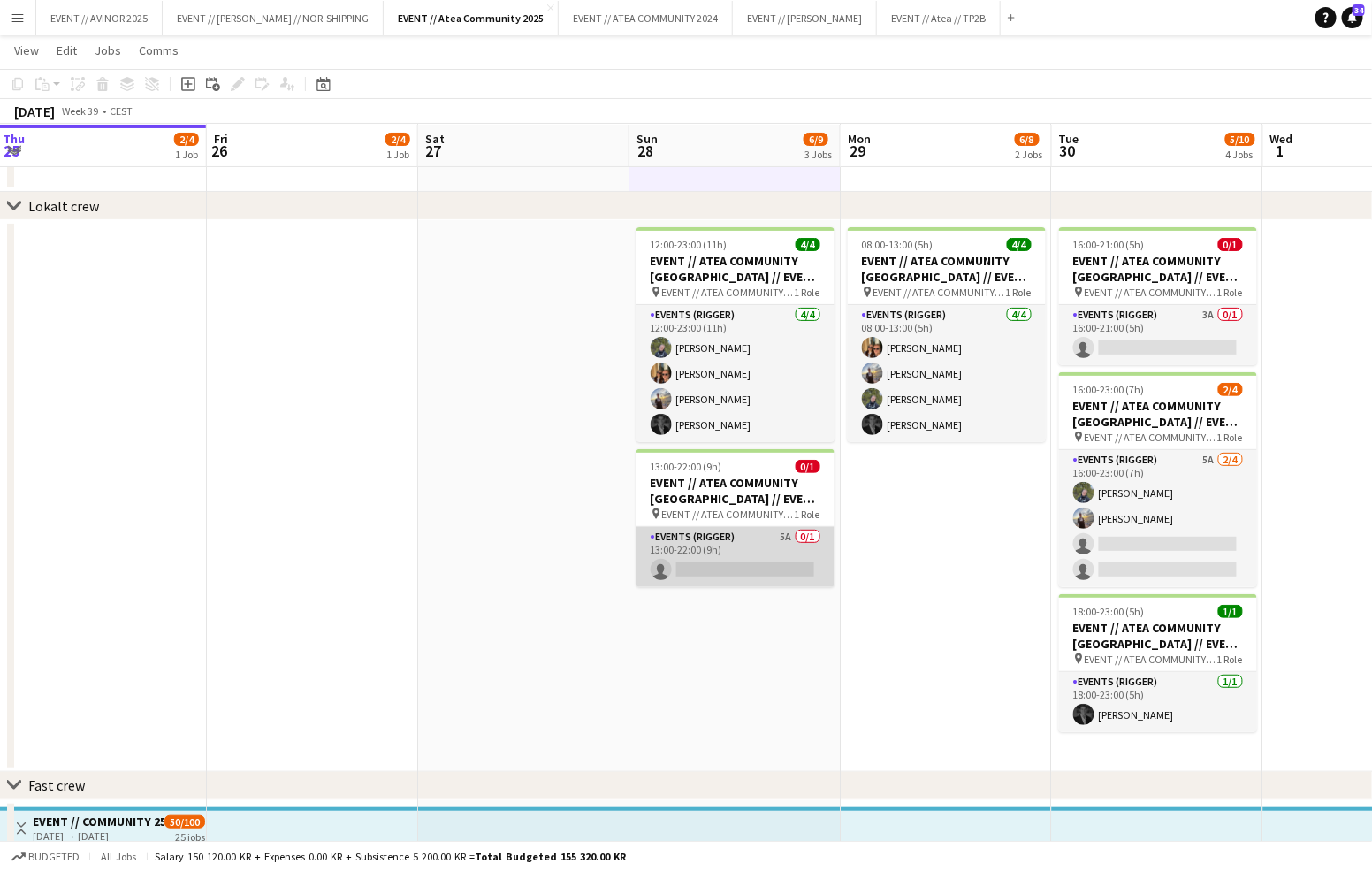
click at [764, 543] on app-card-role "Events (Rigger) 5A 0/1 13:00-22:00 (9h) single-neutral-actions" at bounding box center [735, 557] width 198 height 60
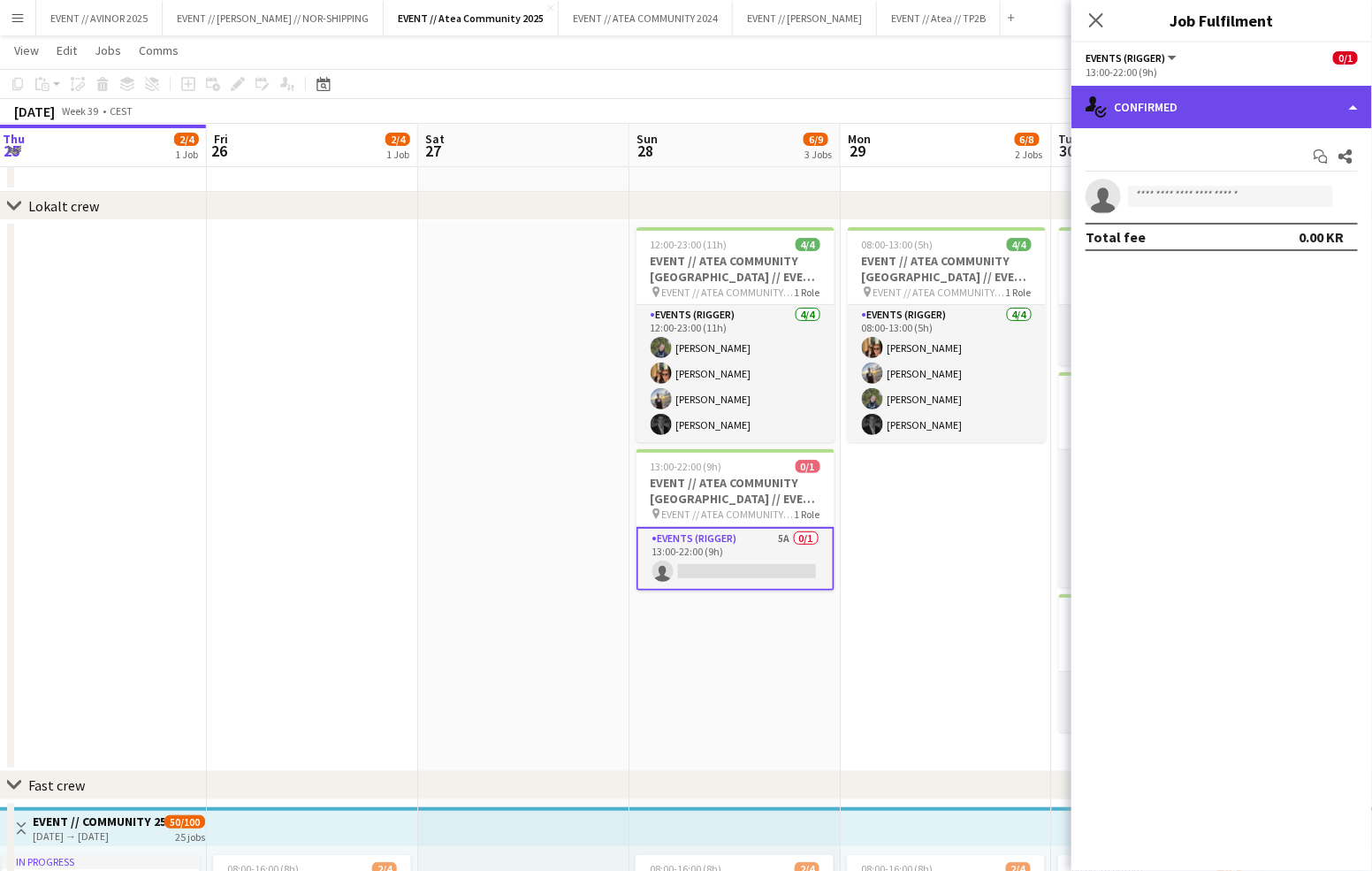
click at [1180, 111] on div "single-neutral-actions-check-2 Confirmed" at bounding box center [1222, 107] width 300 height 43
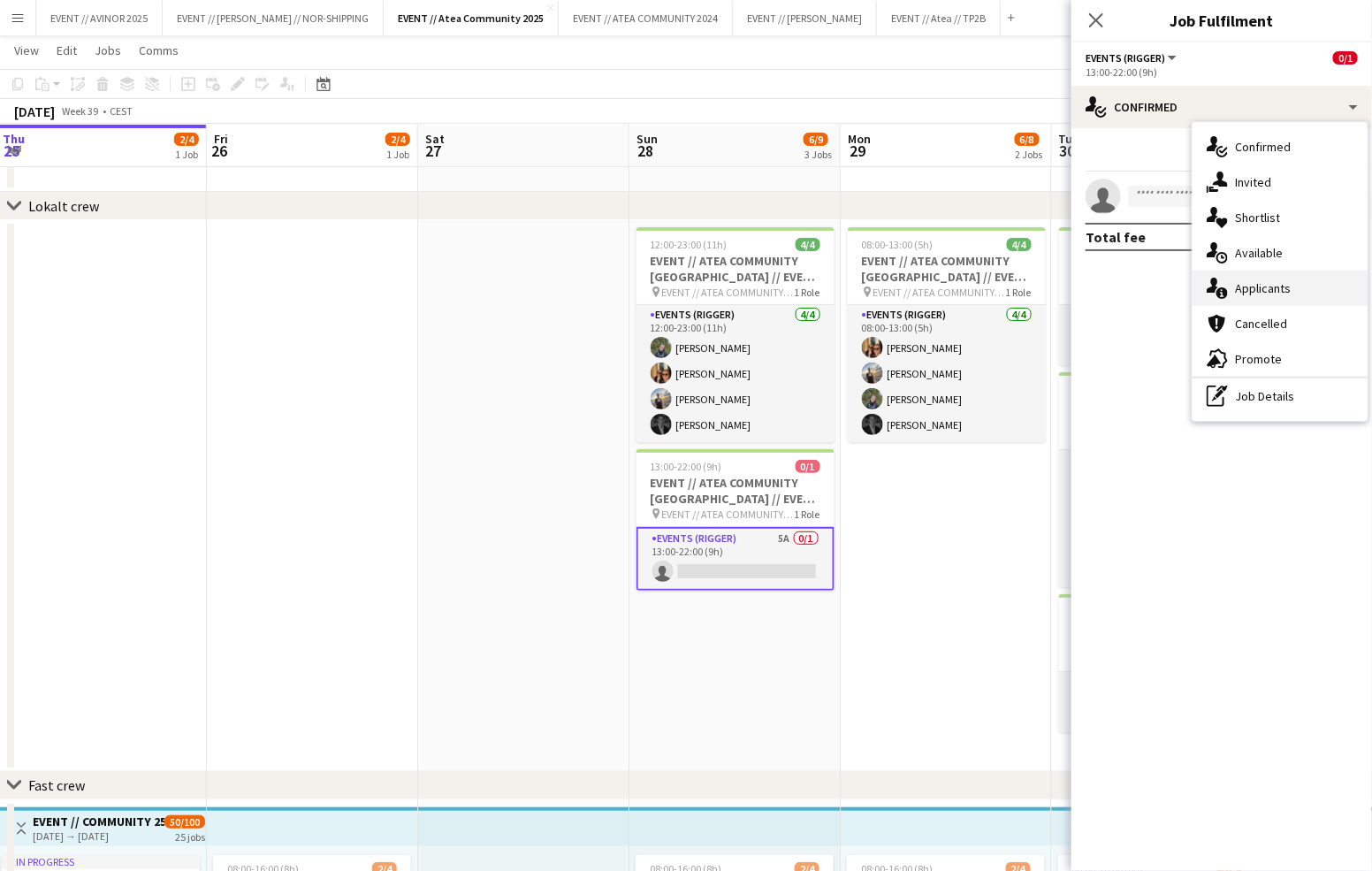
click at [1269, 290] on span "Applicants" at bounding box center [1262, 288] width 55 height 16
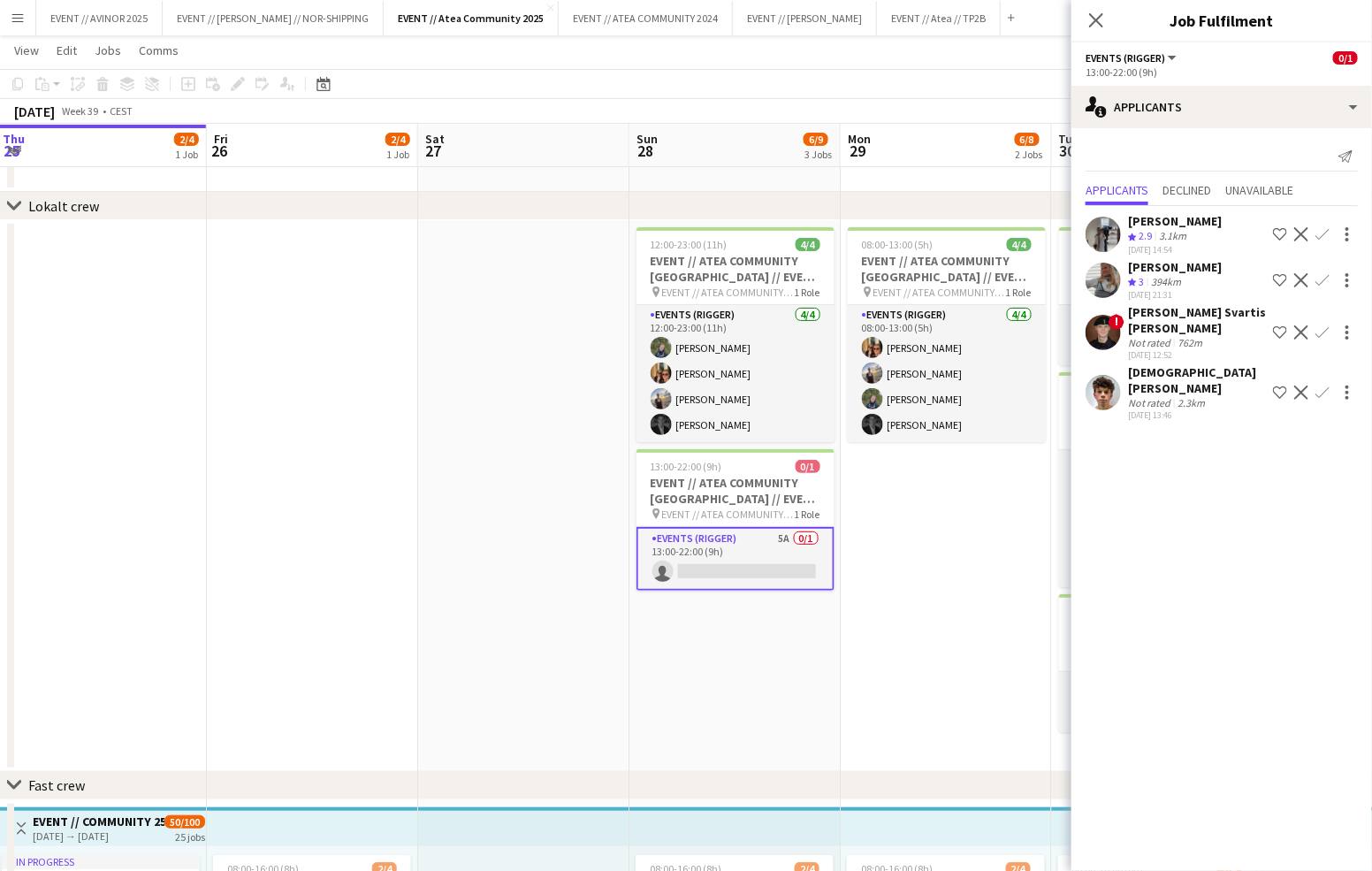
click at [1183, 367] on div "[DEMOGRAPHIC_DATA][PERSON_NAME]" at bounding box center [1196, 380] width 137 height 32
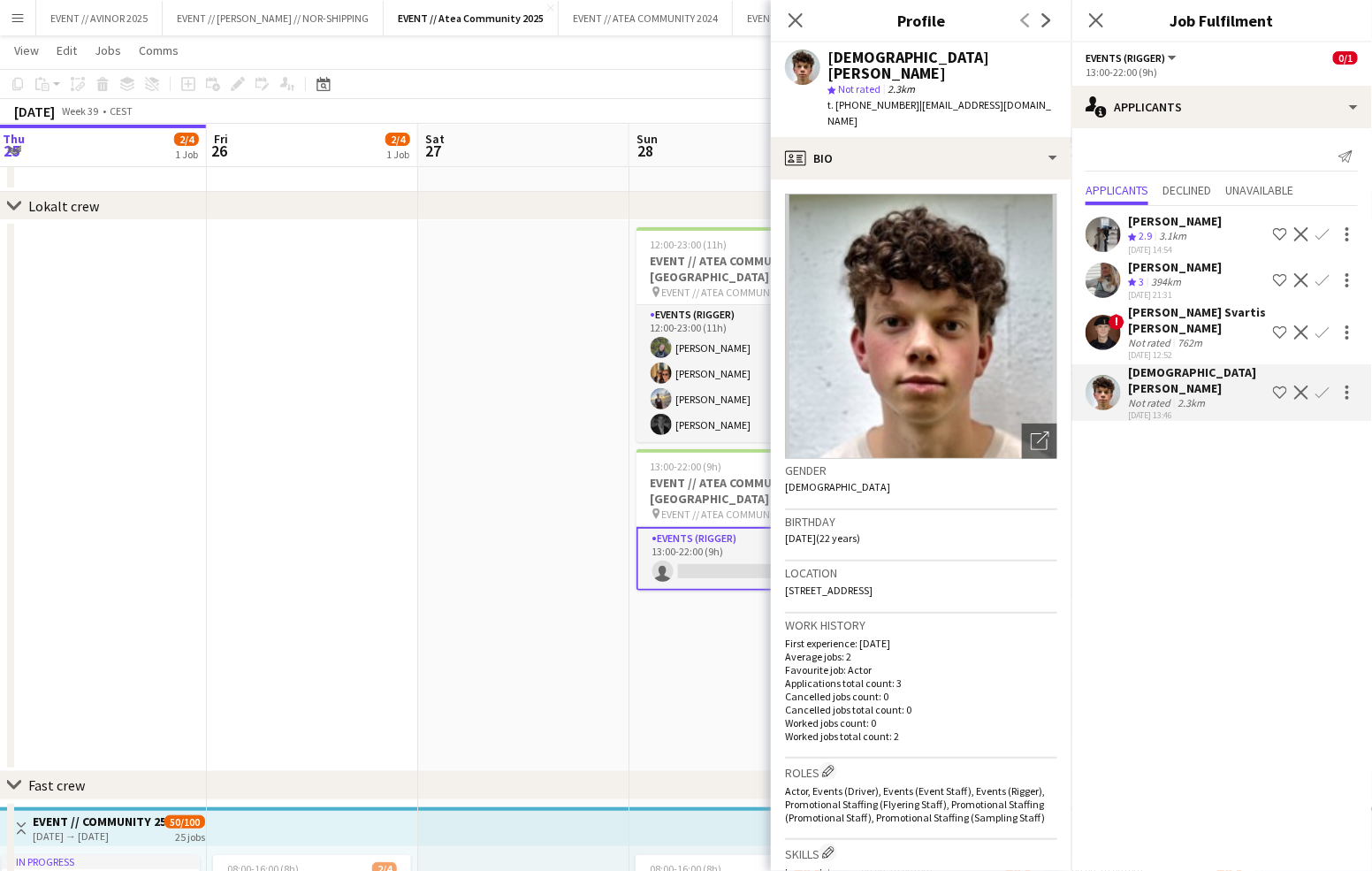
click at [1183, 367] on div "[DEMOGRAPHIC_DATA][PERSON_NAME]" at bounding box center [1196, 380] width 137 height 32
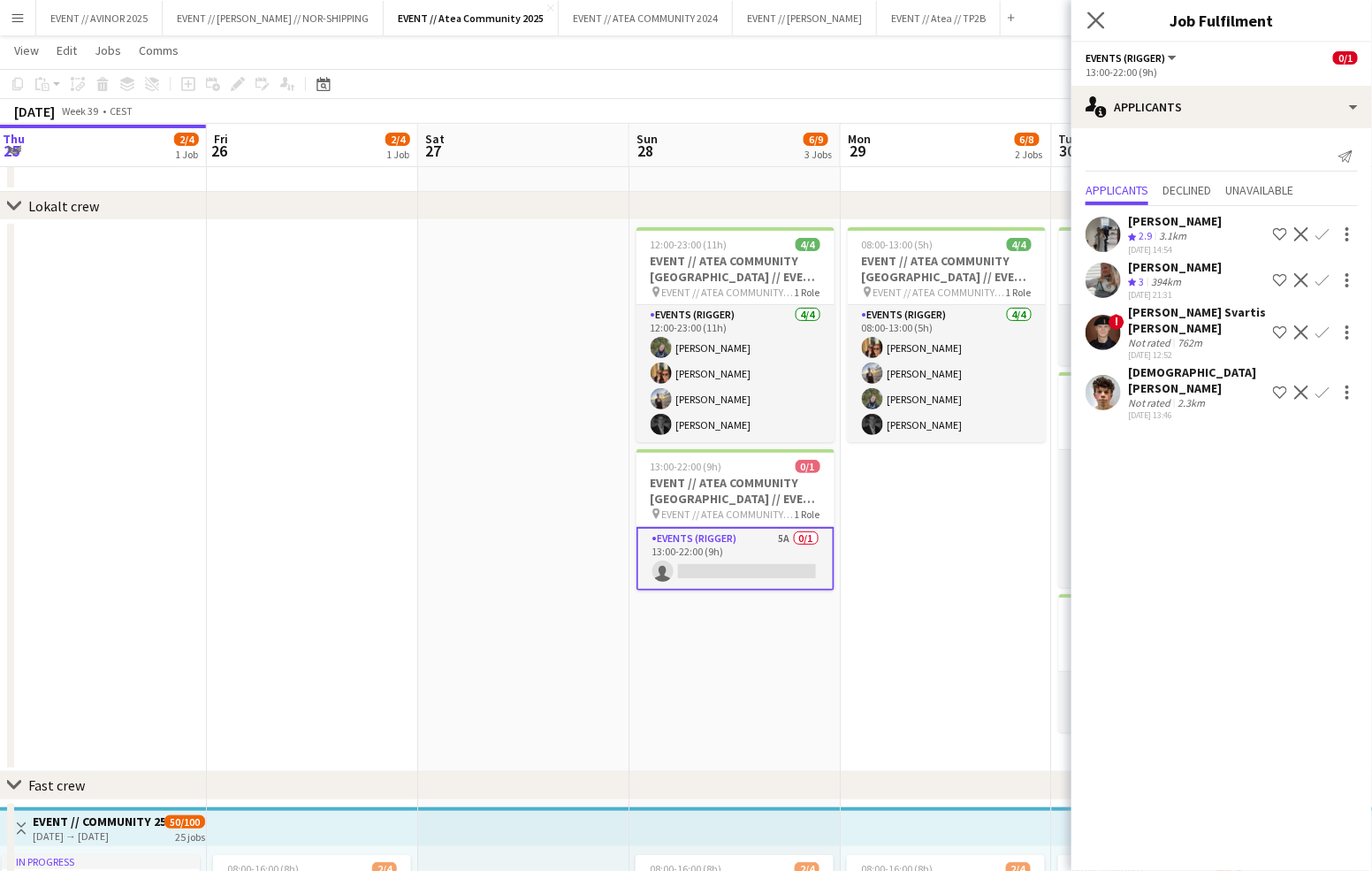
click at [1096, 30] on app-icon "Close pop-in" at bounding box center [1096, 21] width 26 height 26
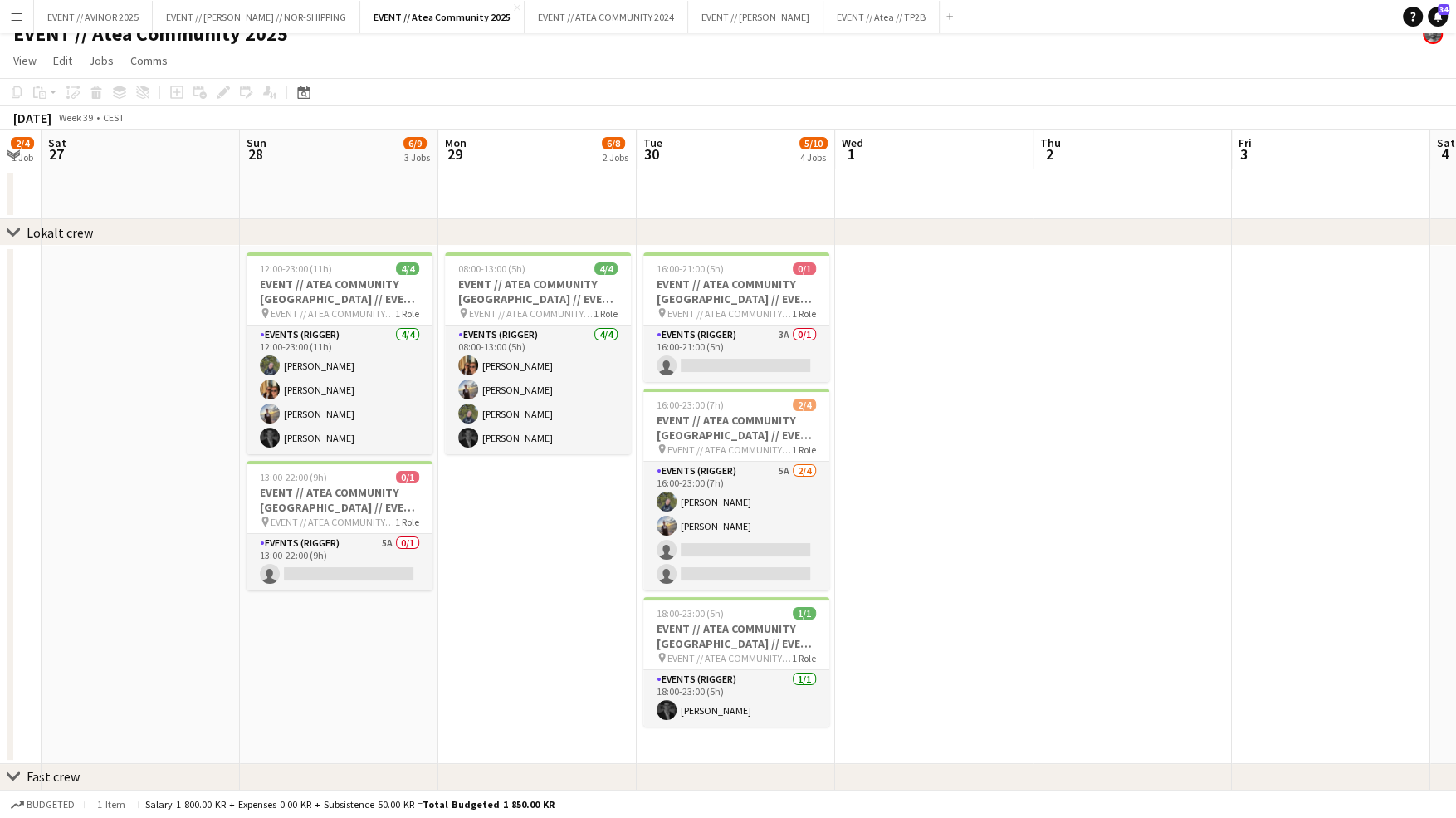
scroll to position [0, 475]
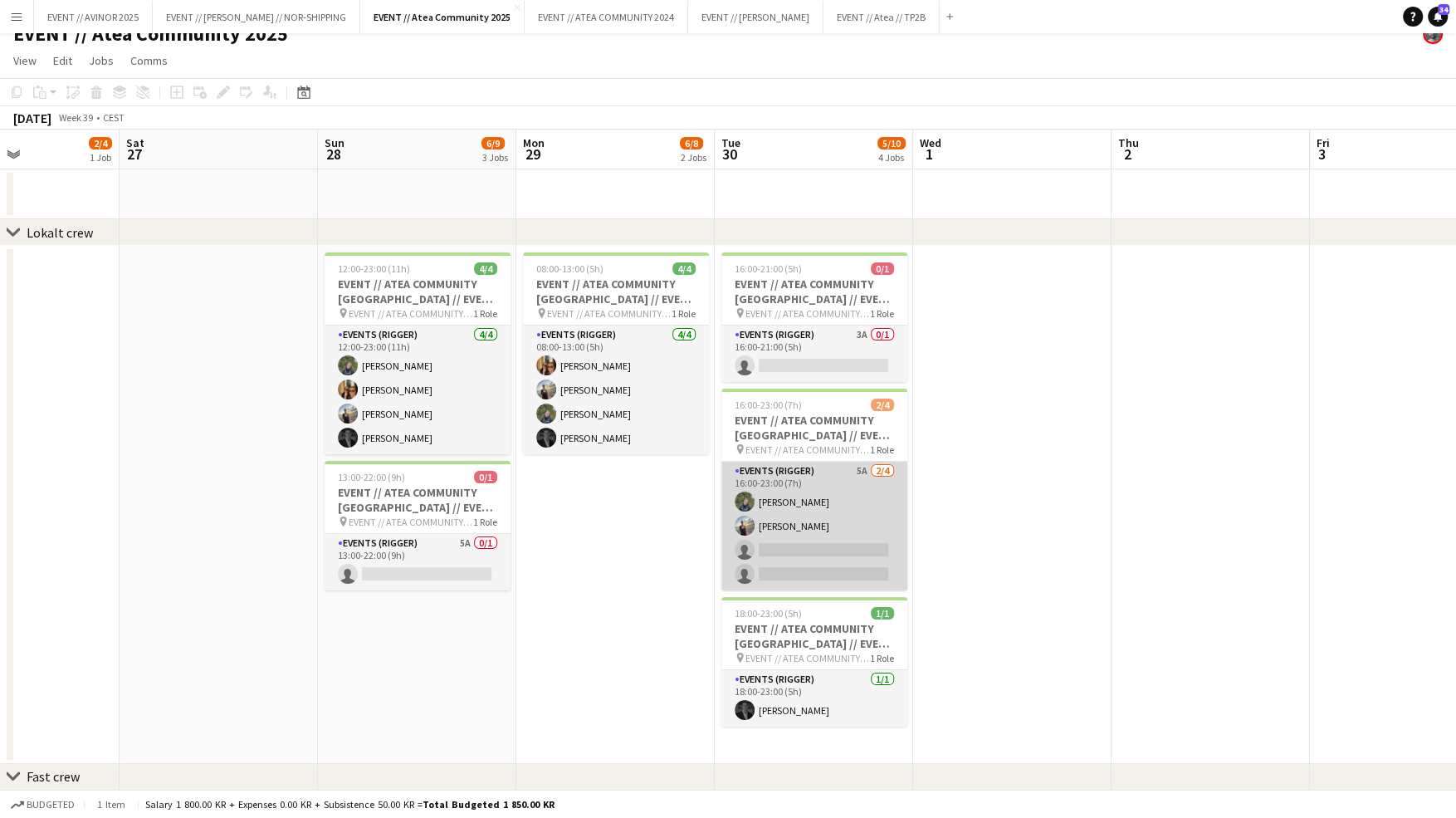
click at [852, 517] on app-card-role "Events (Rigger) 5A [DATE] 16:00-23:00 (7h) [PERSON_NAME] [PERSON_NAME] single-n…" at bounding box center [814, 526] width 186 height 129
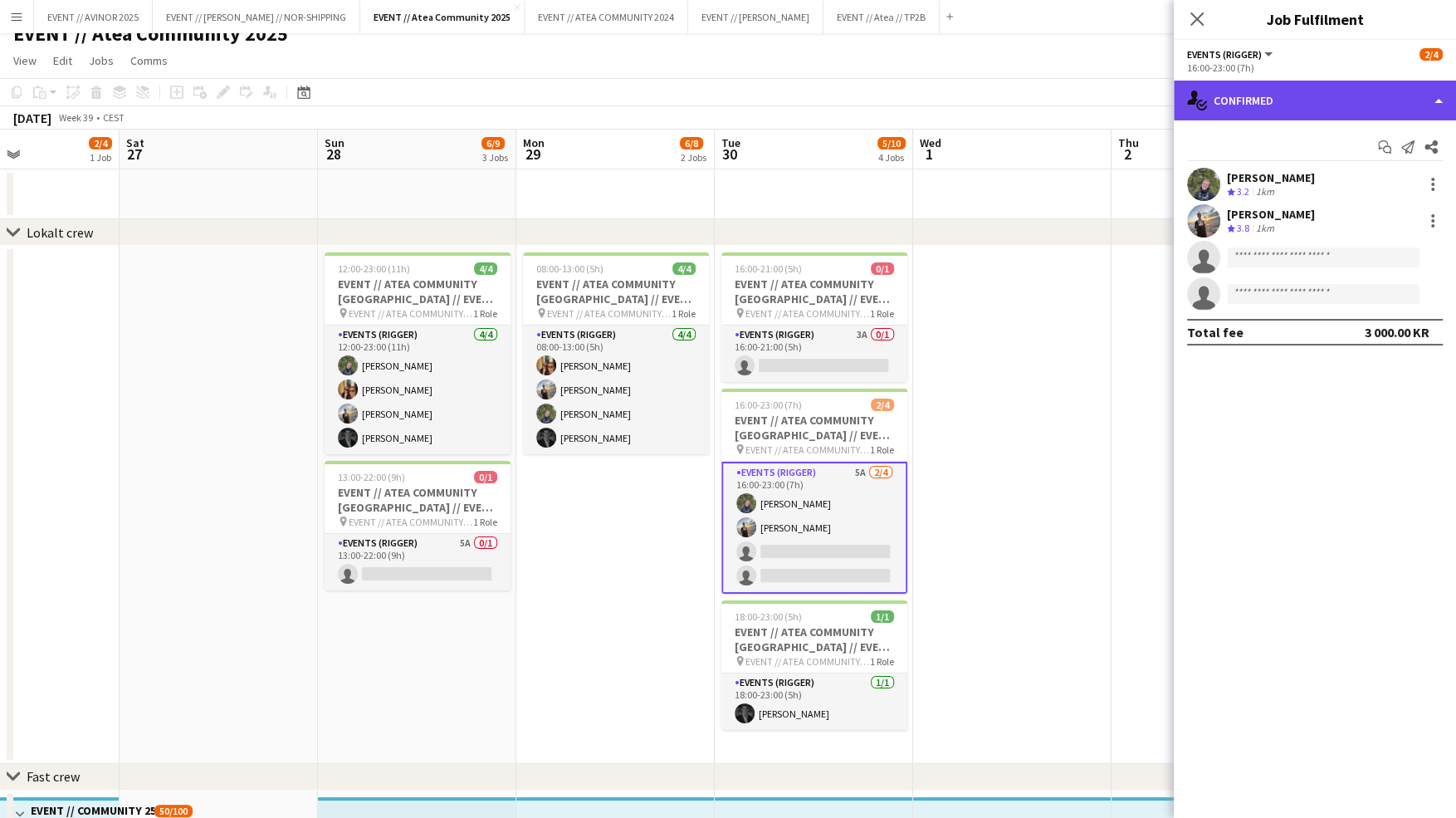
click at [1288, 100] on div "single-neutral-actions-check-2 Confirmed" at bounding box center [1315, 100] width 282 height 40
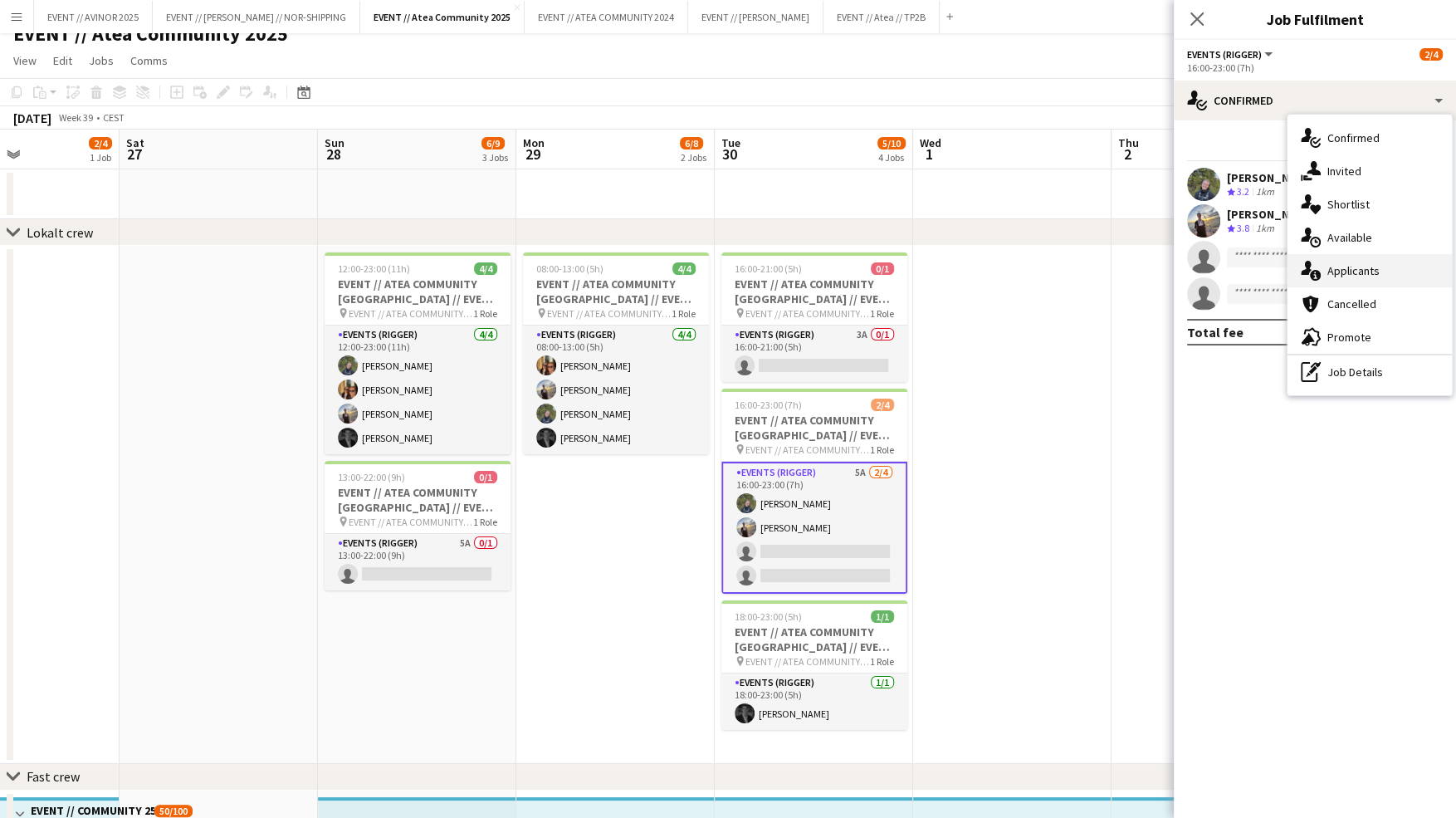
click at [1288, 279] on div "single-neutral-actions-information Applicants" at bounding box center [1370, 271] width 164 height 33
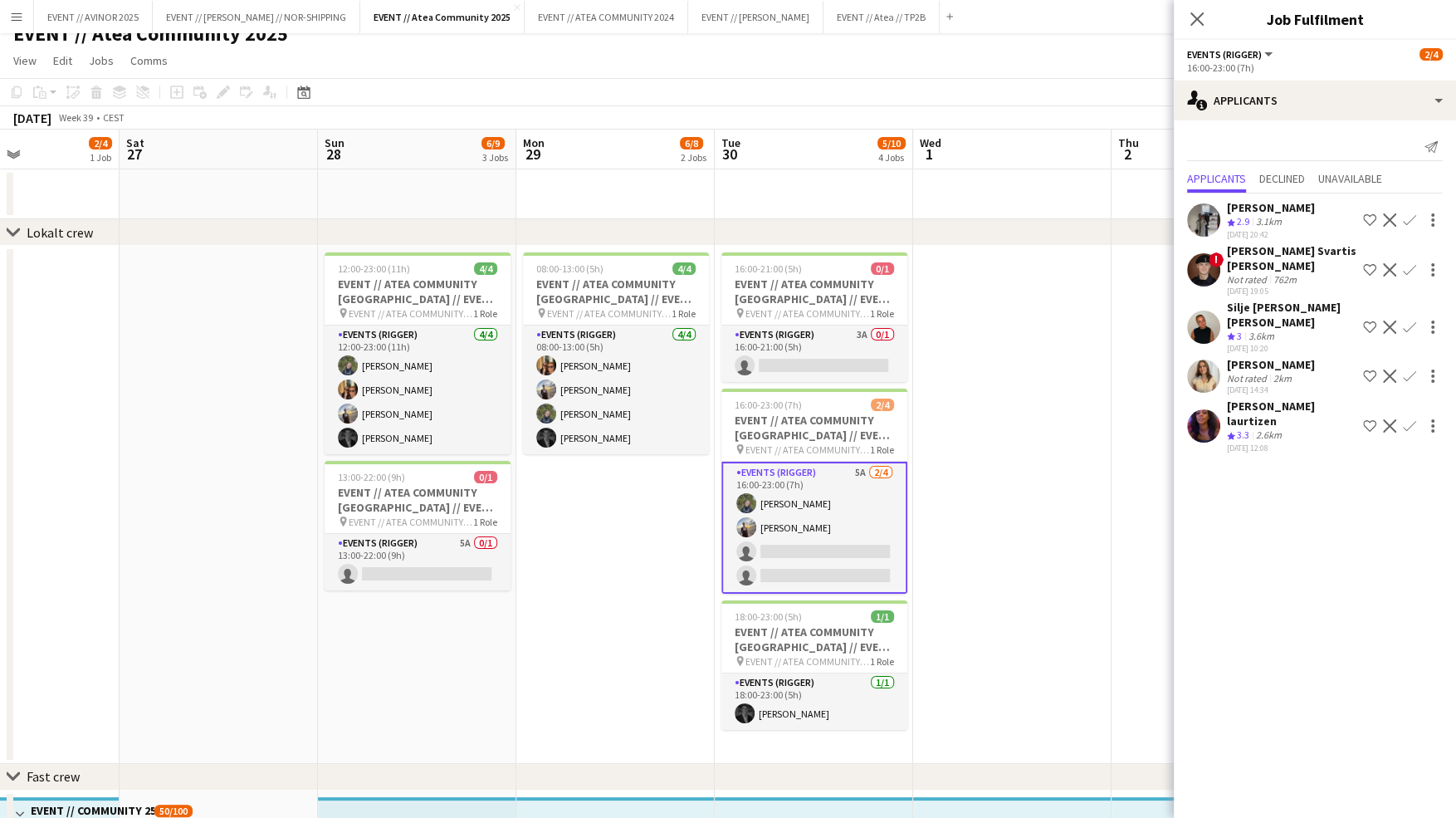
click at [1054, 68] on app-page-menu "View Day view expanded Day view collapsed Month view Date picker Jump to [DATE]…" at bounding box center [728, 62] width 1456 height 32
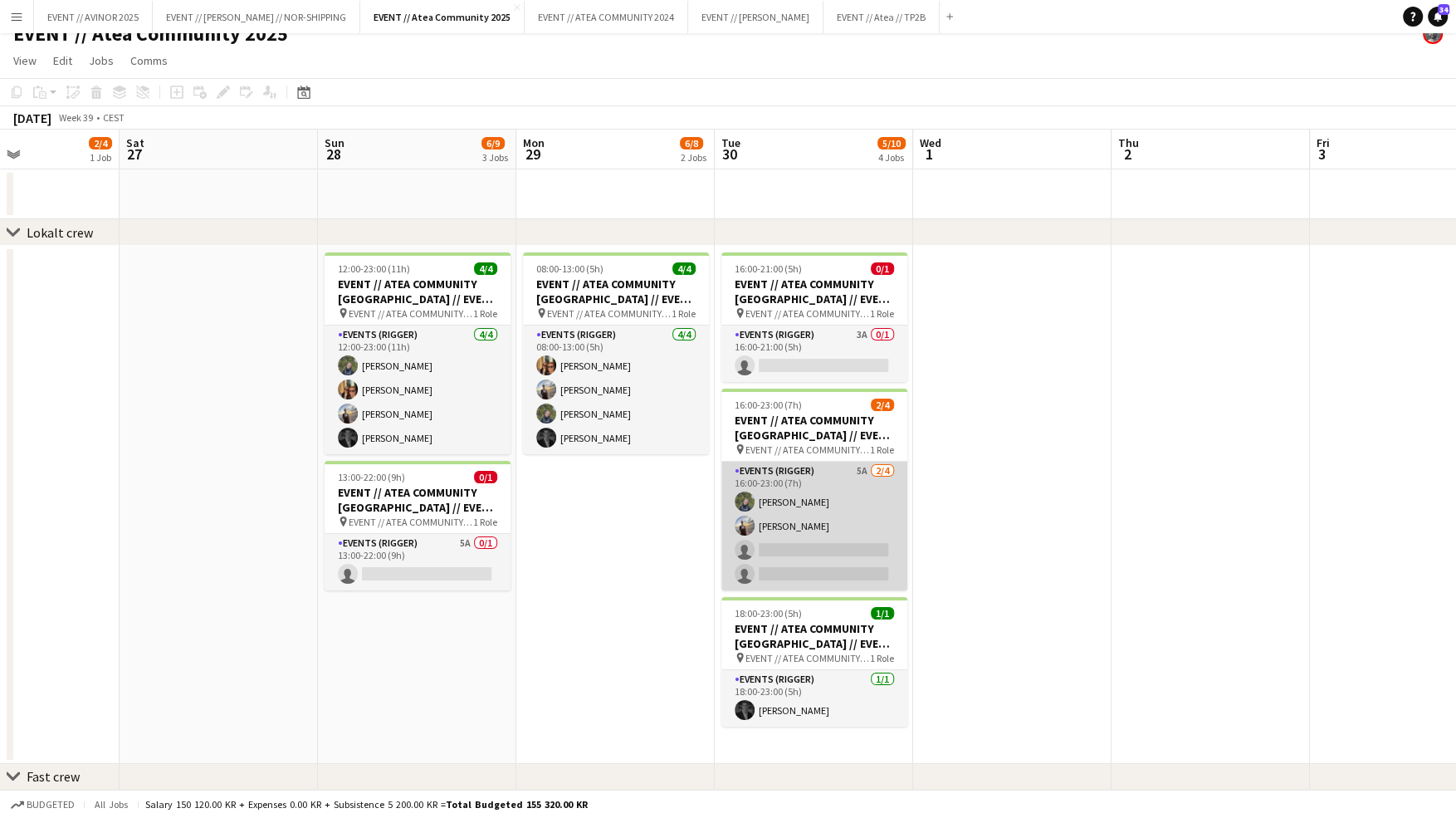
click at [878, 555] on app-card-role "Events (Rigger) 5A [DATE] 16:00-23:00 (7h) [PERSON_NAME] [PERSON_NAME] single-n…" at bounding box center [814, 526] width 186 height 129
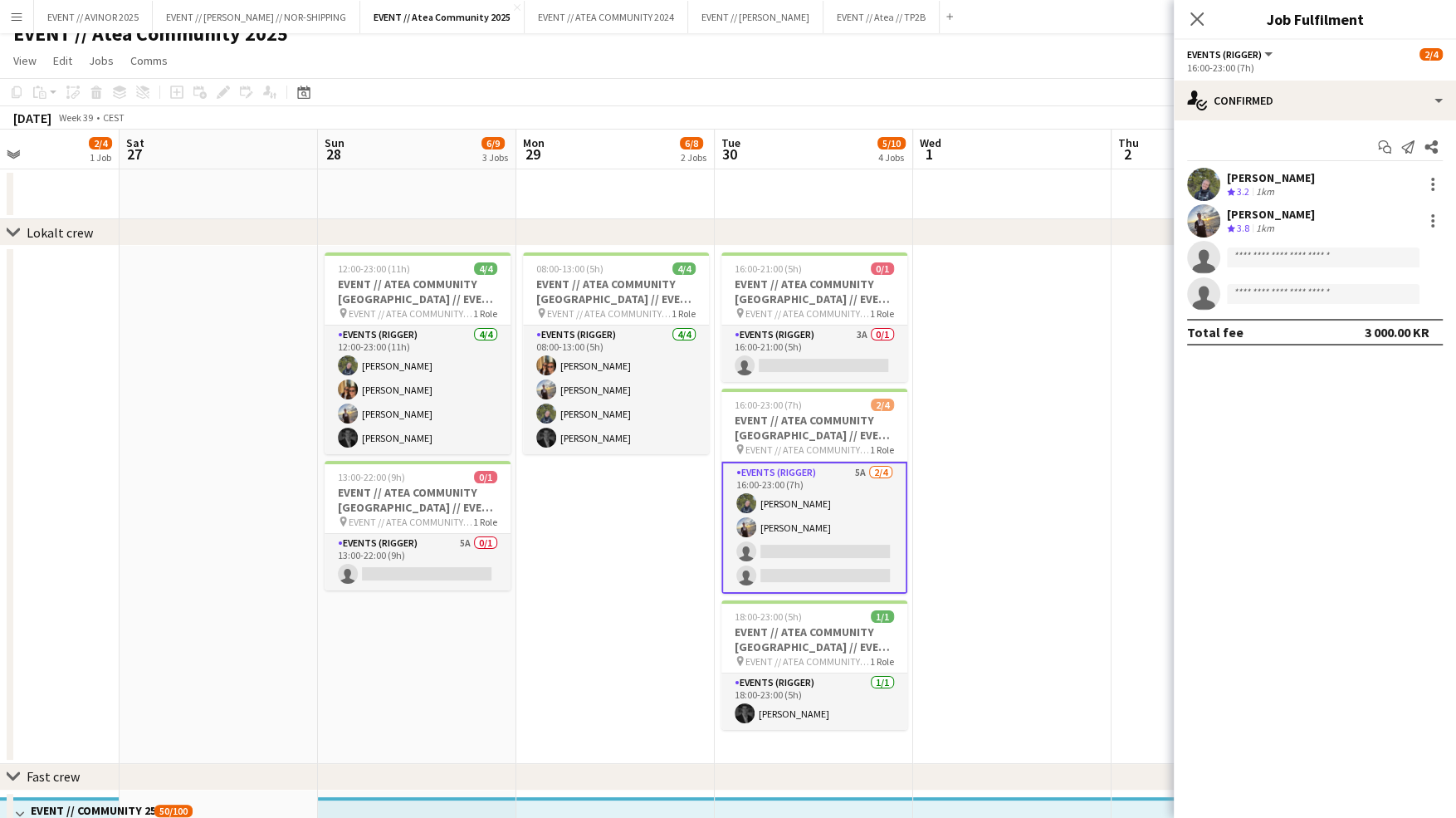
click at [1021, 194] on app-date-cell at bounding box center [1013, 194] width 199 height 50
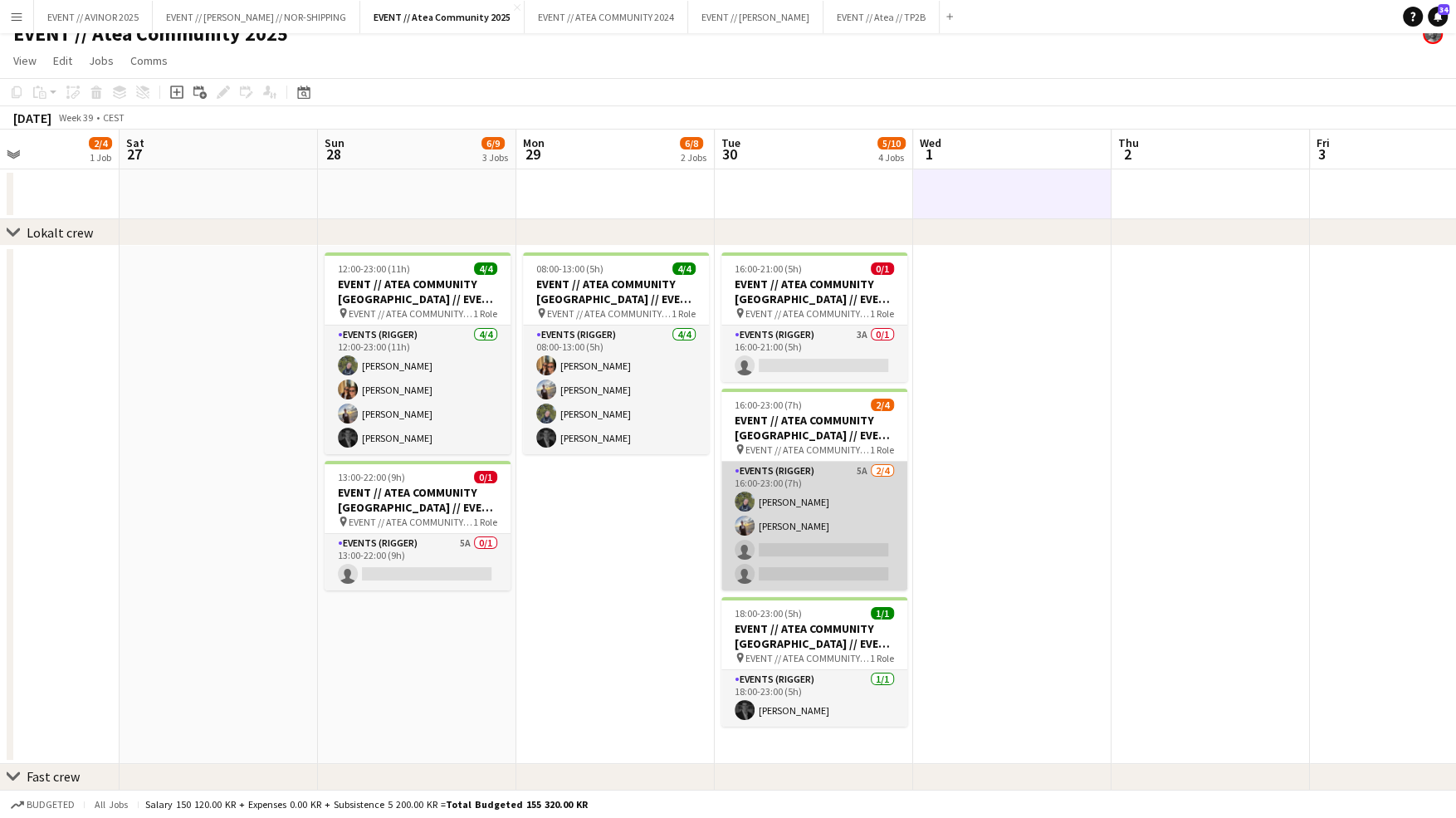
click at [786, 504] on app-card-role "Events (Rigger) 5A [DATE] 16:00-23:00 (7h) [PERSON_NAME] [PERSON_NAME] single-n…" at bounding box center [814, 526] width 186 height 129
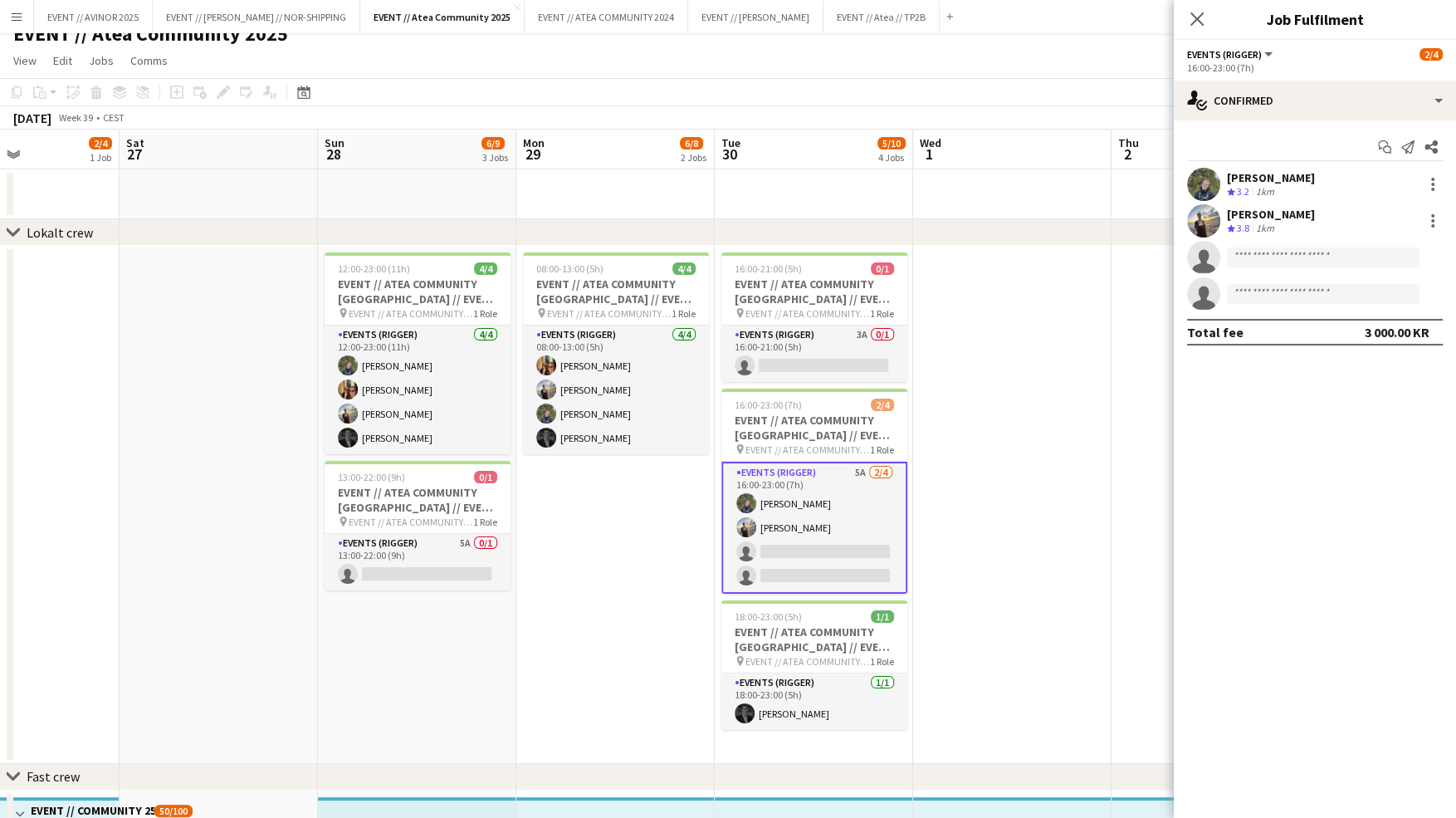
click at [849, 228] on div "chevron-right Lokalt crew" at bounding box center [728, 232] width 1456 height 27
